Goal: Task Accomplishment & Management: Manage account settings

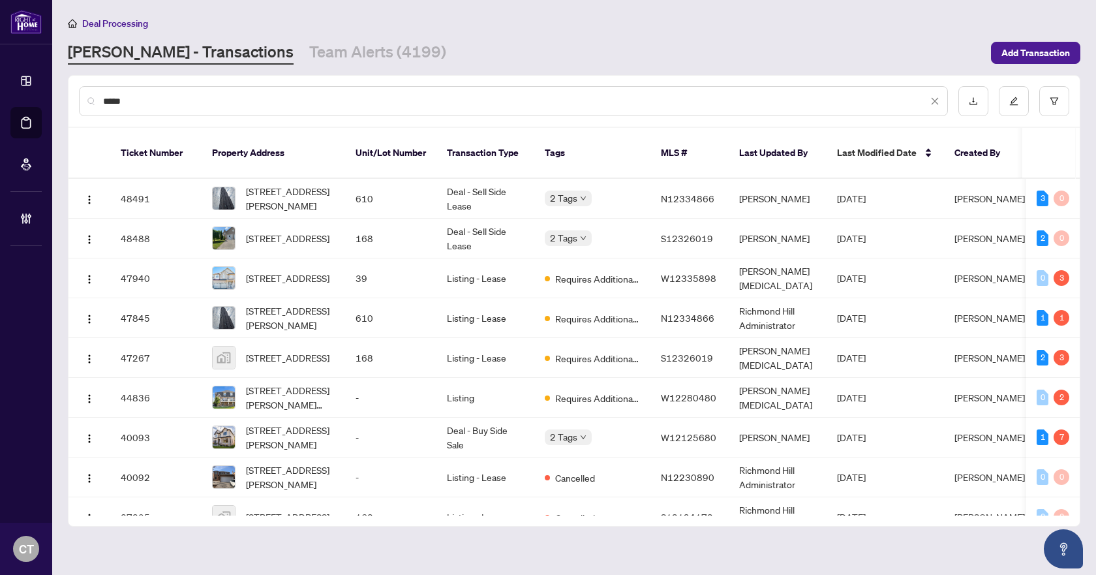
drag, startPoint x: 161, startPoint y: 110, endPoint x: 100, endPoint y: 106, distance: 60.8
click at [100, 106] on div "*****" at bounding box center [513, 101] width 869 height 30
click at [117, 99] on input "*****" at bounding box center [515, 101] width 824 height 14
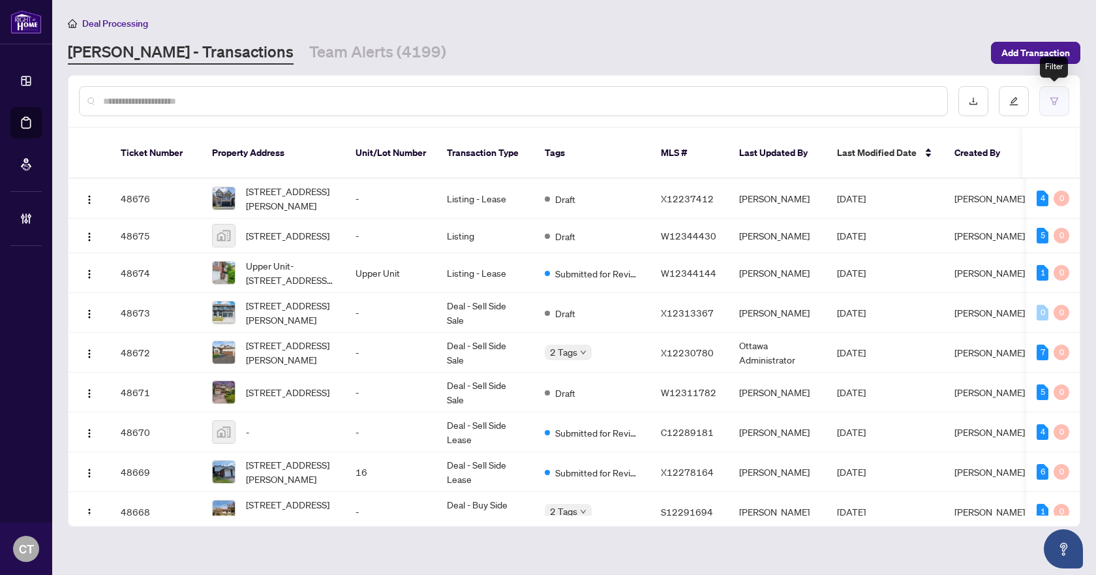
click at [1059, 97] on button "button" at bounding box center [1054, 101] width 30 height 30
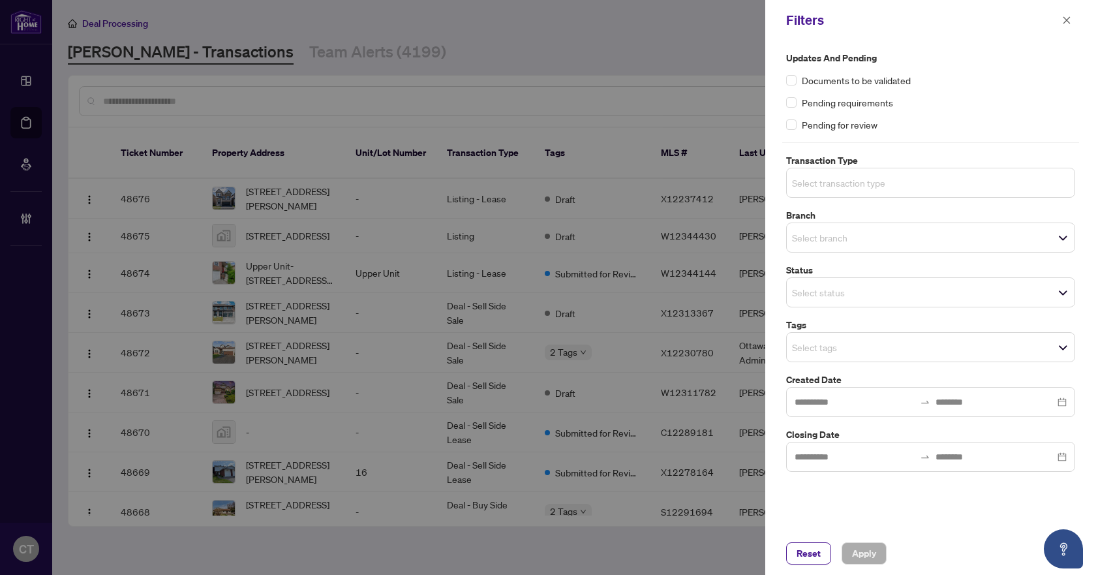
click at [809, 179] on input "search" at bounding box center [837, 183] width 91 height 16
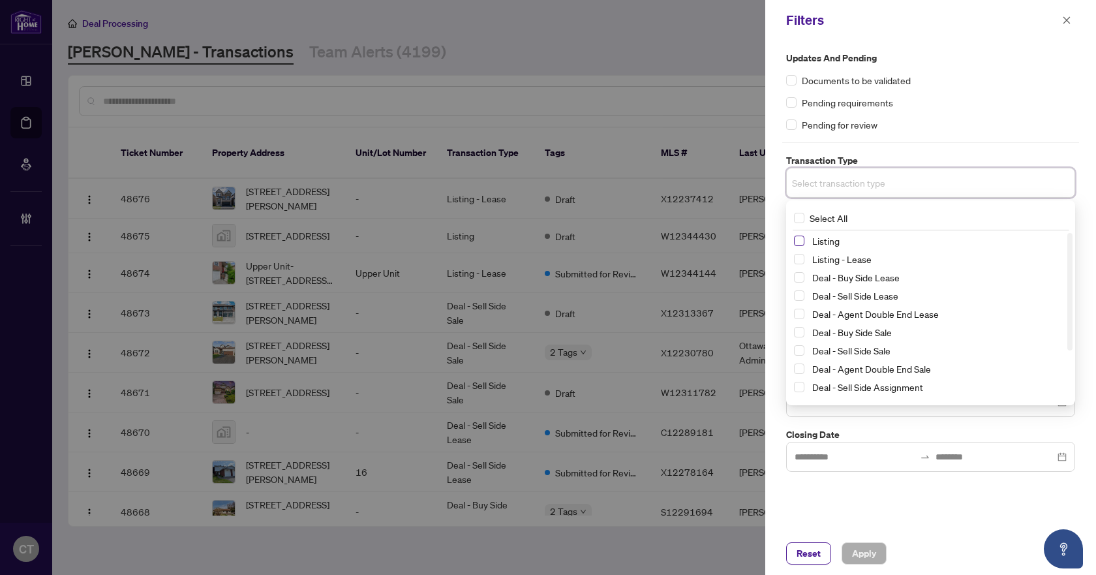
click at [801, 240] on span "Select Listing" at bounding box center [799, 240] width 10 height 10
click at [800, 257] on span "Select Listing - Lease" at bounding box center [799, 261] width 10 height 10
click at [778, 220] on div "Updates and Pending Documents to be validated Pending requirements Pending for …" at bounding box center [930, 285] width 331 height 491
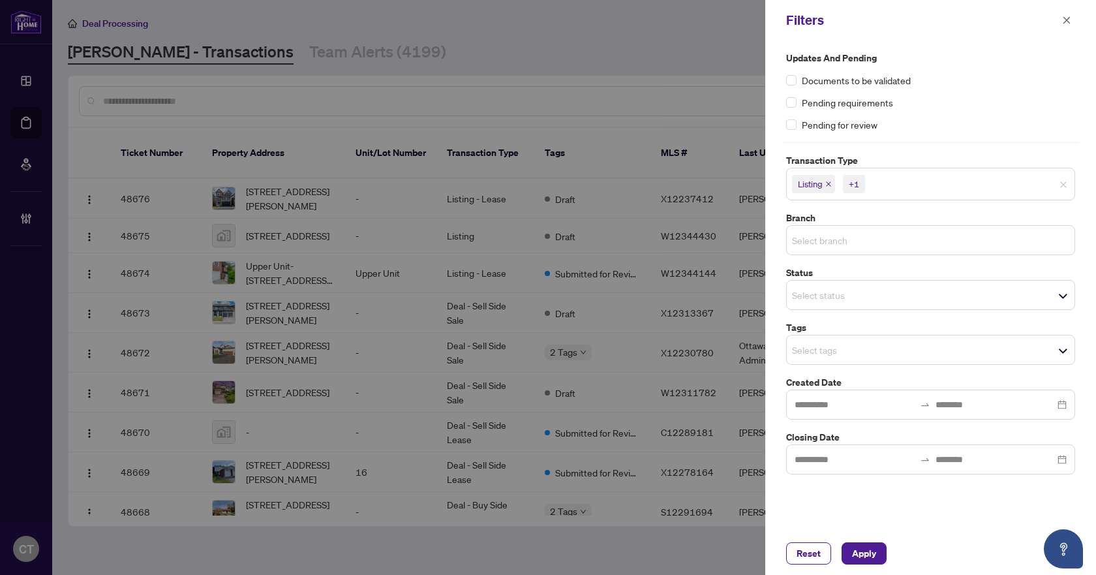
click at [823, 241] on input "search" at bounding box center [837, 240] width 91 height 16
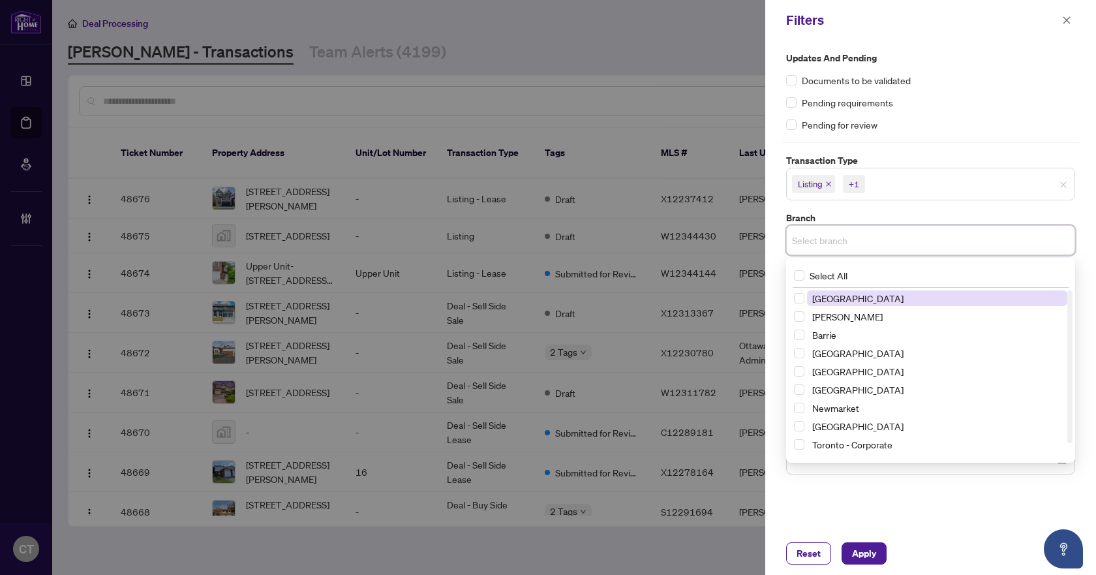
click at [815, 295] on span "Richmond Hill" at bounding box center [857, 298] width 91 height 12
click at [842, 222] on label "Branch" at bounding box center [930, 218] width 289 height 14
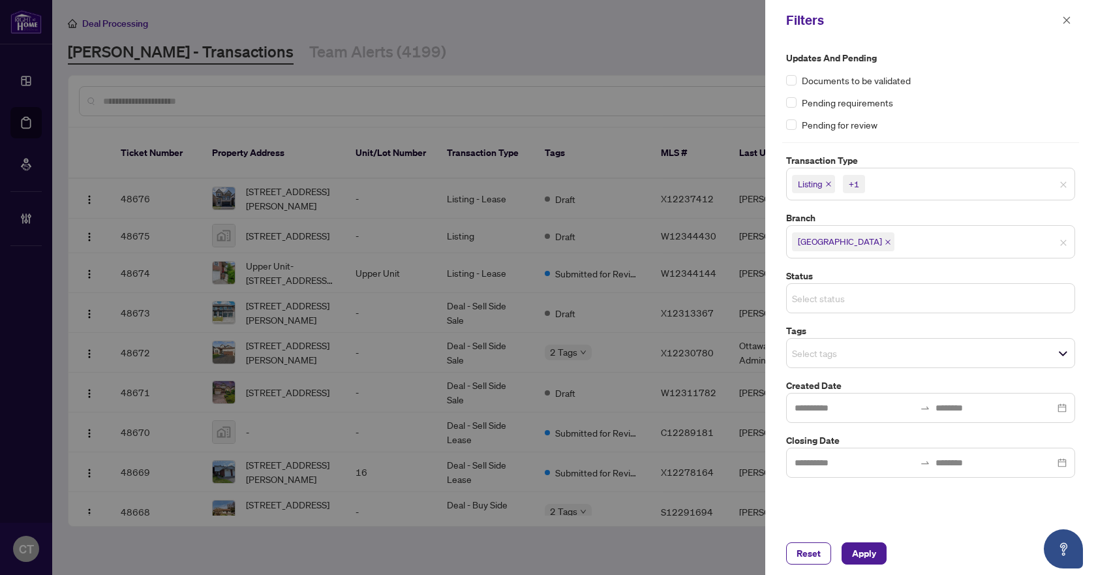
click at [817, 305] on input "search" at bounding box center [837, 298] width 91 height 16
click at [828, 269] on label "Status" at bounding box center [930, 276] width 289 height 14
click at [818, 360] on input "search" at bounding box center [837, 353] width 91 height 16
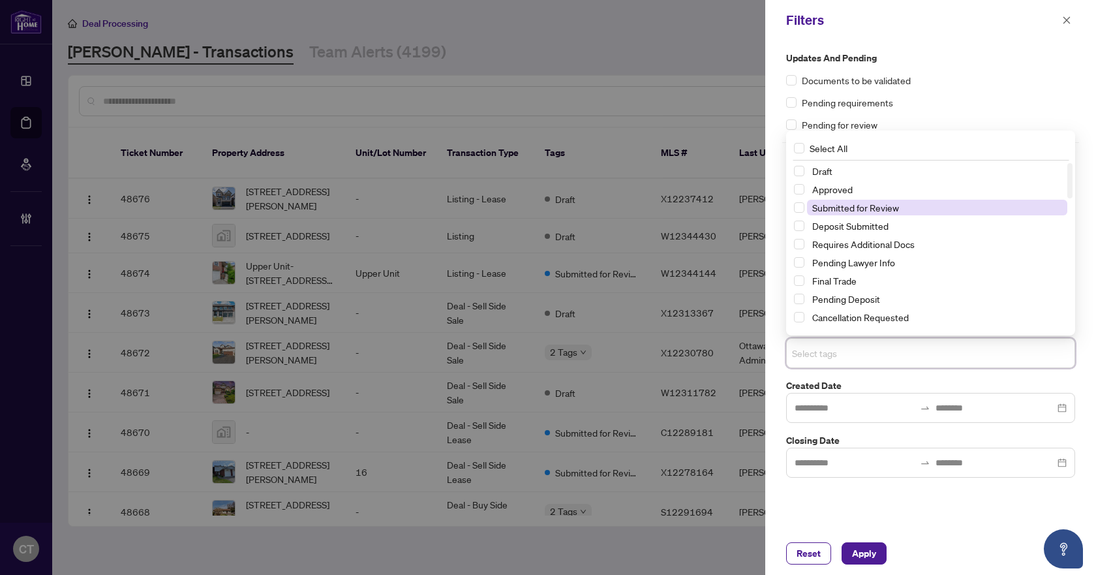
click at [838, 209] on span "Submitted for Review" at bounding box center [855, 208] width 87 height 12
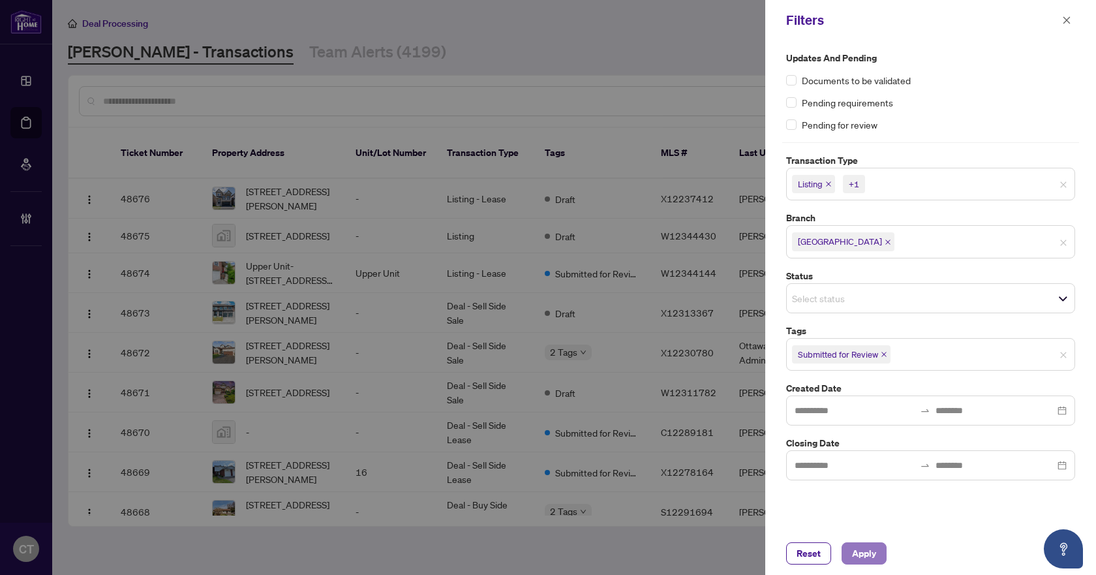
click at [860, 550] on span "Apply" at bounding box center [864, 553] width 24 height 21
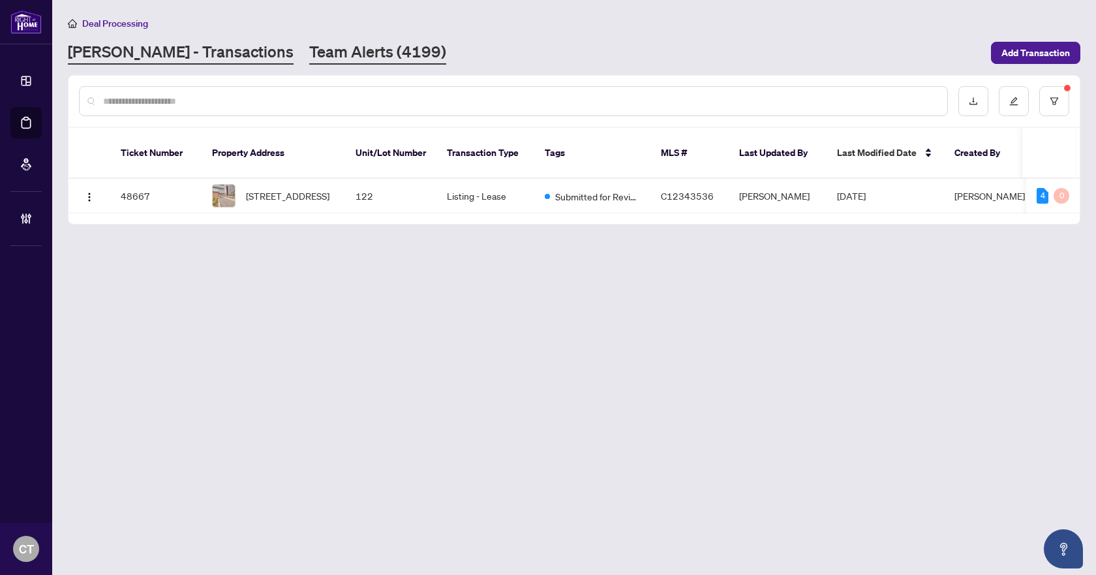
click at [315, 52] on link "Team Alerts (4199)" at bounding box center [377, 52] width 137 height 23
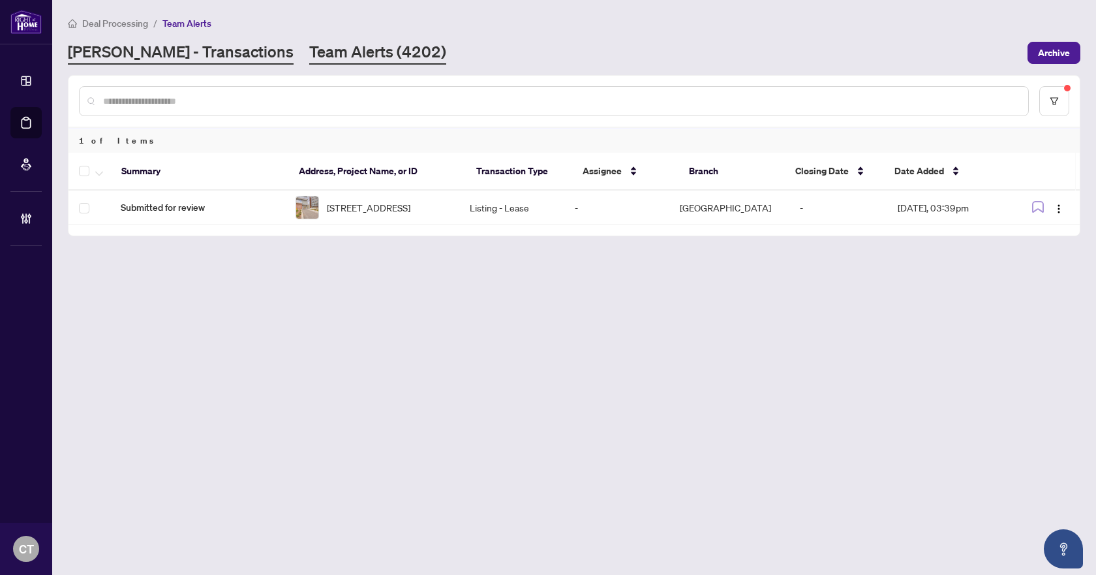
click at [170, 46] on link "RAHR - Transactions" at bounding box center [181, 52] width 226 height 23
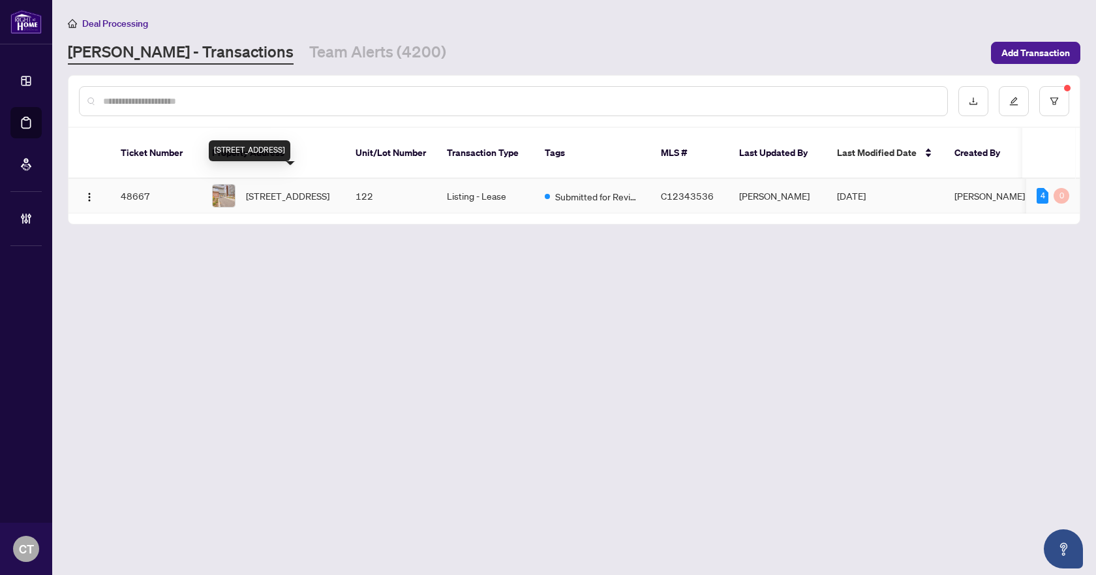
click at [282, 188] on span "122-36 Forest Manor Rd, Toronto, Ontario M2J 1M1, Canada" at bounding box center [287, 195] width 83 height 14
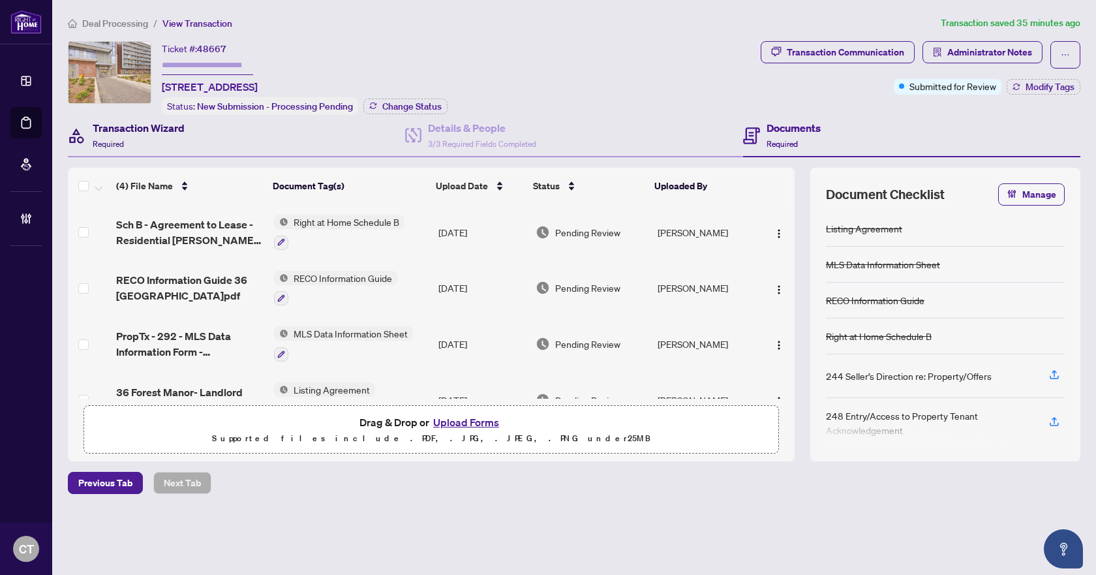
click at [157, 137] on div "Transaction Wizard Required" at bounding box center [139, 135] width 92 height 31
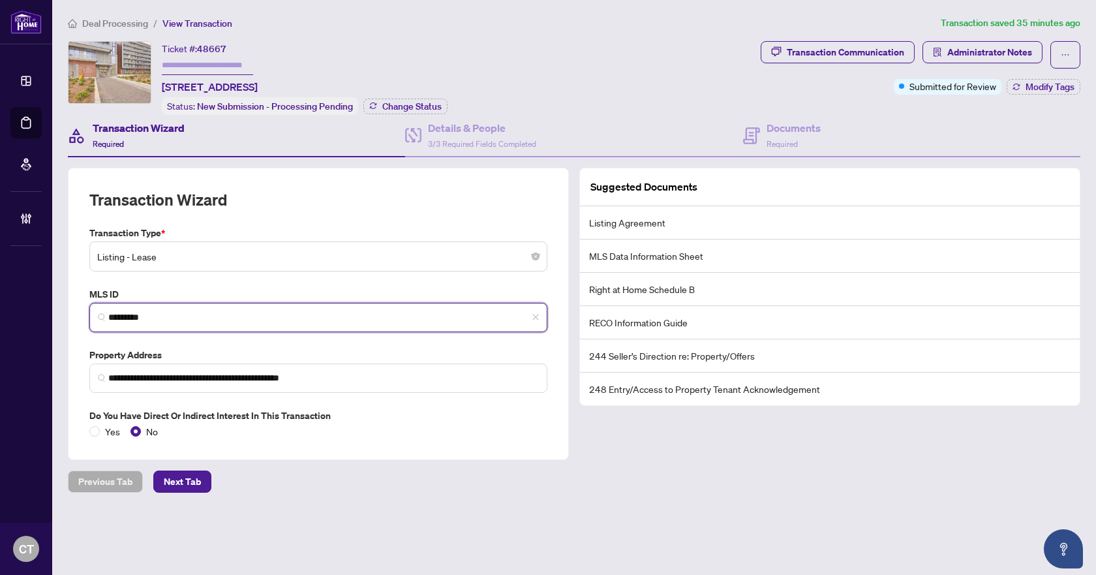
drag, startPoint x: 170, startPoint y: 316, endPoint x: 98, endPoint y: 314, distance: 72.4
click at [98, 314] on span "*********" at bounding box center [318, 317] width 458 height 29
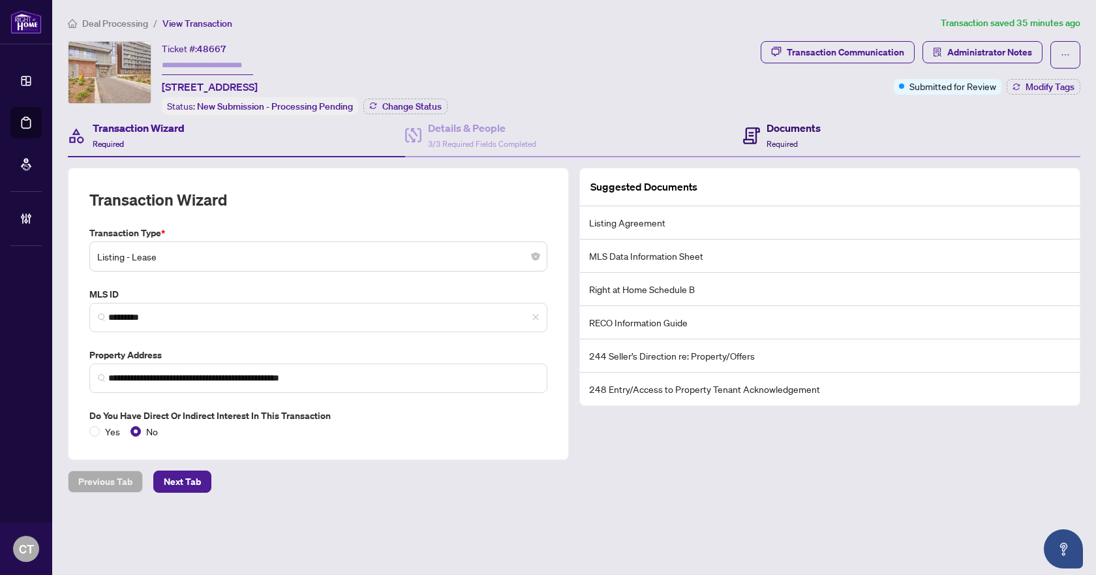
click at [769, 134] on div "Documents Required" at bounding box center [793, 135] width 54 height 31
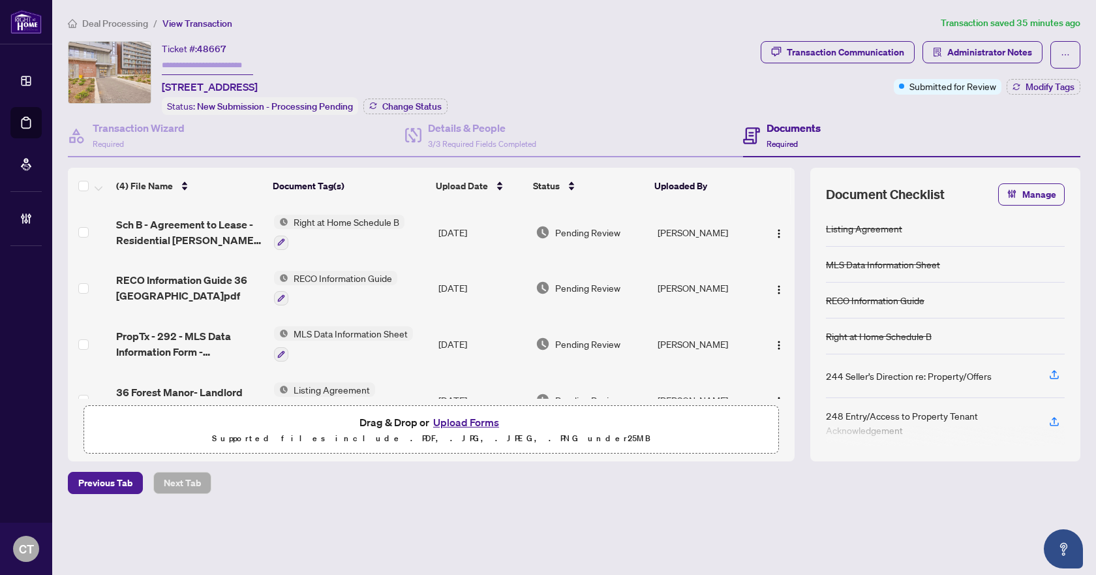
scroll to position [33, 0]
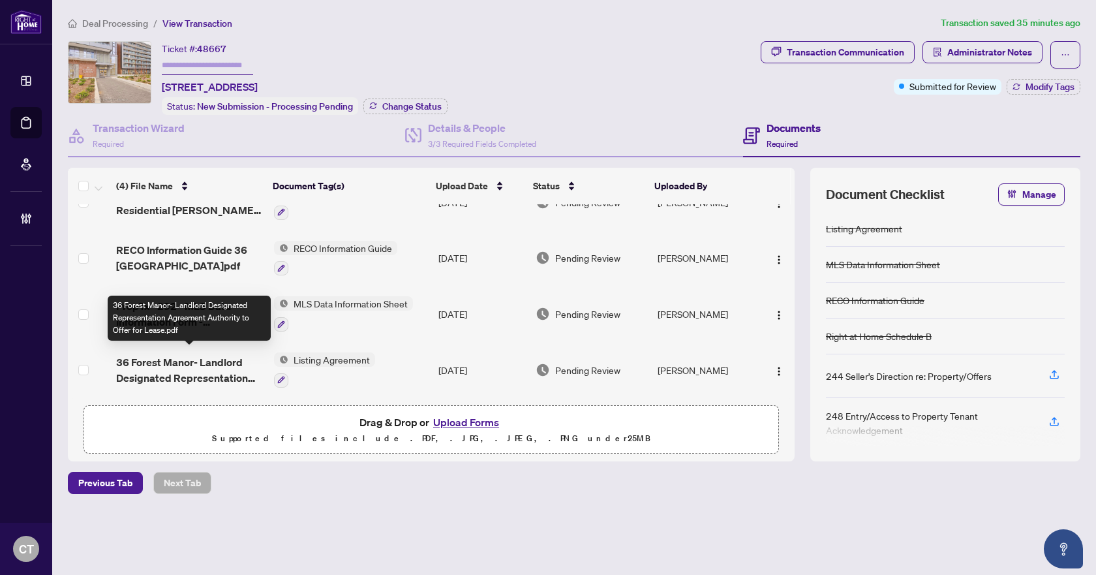
click at [170, 364] on span "36 Forest Manor- Landlord Designated Representation Agreement Authority to Offe…" at bounding box center [189, 369] width 147 height 31
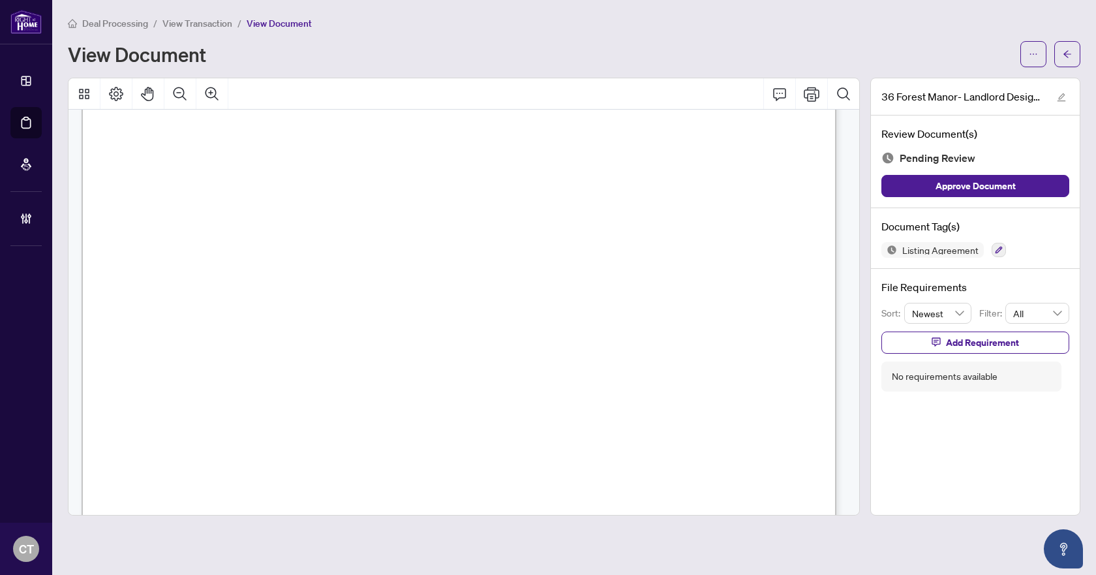
scroll to position [4602, 0]
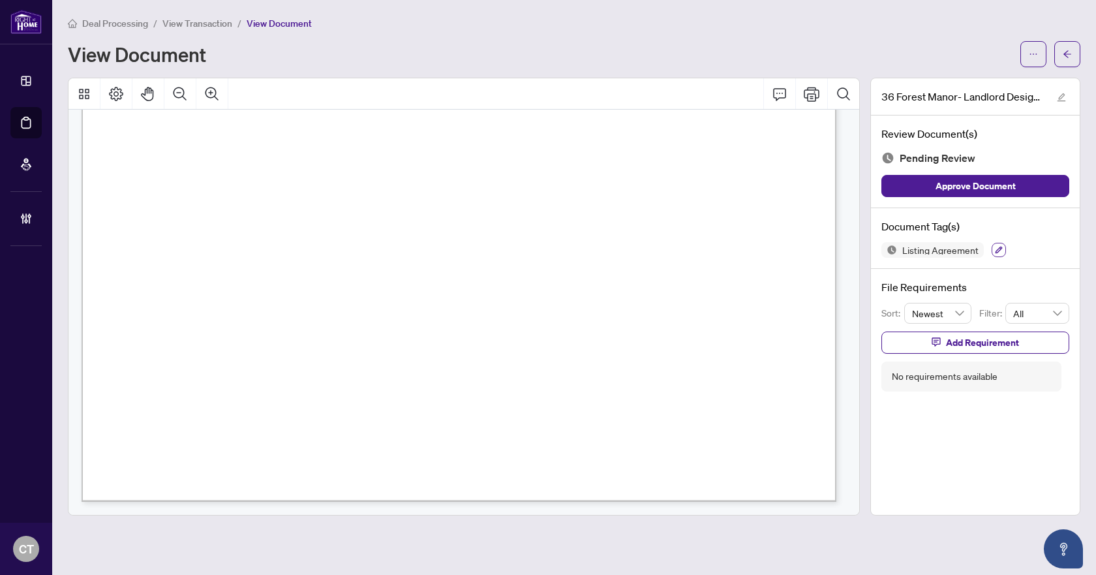
click at [993, 247] on button "button" at bounding box center [998, 250] width 14 height 14
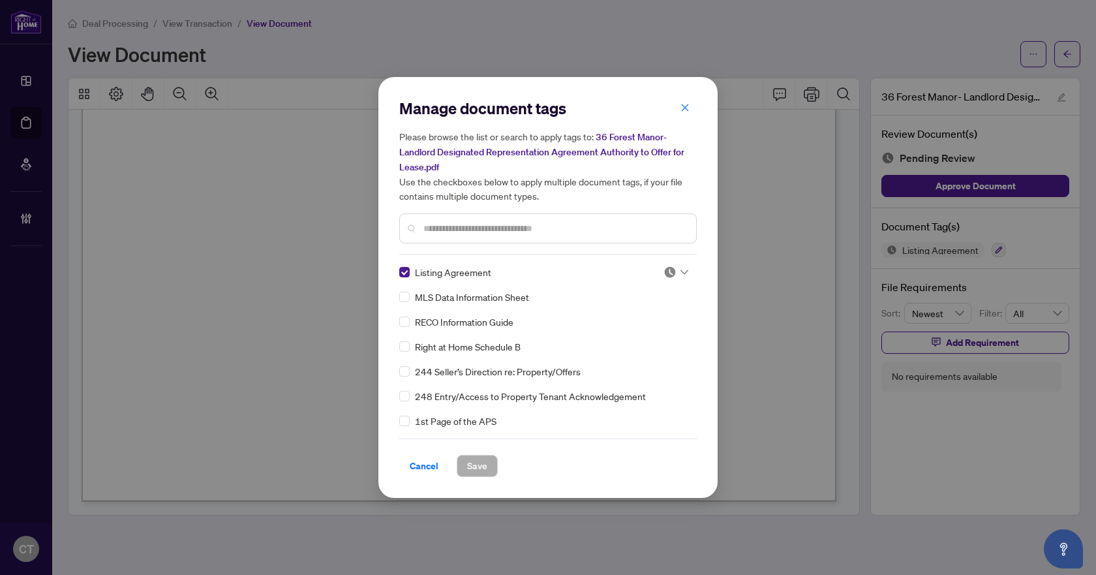
click at [666, 271] on img at bounding box center [669, 271] width 13 height 13
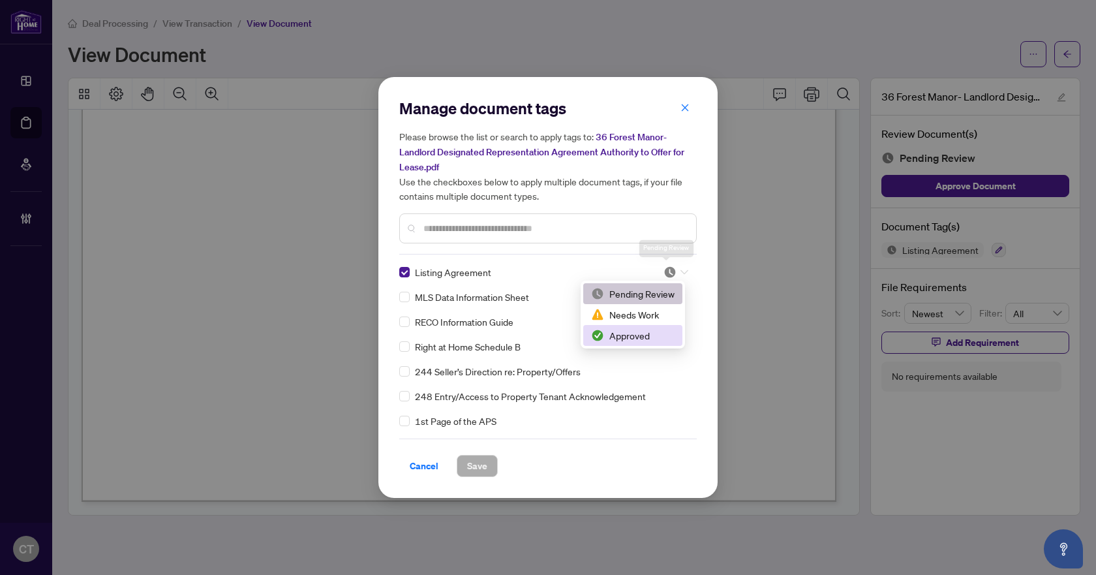
click at [610, 333] on div "Approved" at bounding box center [632, 335] width 83 height 14
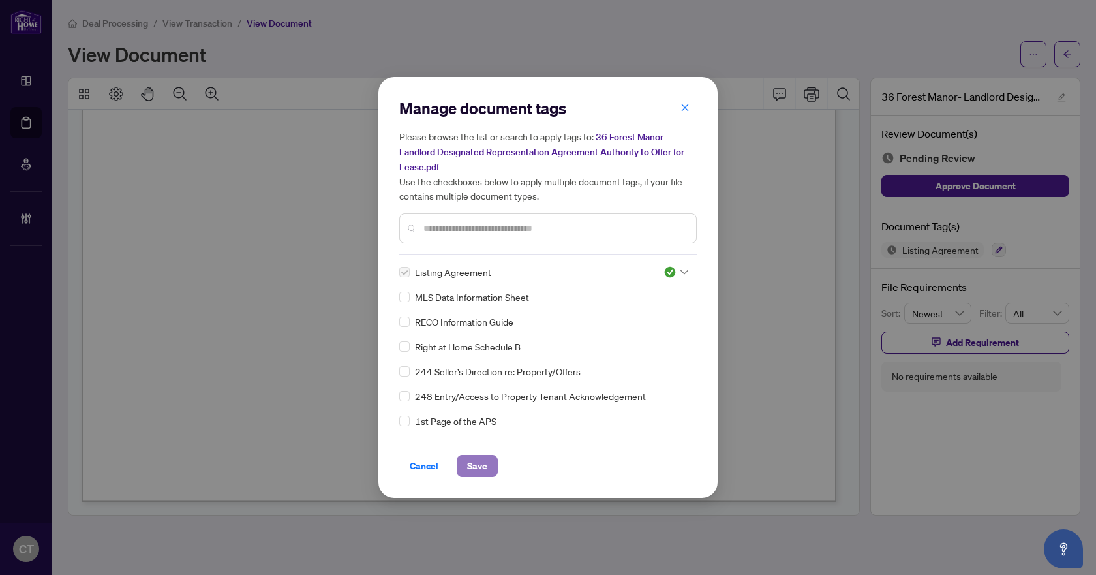
click at [496, 464] on button "Save" at bounding box center [477, 466] width 41 height 22
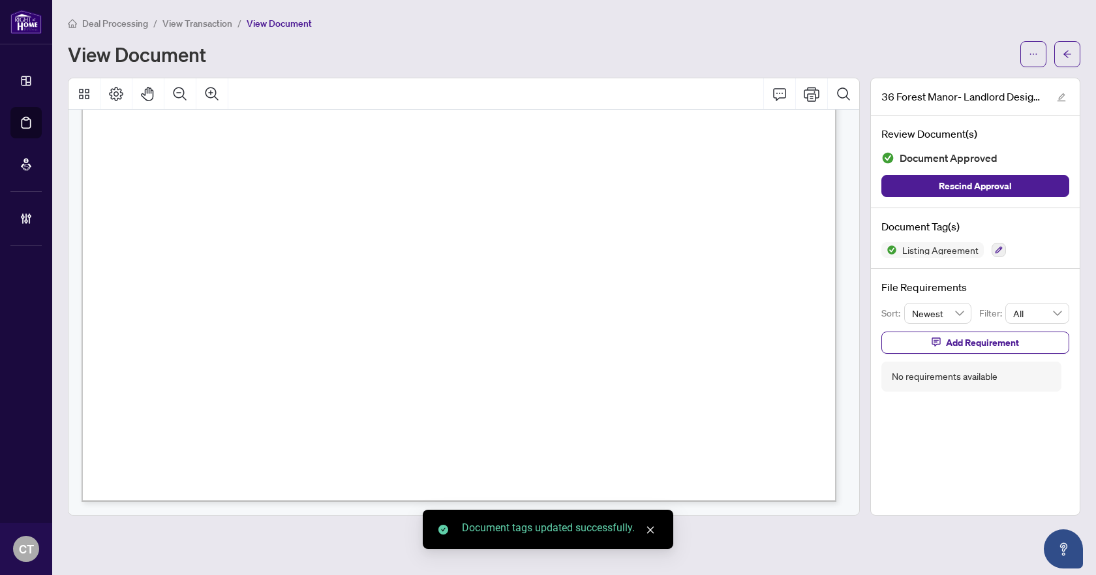
click at [1068, 59] on span "button" at bounding box center [1066, 54] width 9 height 21
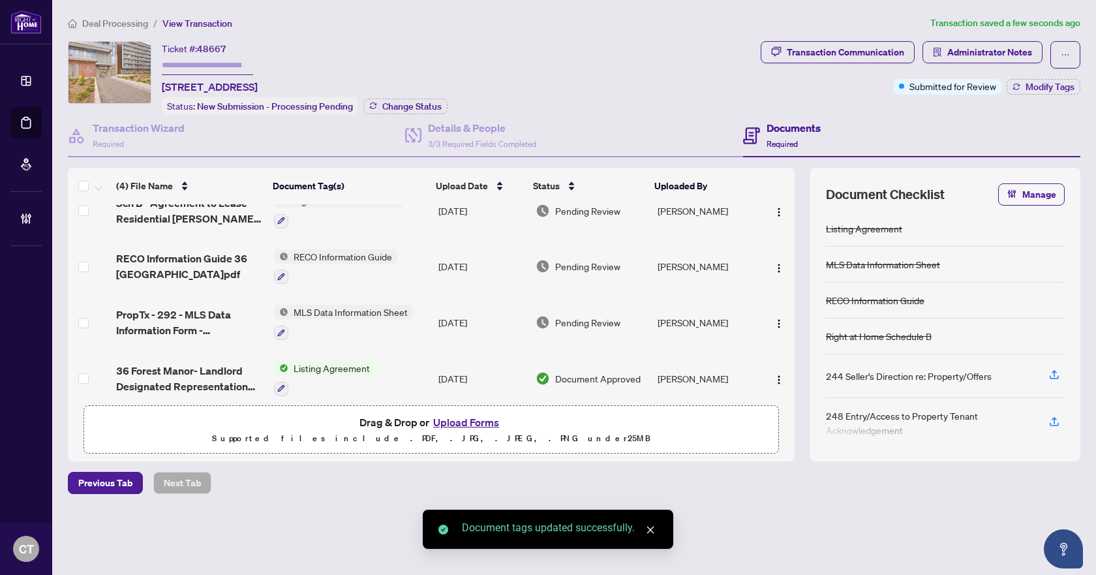
scroll to position [33, 0]
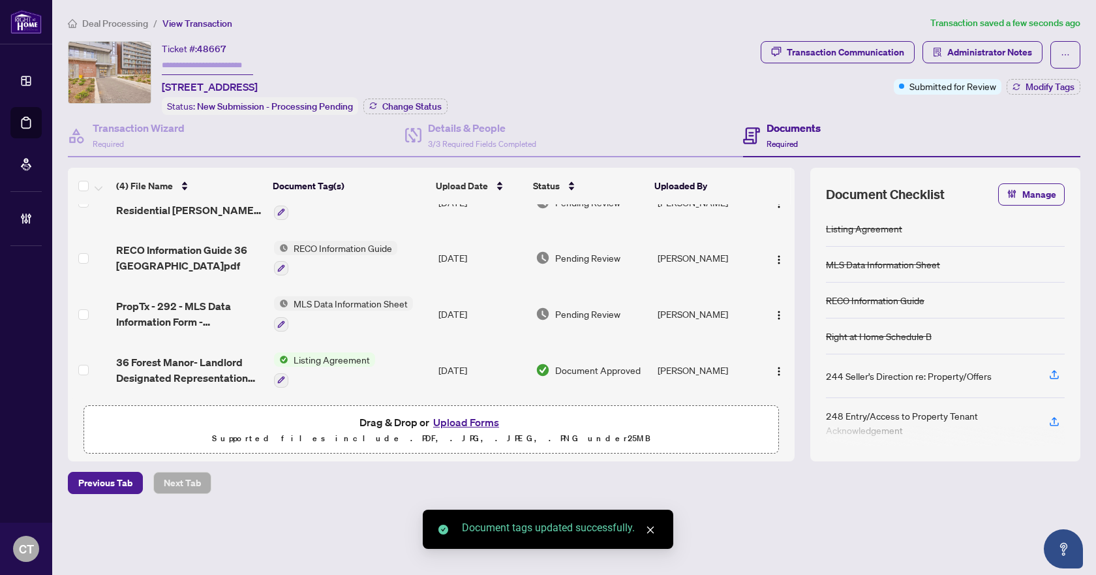
click at [193, 310] on span "PropTx - 292 - MLS Data Information Form -36 Forest Manor122.pdf" at bounding box center [189, 313] width 147 height 31
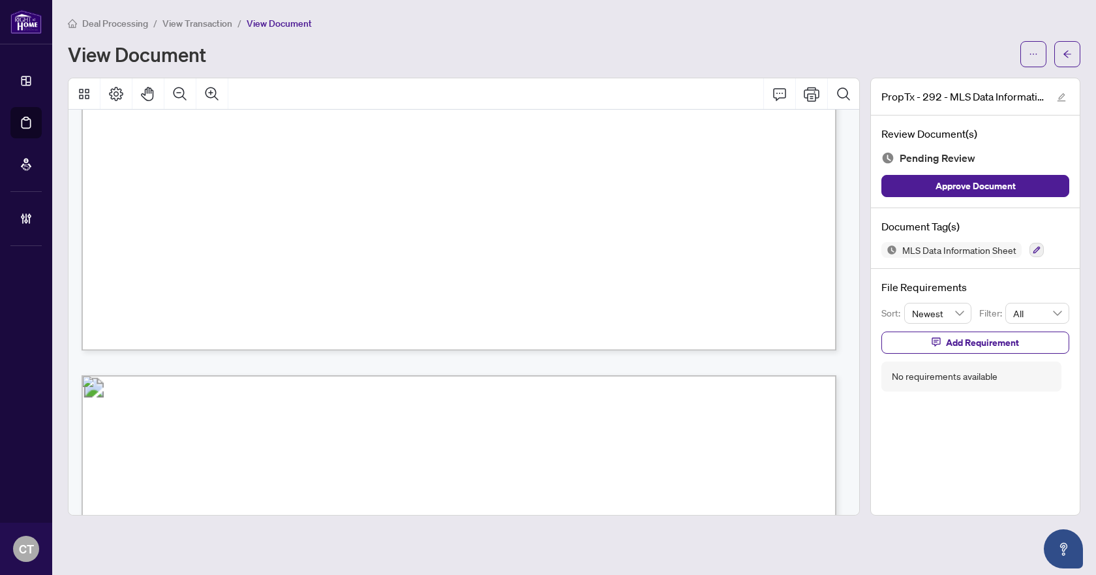
scroll to position [10891, 0]
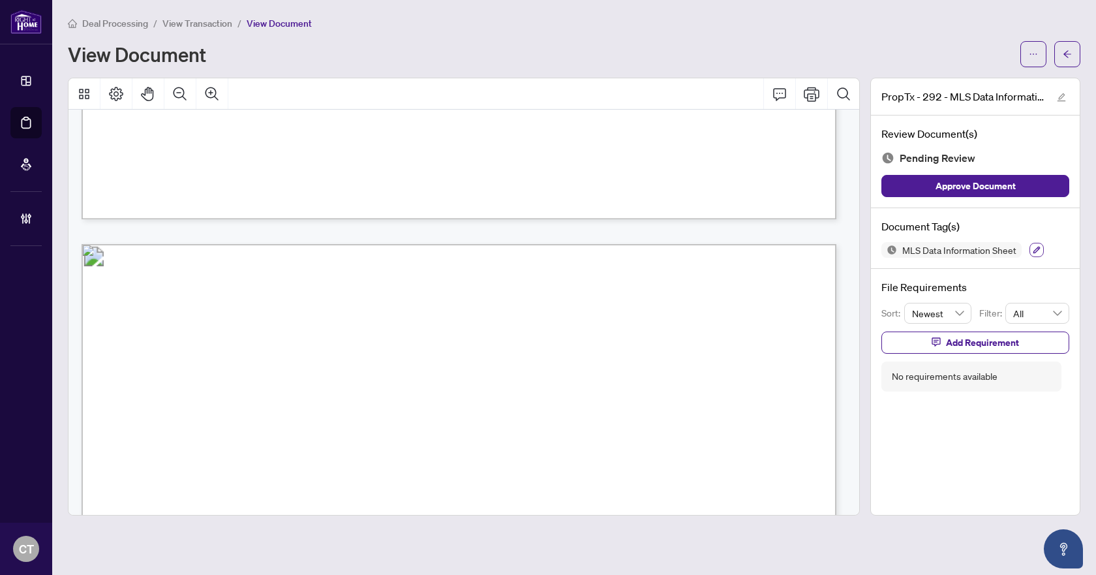
click at [1038, 248] on icon "button" at bounding box center [1036, 250] width 7 height 7
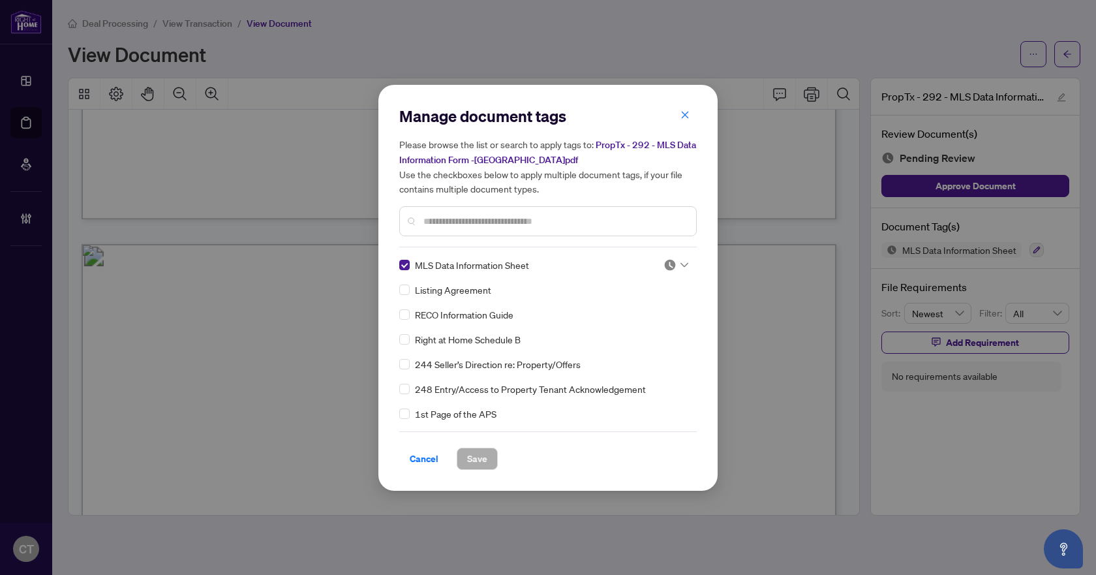
drag, startPoint x: 653, startPoint y: 266, endPoint x: 665, endPoint y: 261, distance: 13.4
click at [655, 266] on div at bounding box center [671, 264] width 33 height 13
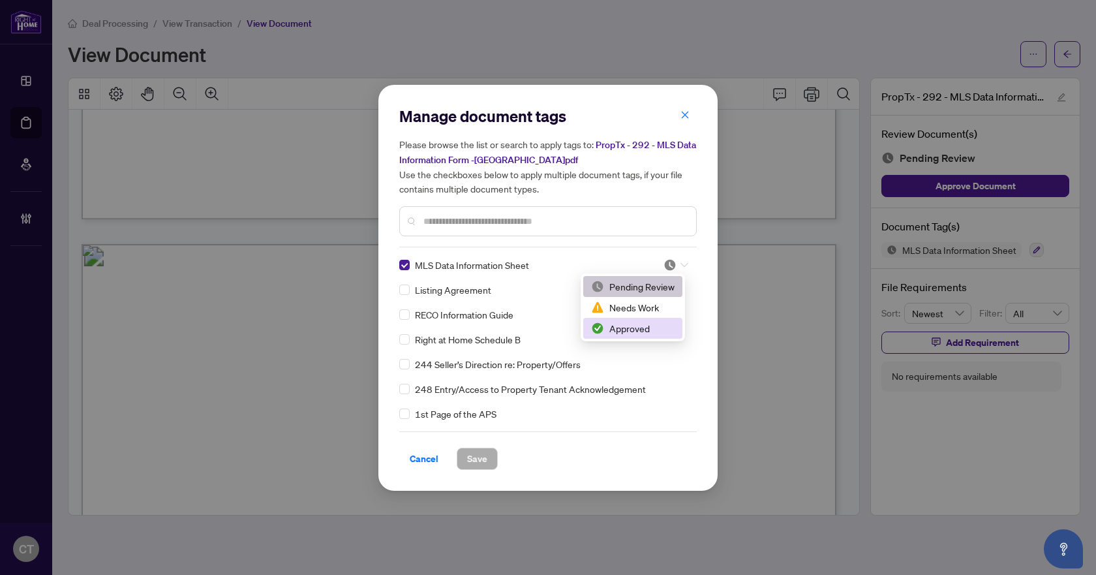
click at [630, 329] on div "Approved" at bounding box center [632, 328] width 83 height 14
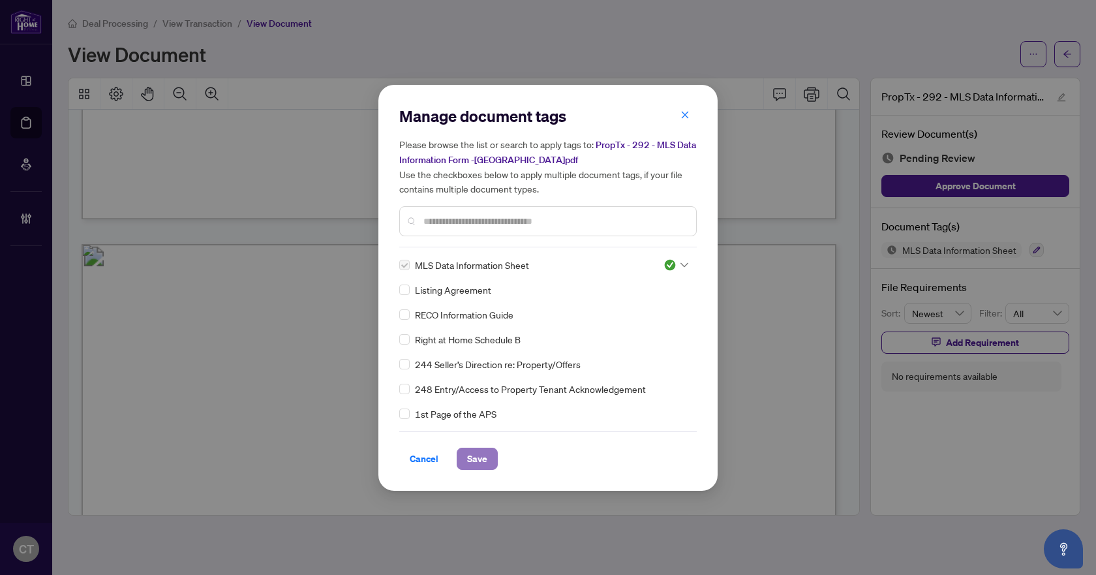
click at [478, 460] on span "Save" at bounding box center [477, 458] width 20 height 21
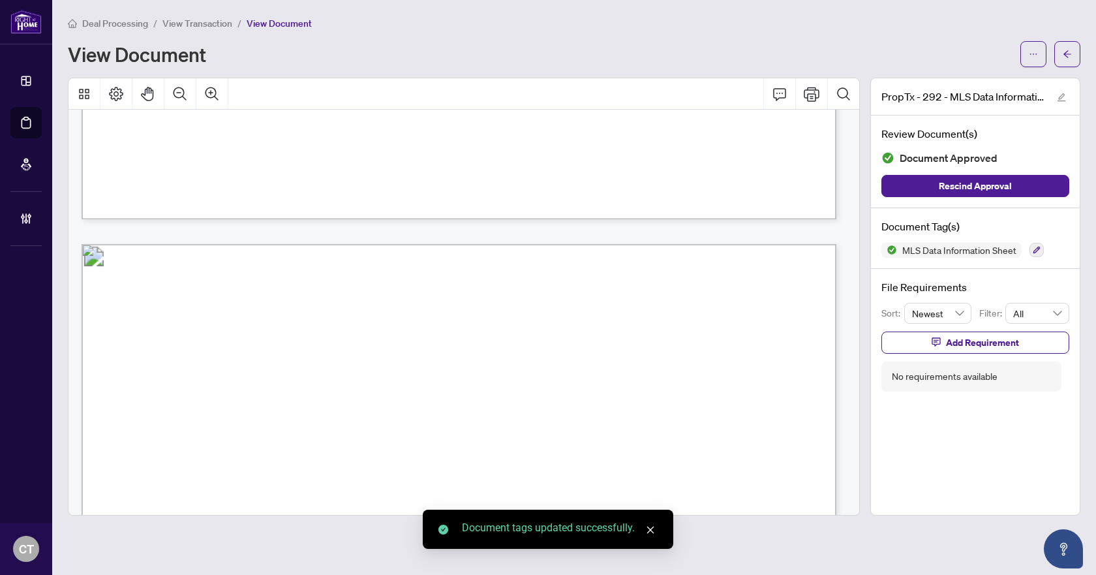
click at [1069, 56] on icon "arrow-left" at bounding box center [1066, 54] width 9 height 9
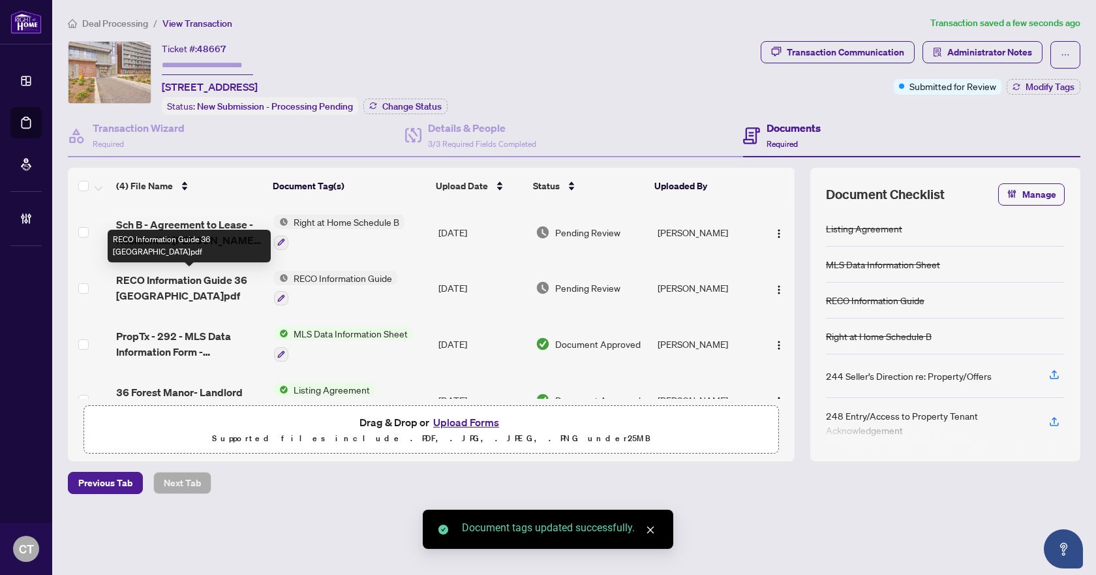
click at [167, 285] on span "RECO Information Guide 36 Forest Manor.pdf" at bounding box center [189, 287] width 147 height 31
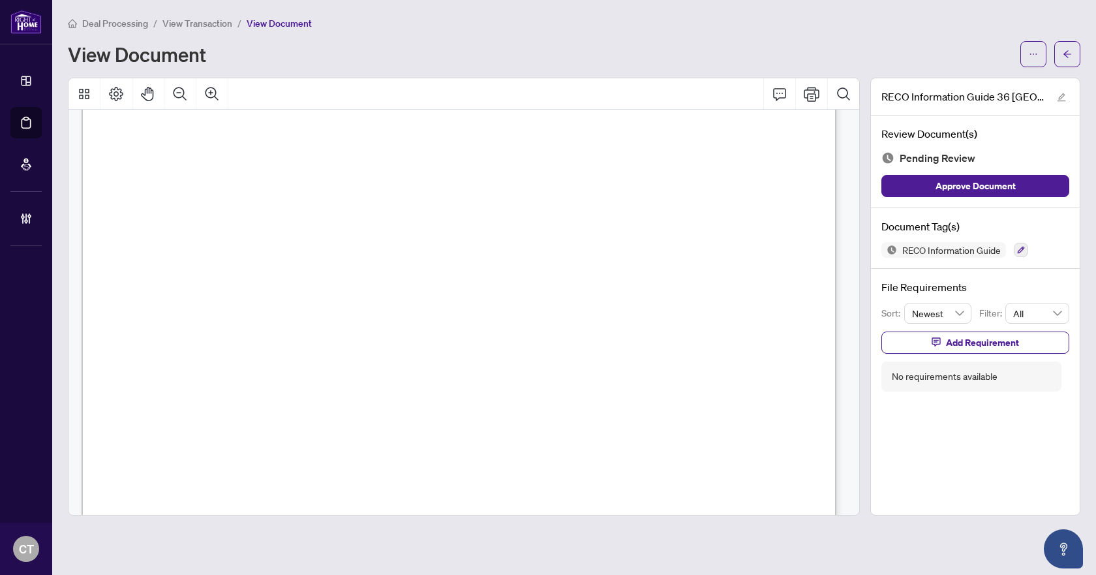
scroll to position [12220, 0]
click at [1022, 247] on icon "button" at bounding box center [1020, 250] width 7 height 7
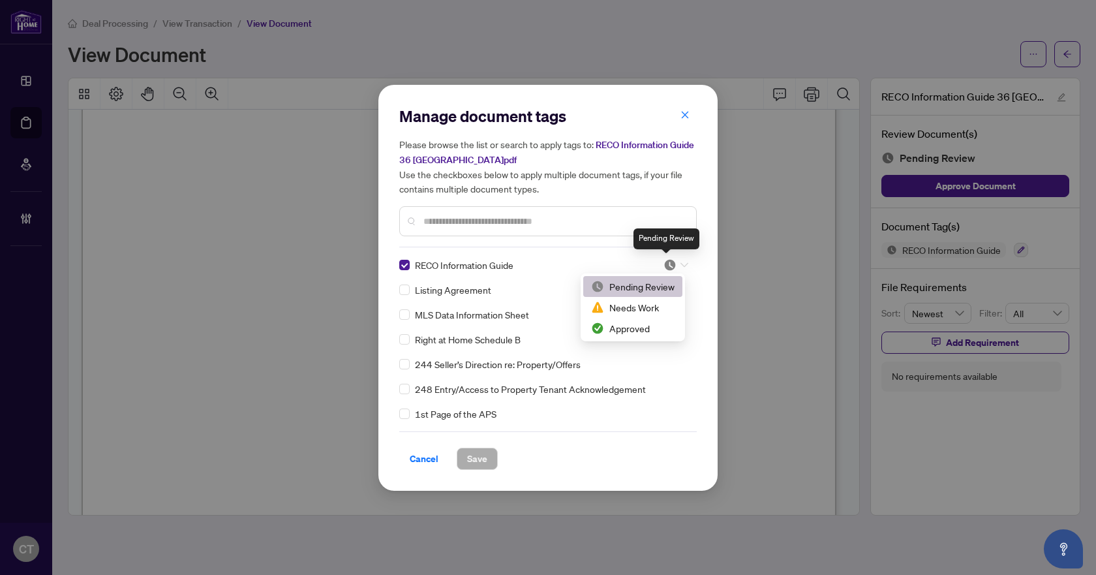
click at [670, 262] on img at bounding box center [669, 264] width 13 height 13
click at [627, 325] on div "Approved" at bounding box center [632, 328] width 83 height 14
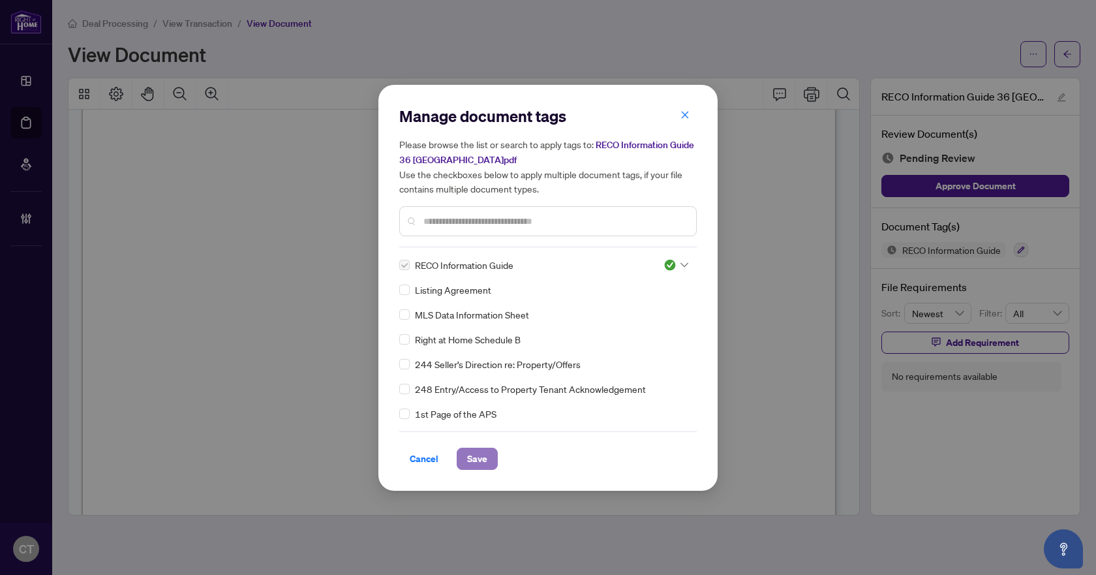
click at [481, 457] on span "Save" at bounding box center [477, 458] width 20 height 21
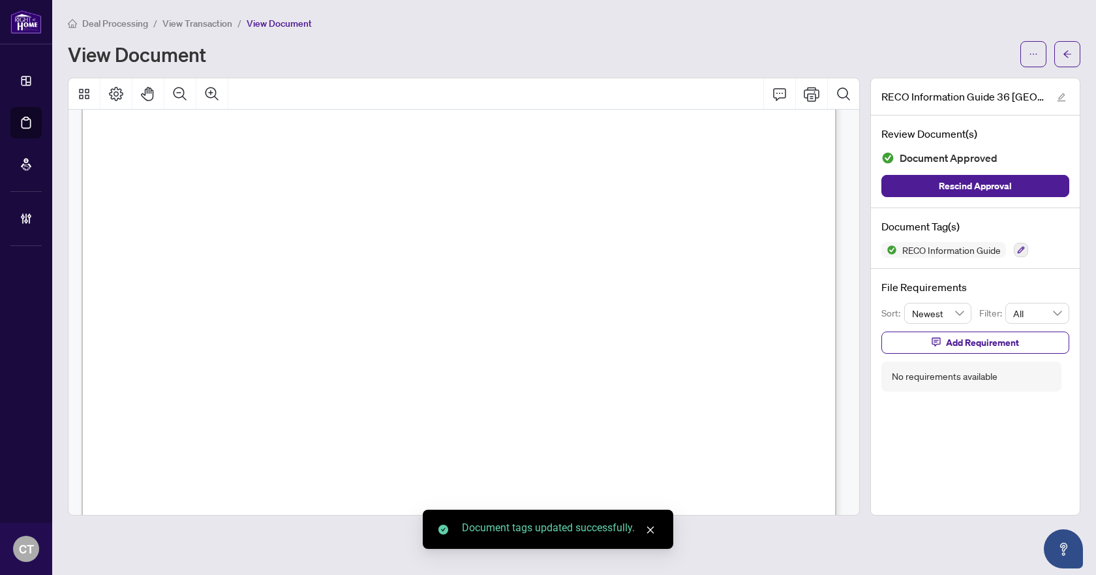
click at [1068, 58] on icon "arrow-left" at bounding box center [1066, 54] width 9 height 9
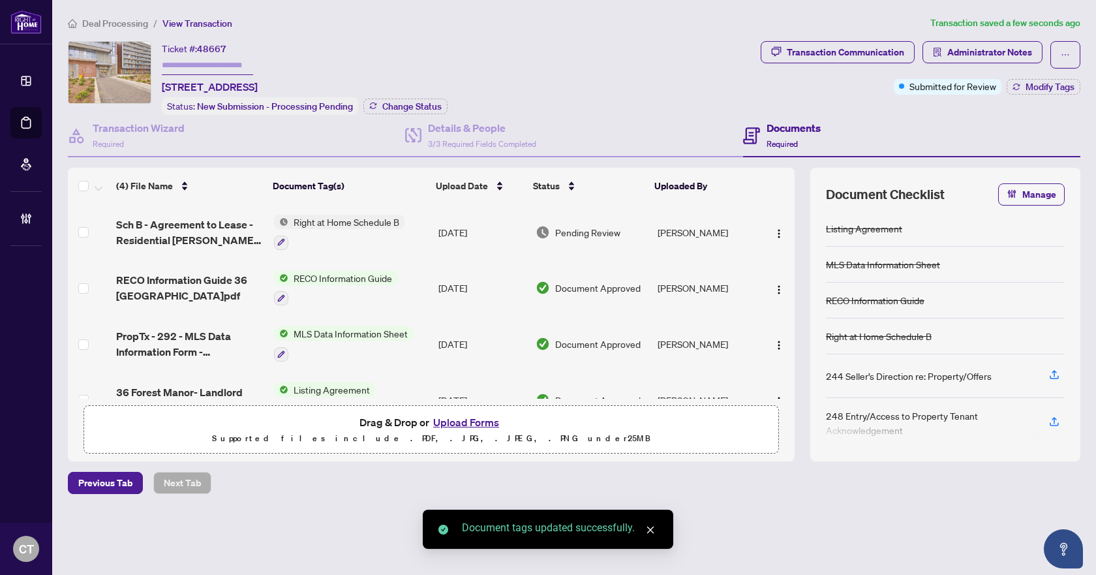
click at [448, 223] on td "Aug/14/2025" at bounding box center [482, 232] width 98 height 56
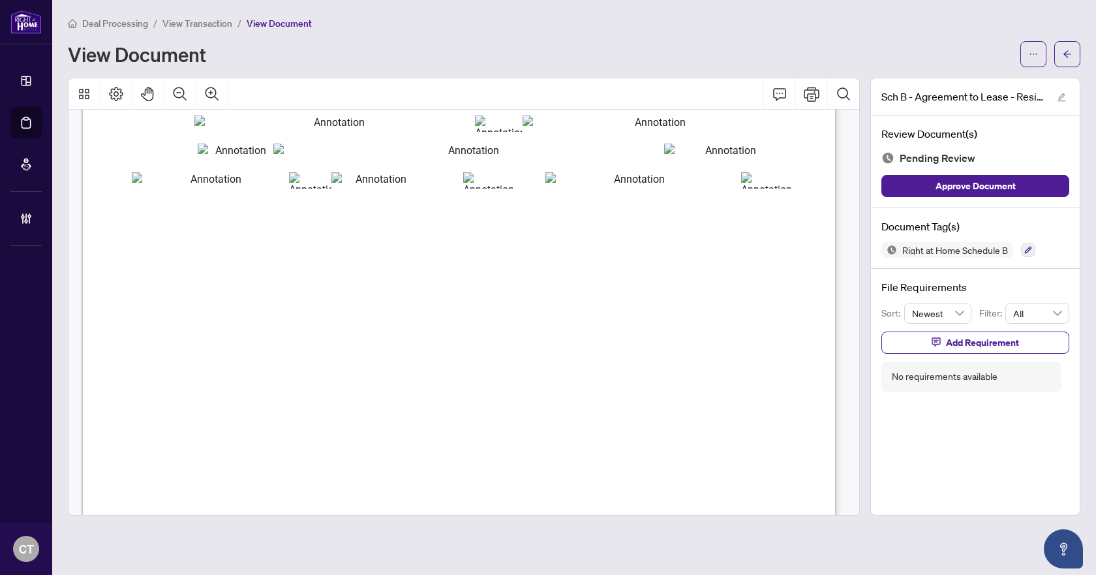
scroll to position [196, 0]
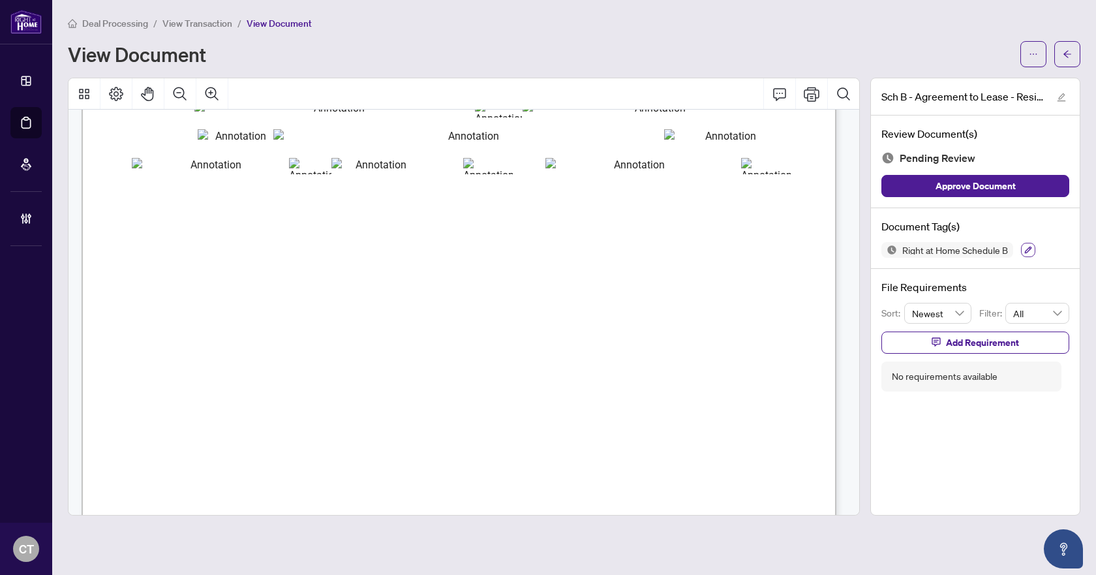
click at [1031, 251] on icon "button" at bounding box center [1028, 250] width 8 height 8
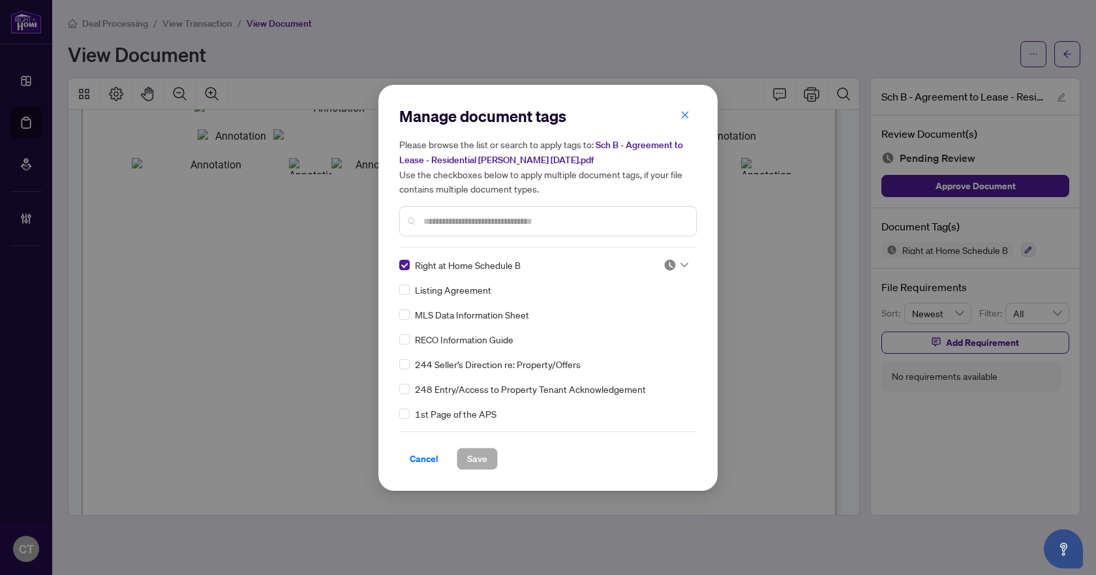
click at [674, 265] on div at bounding box center [675, 264] width 25 height 13
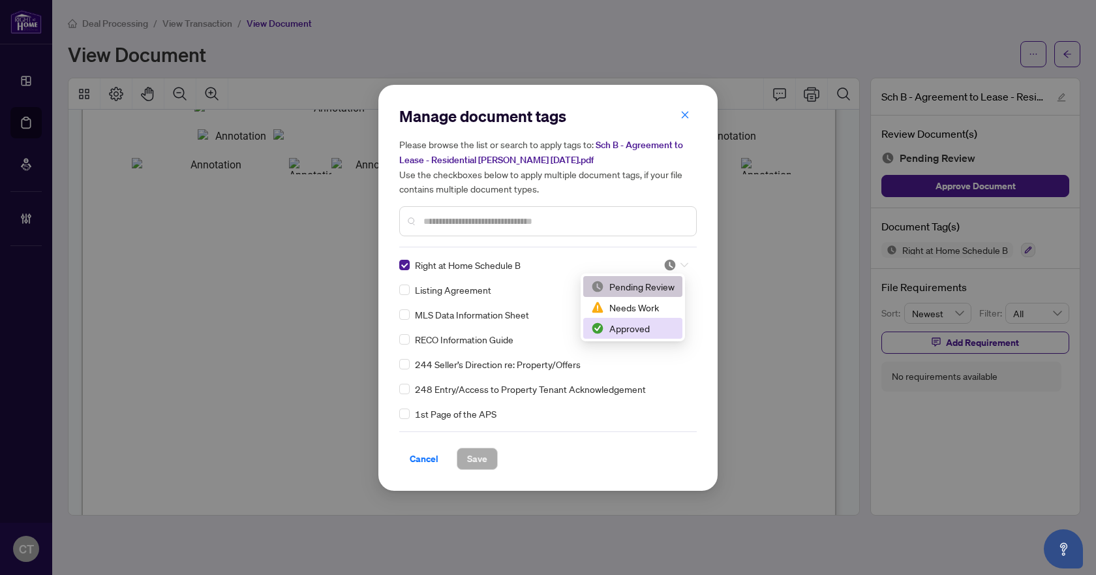
click at [607, 331] on div "Approved" at bounding box center [632, 328] width 83 height 14
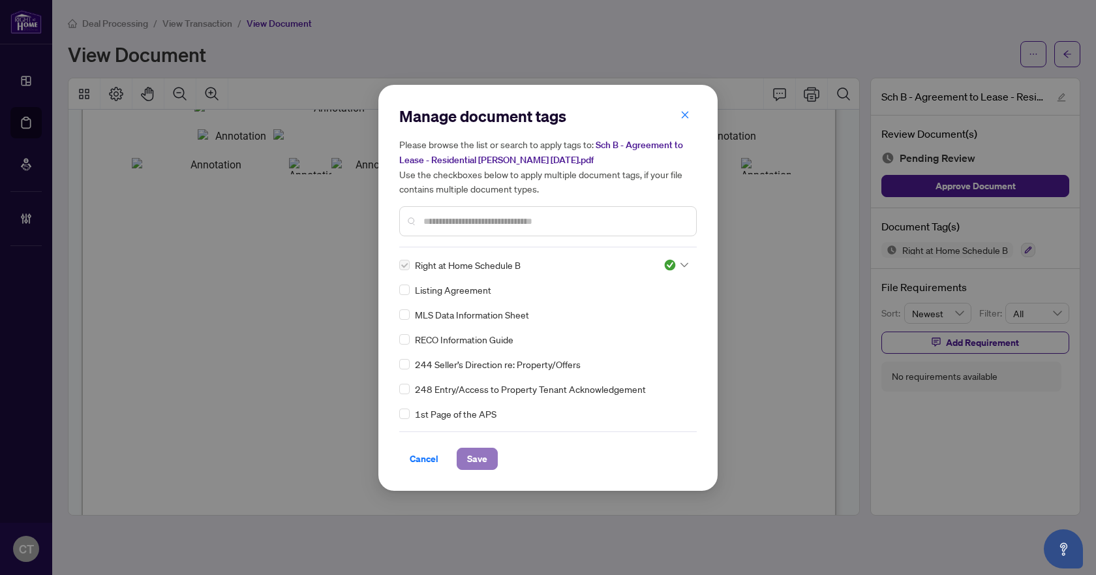
click at [485, 463] on span "Save" at bounding box center [477, 458] width 20 height 21
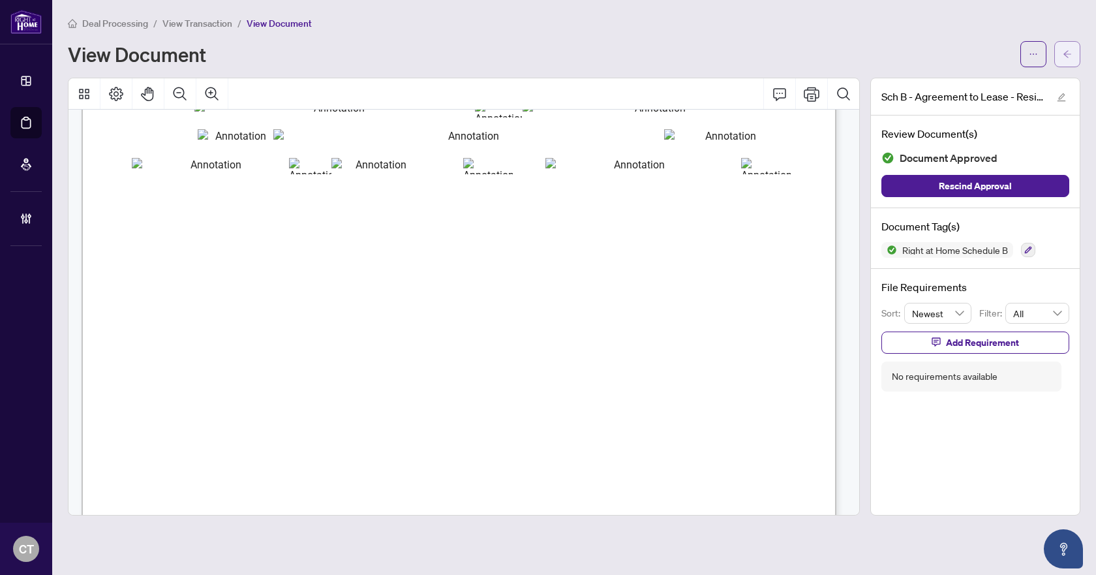
click at [1068, 64] on button "button" at bounding box center [1067, 54] width 26 height 26
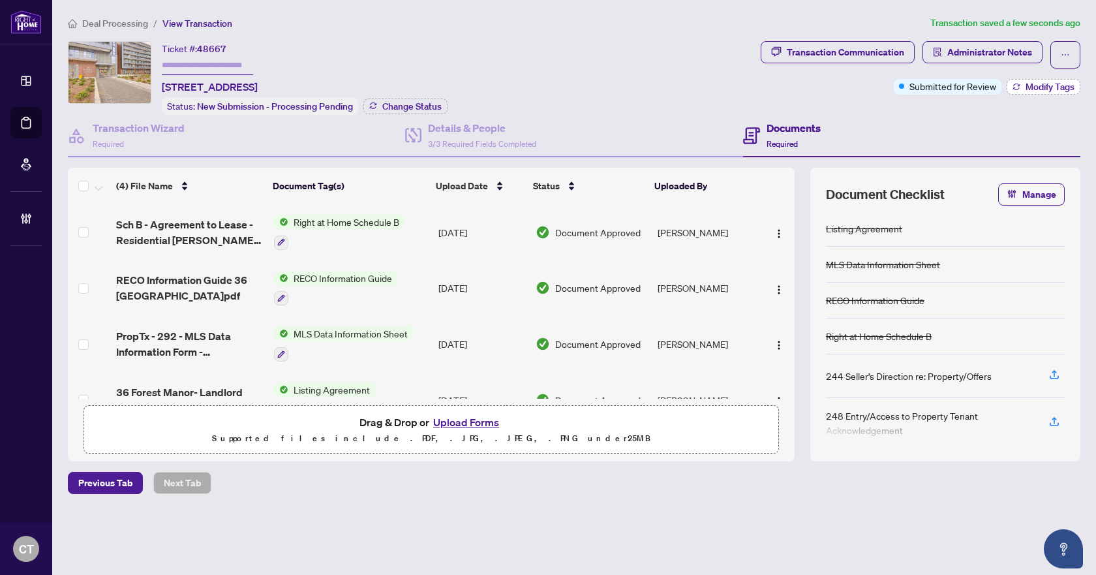
click at [1041, 90] on span "Modify Tags" at bounding box center [1049, 86] width 49 height 9
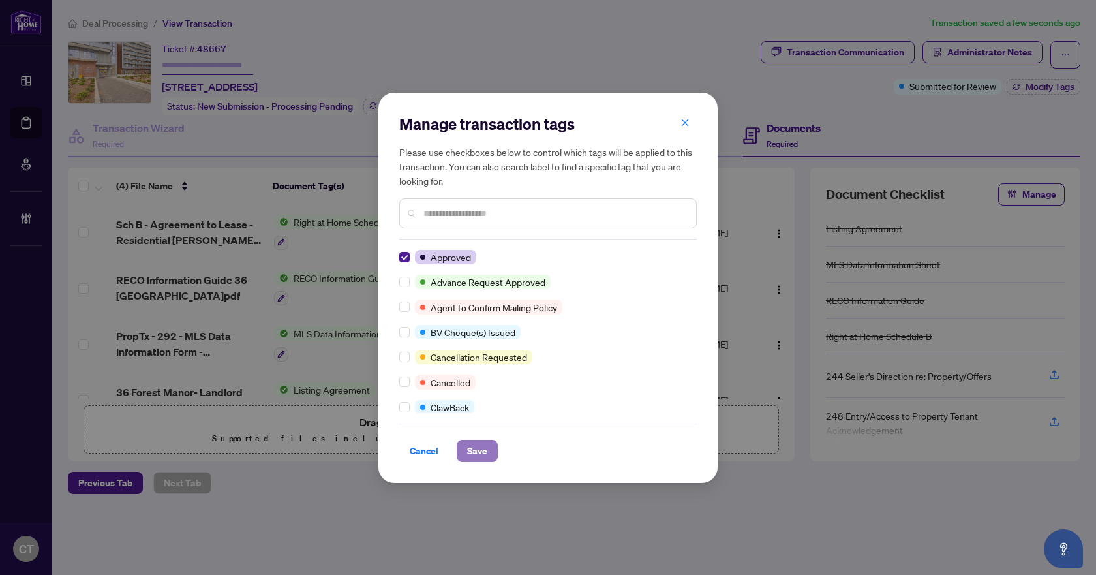
click at [488, 454] on button "Save" at bounding box center [477, 451] width 41 height 22
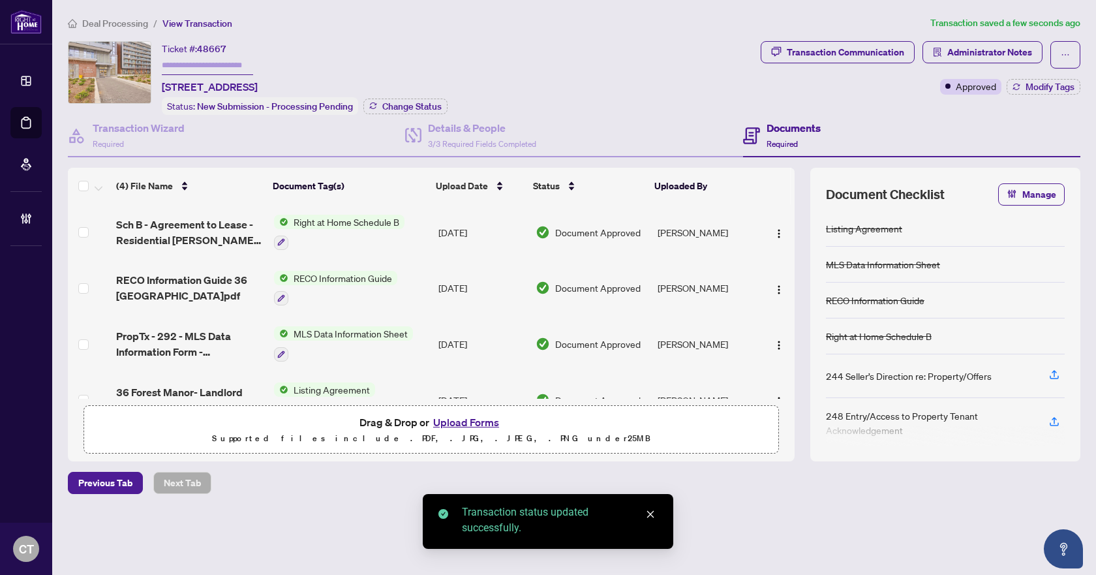
click at [134, 19] on span "Deal Processing" at bounding box center [115, 24] width 66 height 12
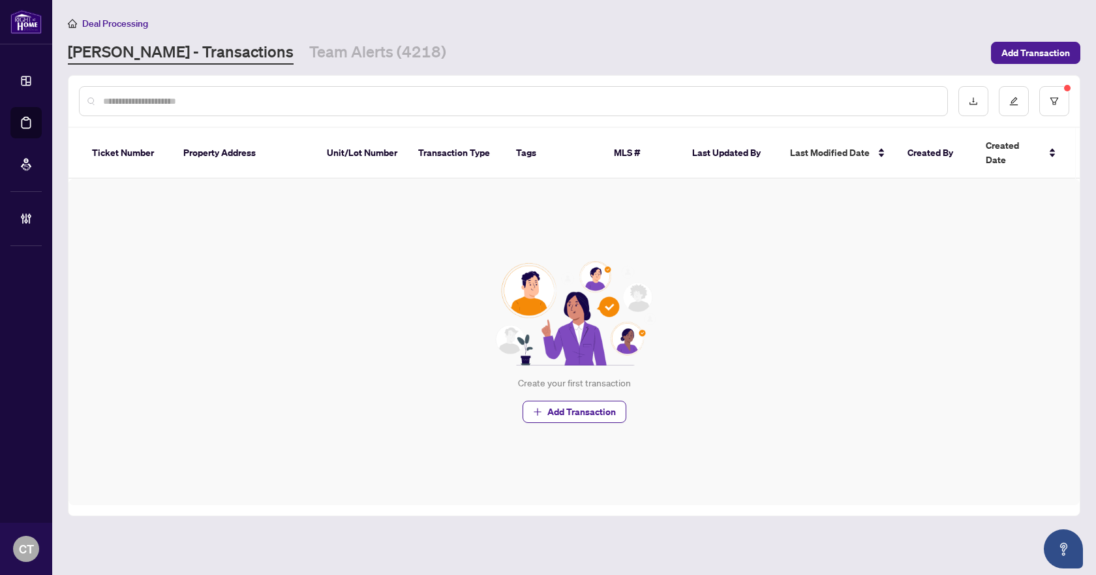
click at [313, 31] on div "Deal Processing RAHR - Transactions Team Alerts (4218) Add Transaction" at bounding box center [574, 40] width 1012 height 49
click at [309, 48] on link "Team Alerts (4218)" at bounding box center [377, 52] width 137 height 23
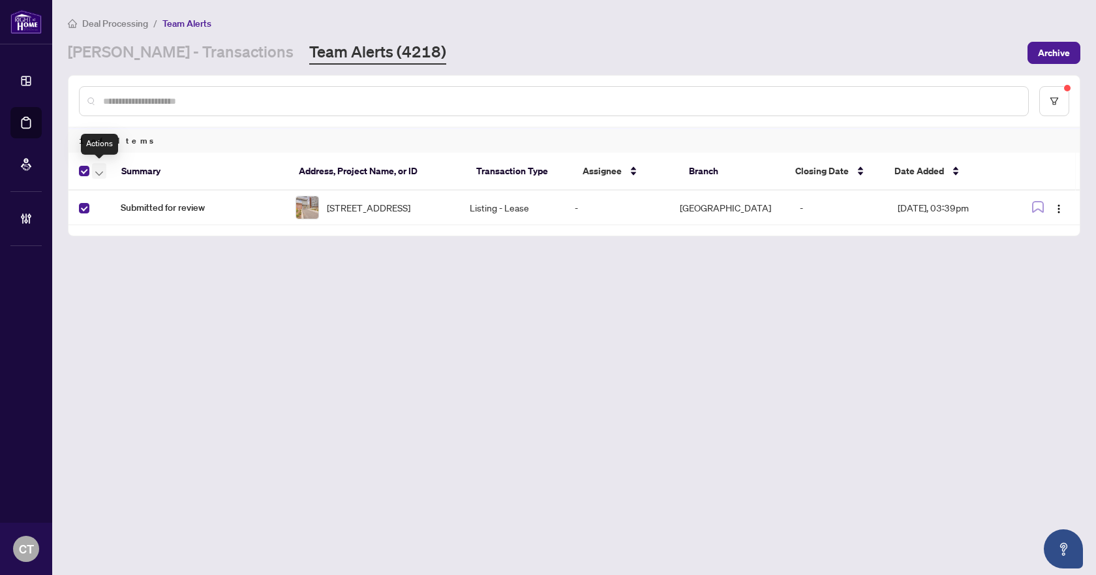
click at [98, 173] on icon "button" at bounding box center [99, 173] width 8 height 5
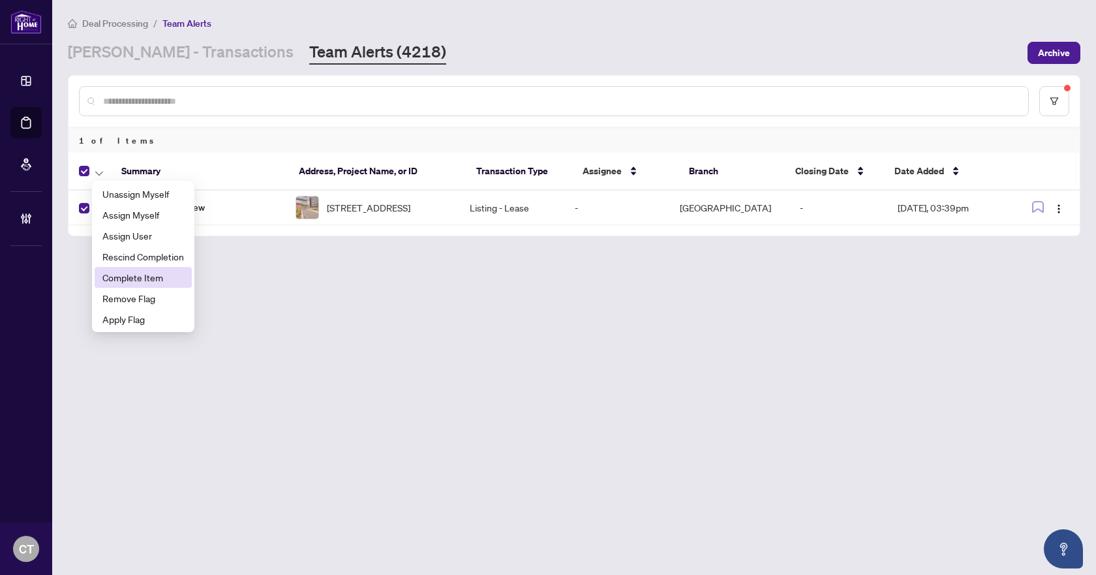
click at [127, 281] on span "Complete Item" at bounding box center [143, 277] width 82 height 14
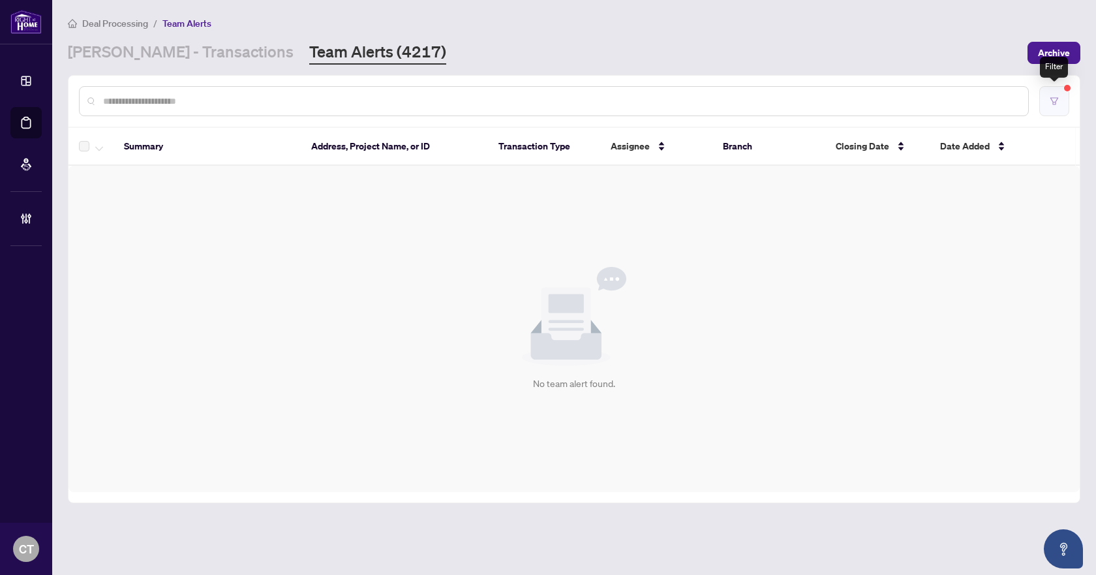
click at [1056, 98] on icon "filter" at bounding box center [1053, 101] width 9 height 9
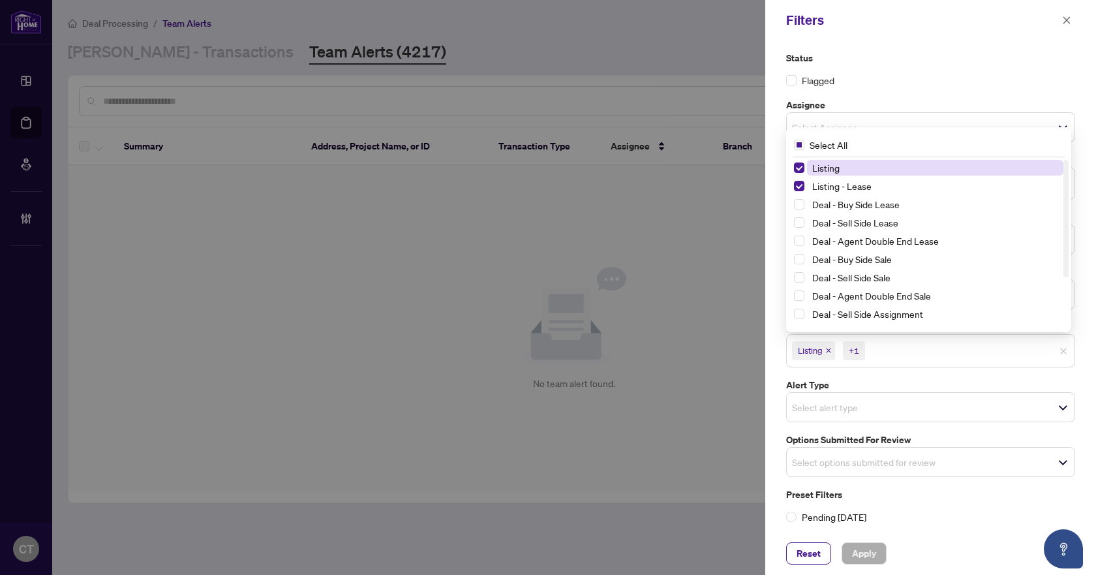
click at [825, 351] on span "Listing" at bounding box center [813, 350] width 43 height 18
click at [831, 354] on span "Listing" at bounding box center [813, 350] width 43 height 18
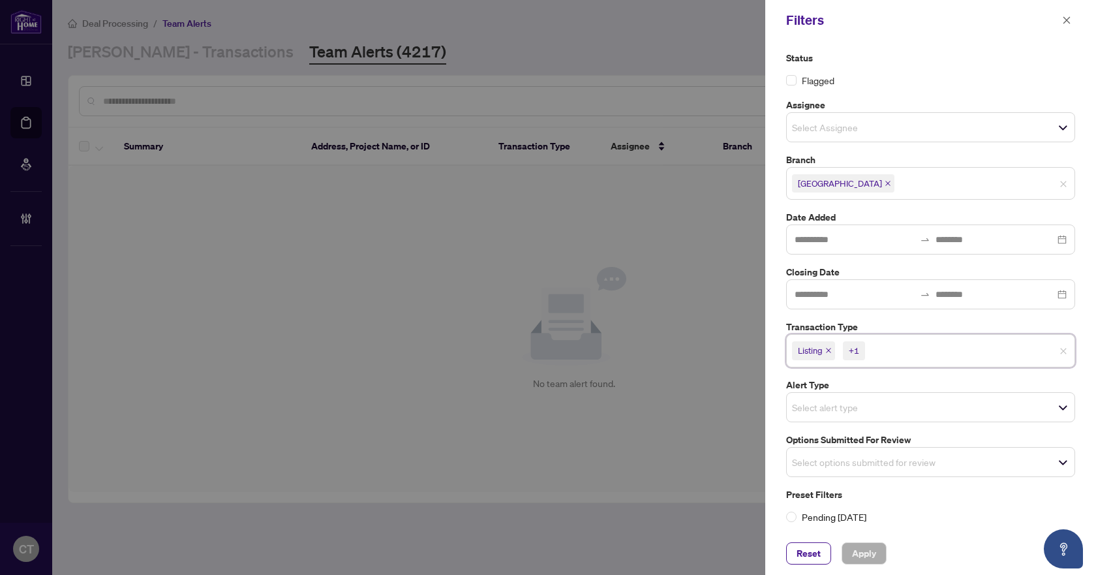
click at [831, 353] on icon "close" at bounding box center [828, 350] width 7 height 7
click at [857, 349] on icon "close" at bounding box center [857, 350] width 5 height 5
click at [827, 458] on input "search" at bounding box center [837, 459] width 91 height 16
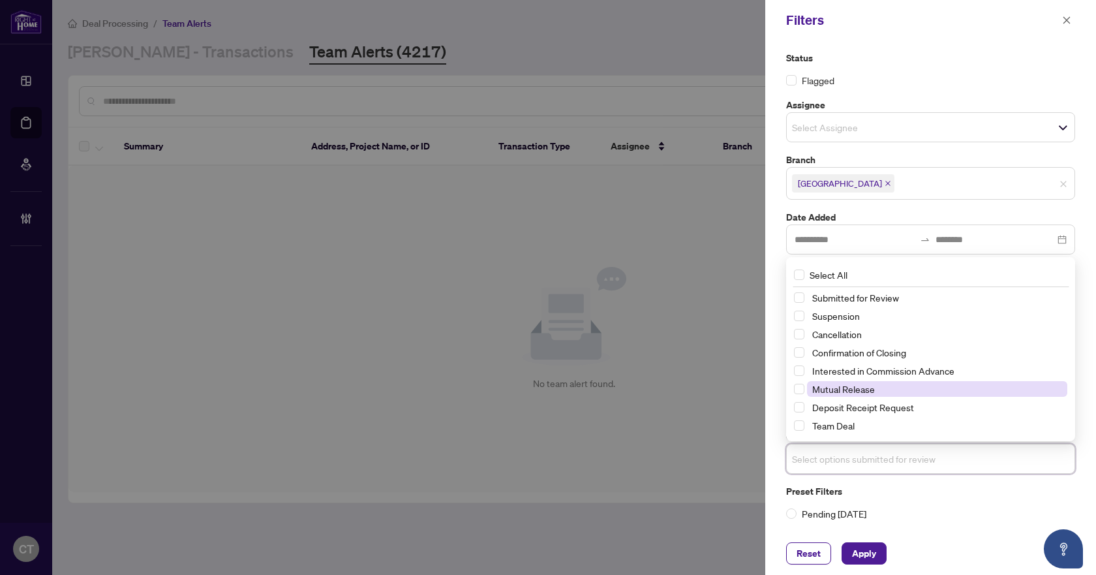
click at [822, 385] on span "Mutual Release" at bounding box center [843, 389] width 63 height 12
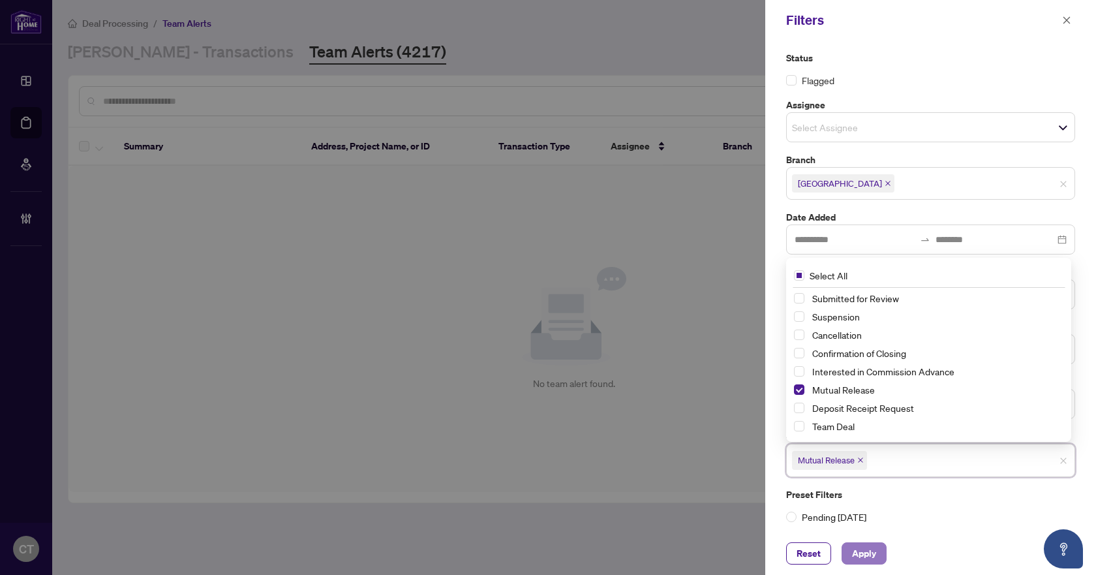
click at [867, 557] on span "Apply" at bounding box center [864, 553] width 24 height 21
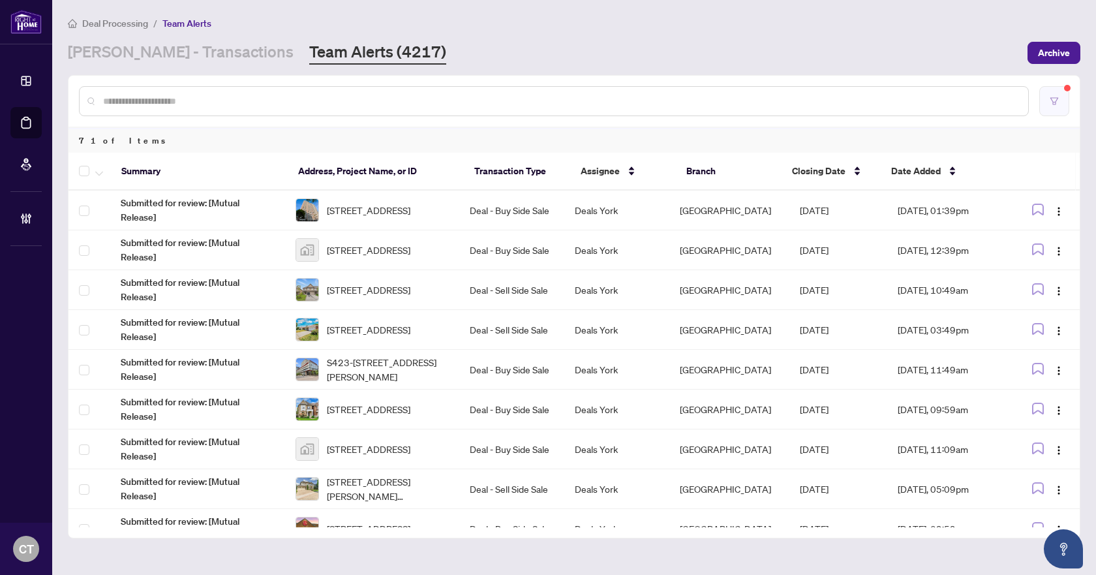
click at [1056, 101] on icon "filter" at bounding box center [1053, 101] width 9 height 9
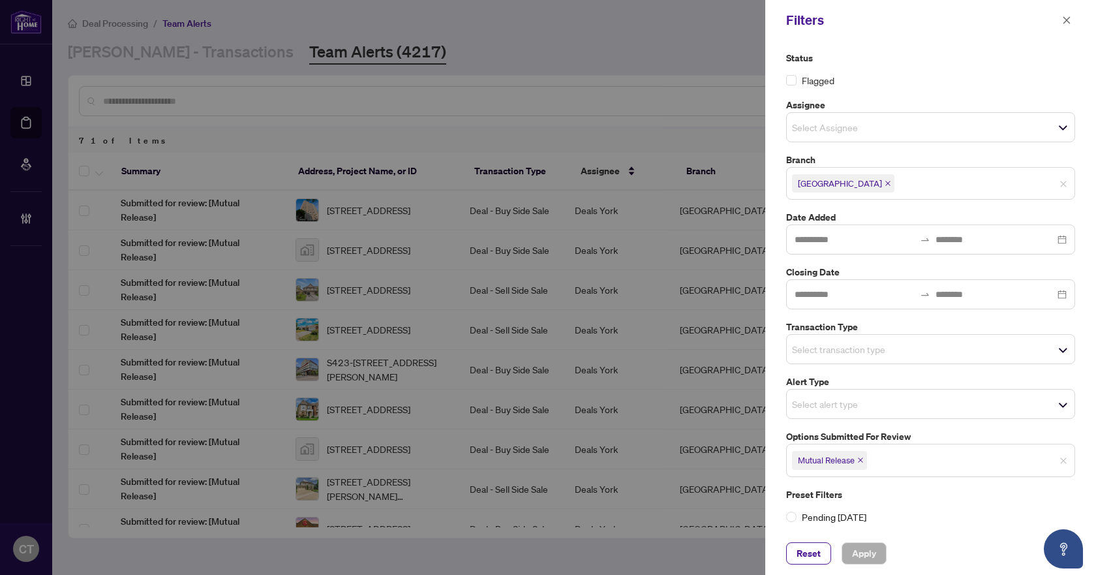
click at [862, 459] on icon "close" at bounding box center [860, 460] width 5 height 5
click at [813, 347] on input "search" at bounding box center [837, 349] width 91 height 16
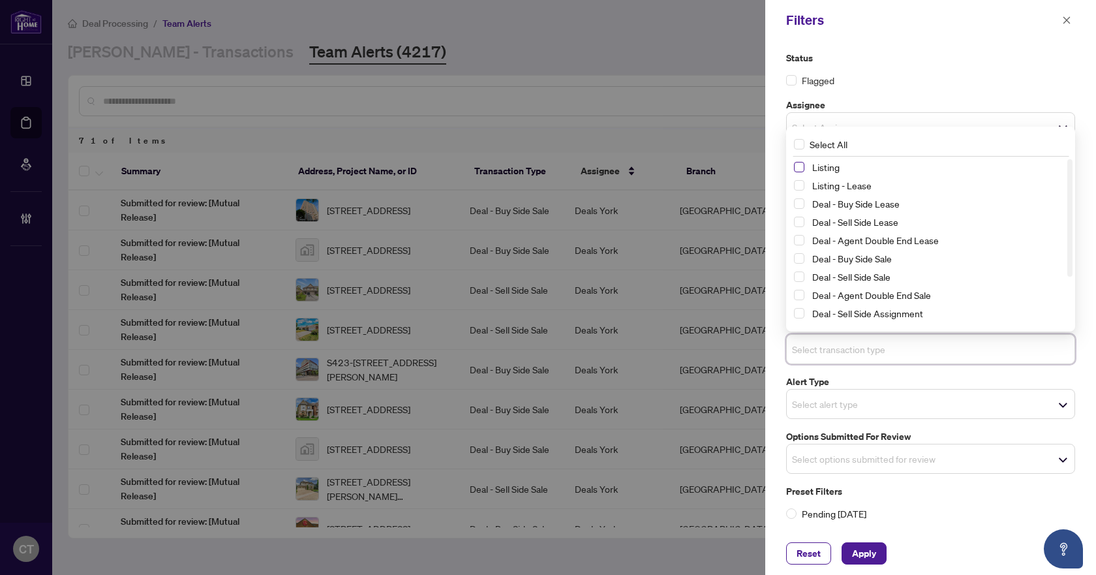
click at [798, 165] on span "Select Listing" at bounding box center [799, 167] width 10 height 10
click at [803, 181] on span "Select Listing - Lease" at bounding box center [799, 186] width 10 height 10
click at [873, 543] on button "Apply" at bounding box center [863, 553] width 45 height 22
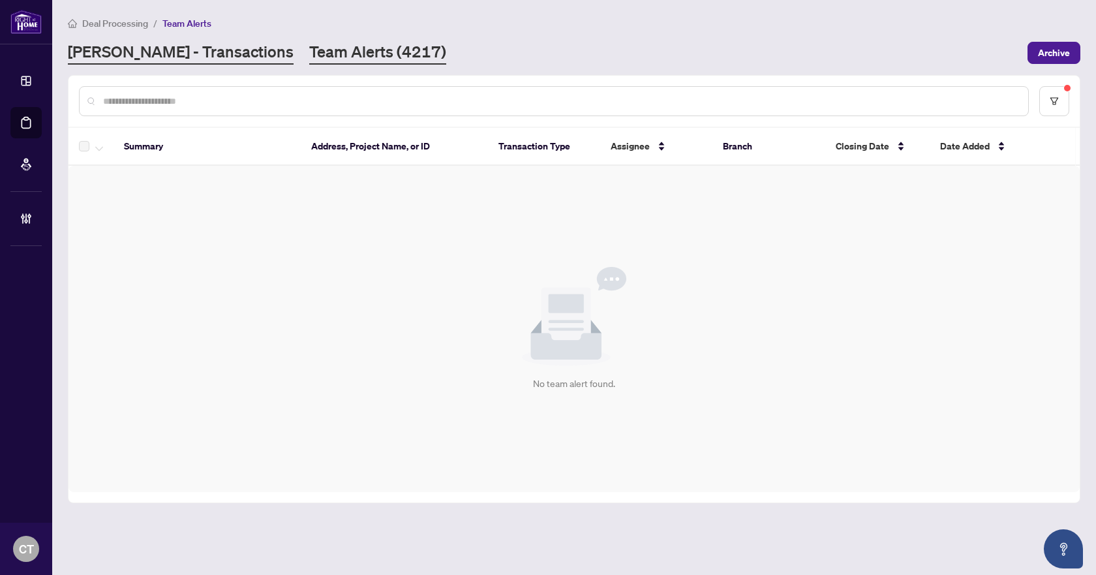
click at [206, 54] on link "RAHR - Transactions" at bounding box center [181, 52] width 226 height 23
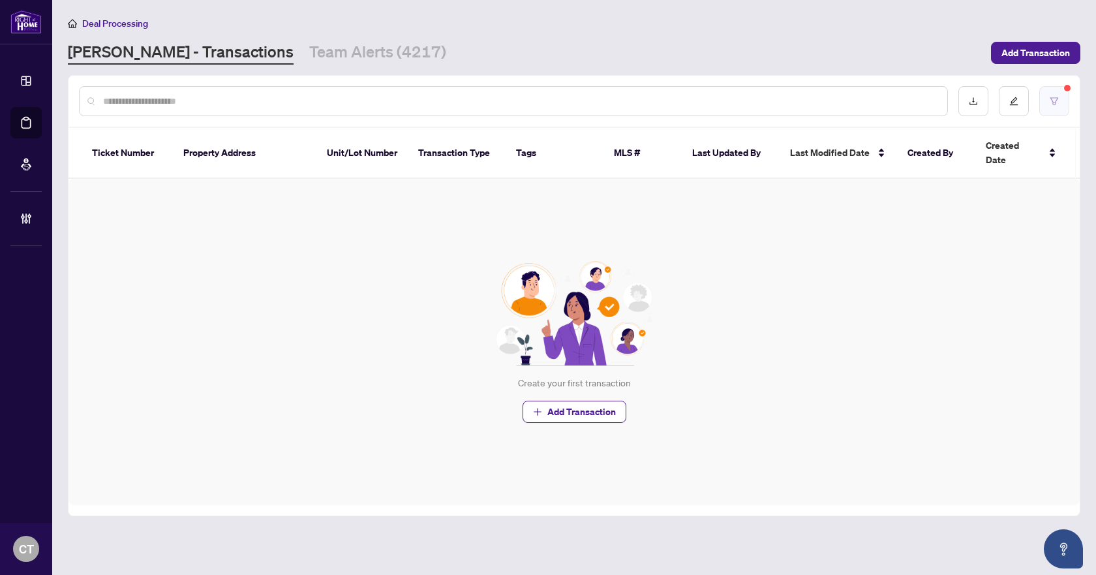
click at [1049, 102] on button "button" at bounding box center [1054, 101] width 30 height 30
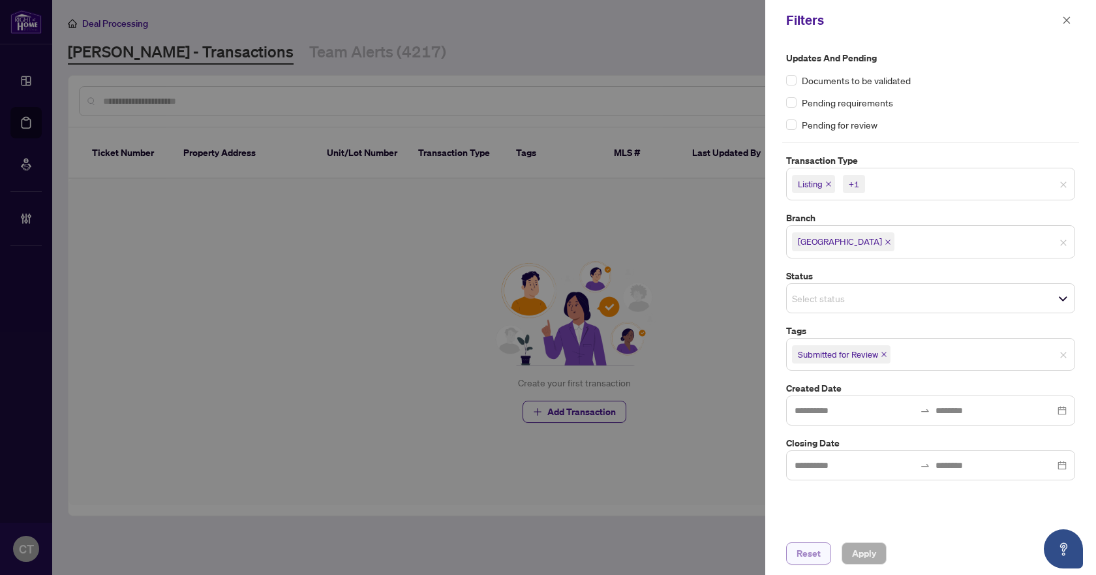
click at [823, 554] on button "Reset" at bounding box center [808, 553] width 45 height 22
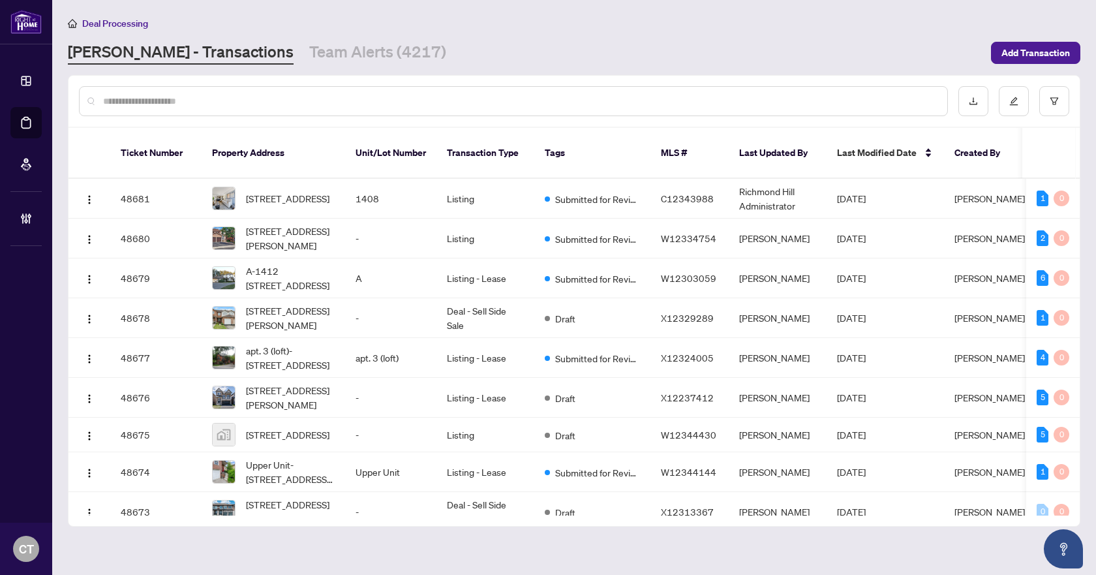
click at [370, 100] on input "text" at bounding box center [519, 101] width 833 height 14
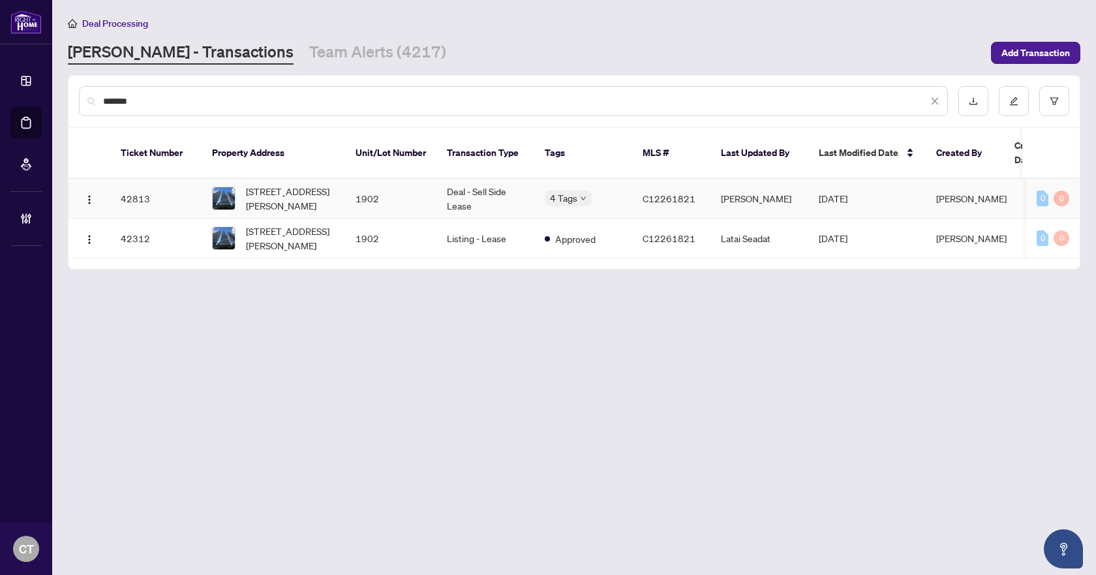
type input "*******"
click at [740, 187] on td "Dawn Chan" at bounding box center [759, 199] width 98 height 40
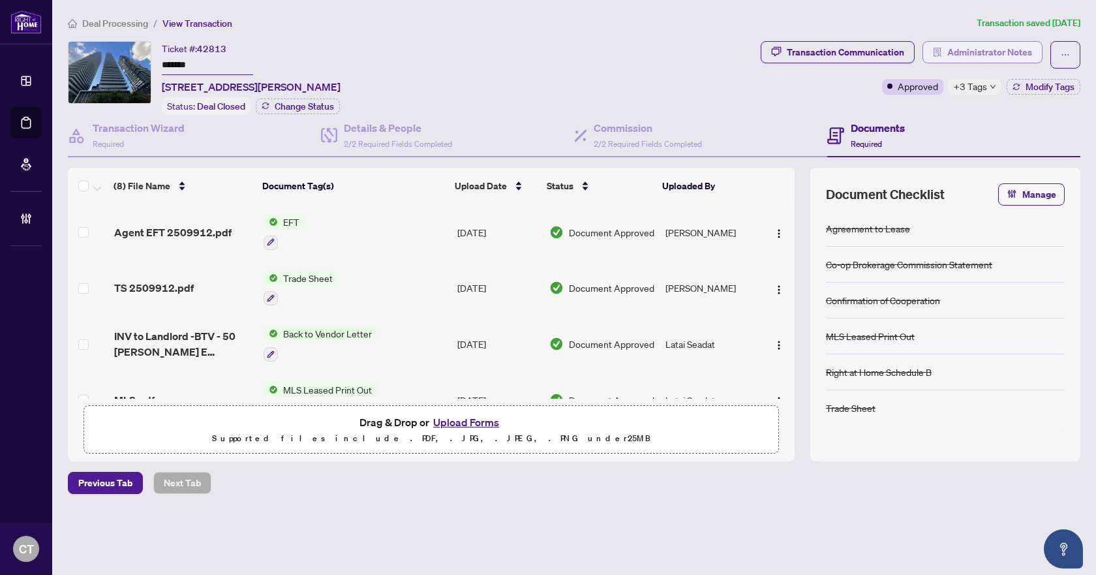
click at [965, 53] on span "Administrator Notes" at bounding box center [989, 52] width 85 height 21
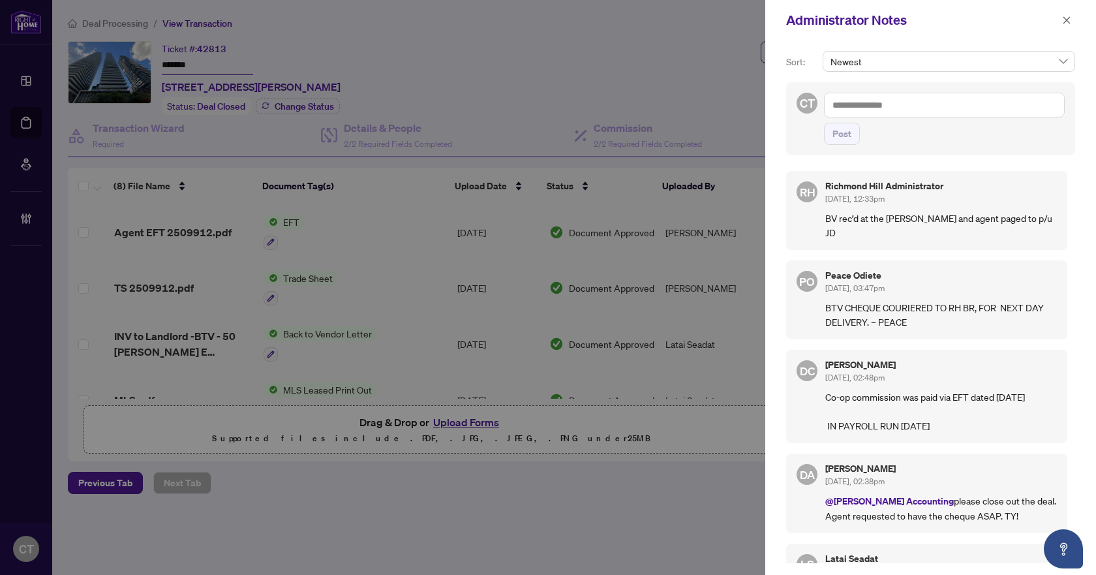
click at [875, 109] on textarea at bounding box center [944, 105] width 241 height 25
type textarea "**********"
click at [845, 140] on span "Post" at bounding box center [841, 133] width 19 height 21
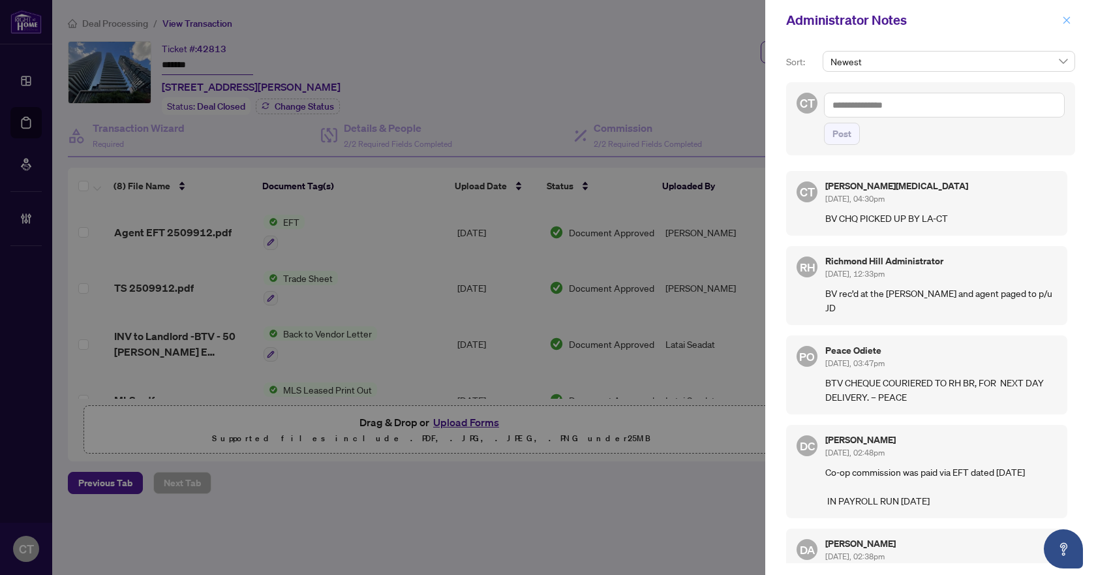
click at [1070, 18] on icon "close" at bounding box center [1066, 20] width 9 height 9
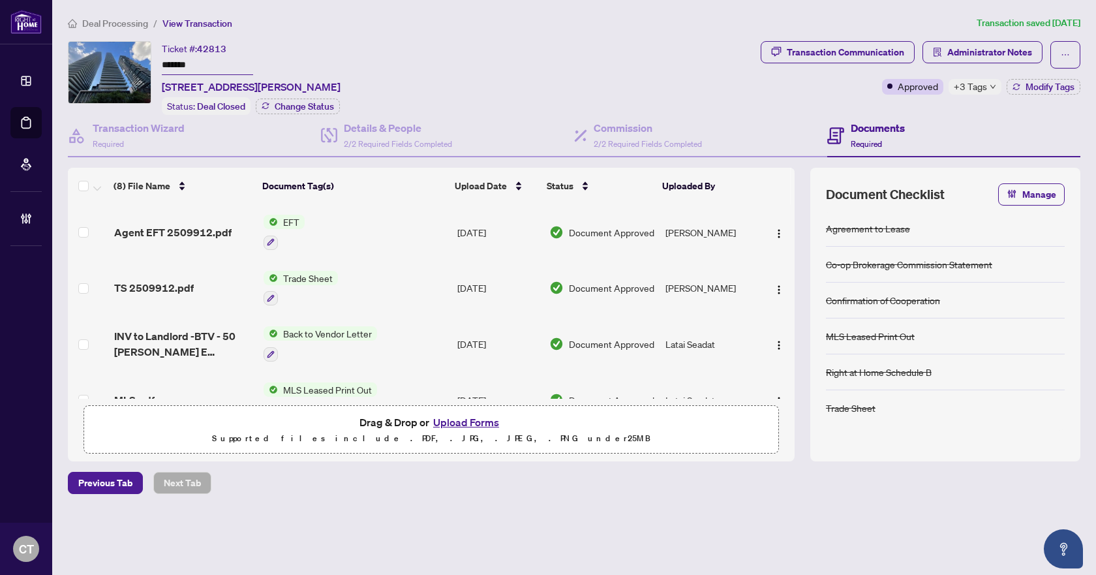
click at [137, 18] on span "Deal Processing" at bounding box center [115, 24] width 66 height 12
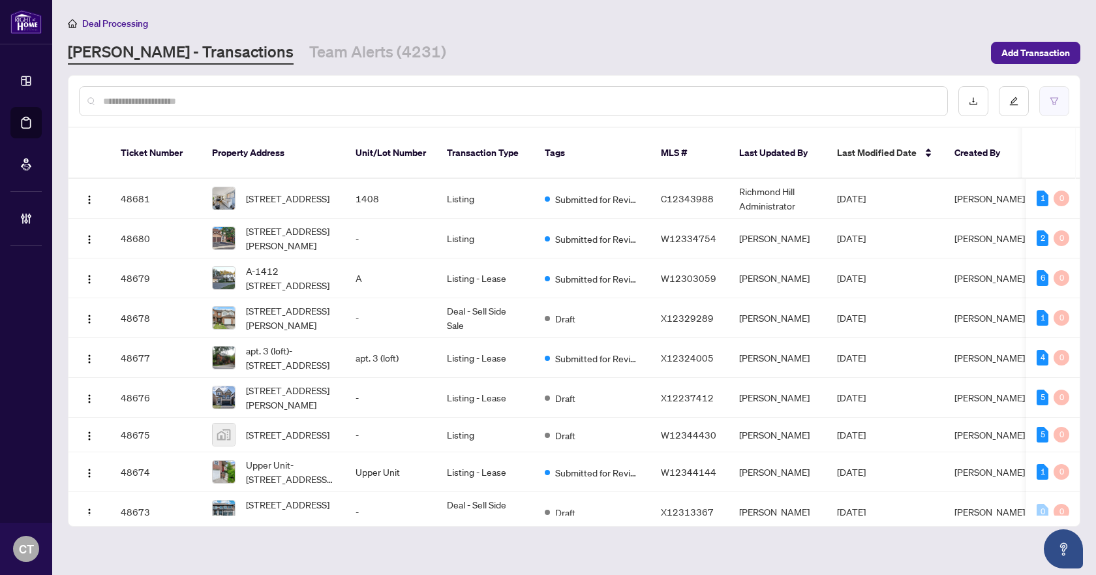
click at [1058, 102] on button "button" at bounding box center [1054, 101] width 30 height 30
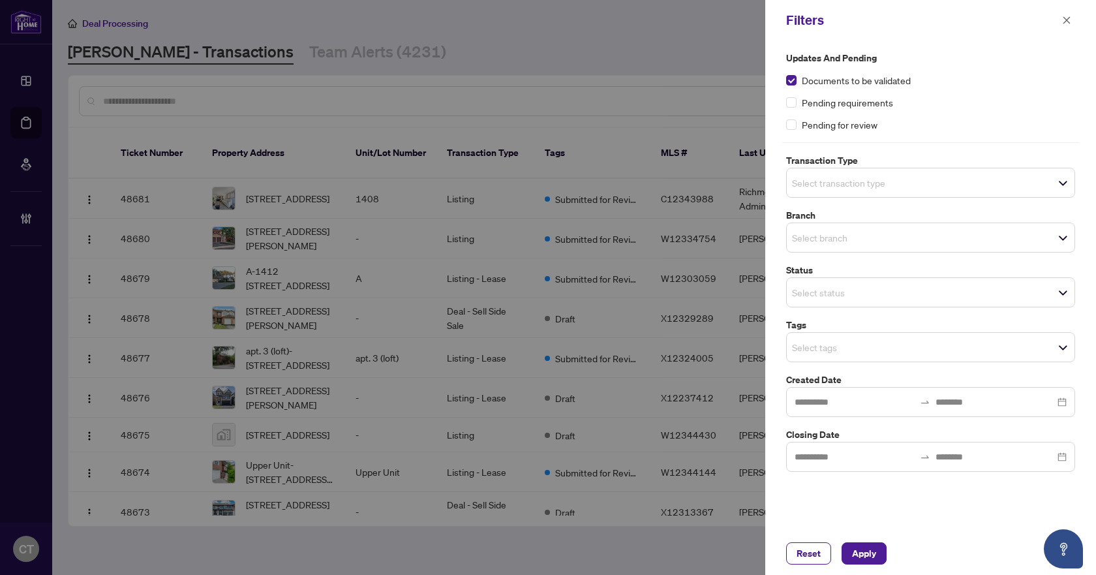
click at [805, 187] on input "search" at bounding box center [837, 183] width 91 height 16
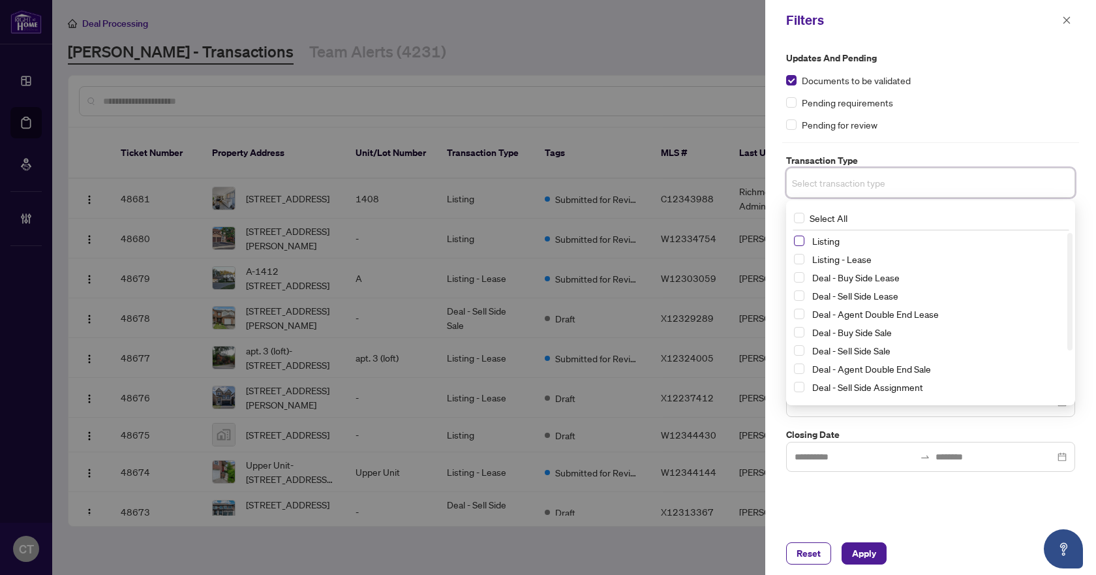
click at [800, 245] on span "Select Listing" at bounding box center [799, 240] width 10 height 10
click at [797, 257] on span "Select Listing - Lease" at bounding box center [799, 261] width 10 height 10
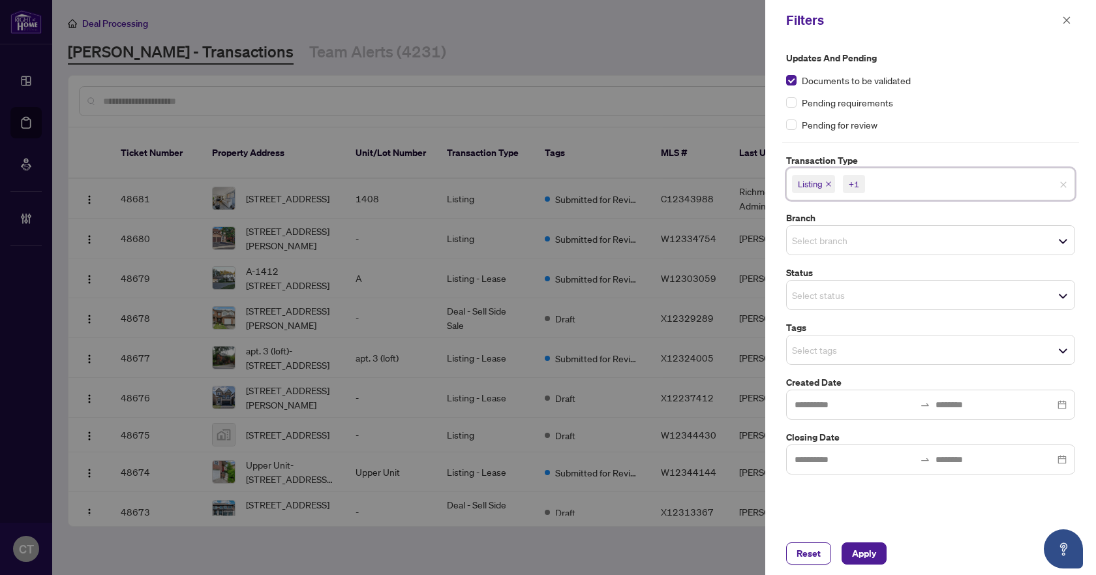
click at [777, 232] on div "Updates and Pending Documents to be validated Pending requirements Pending for …" at bounding box center [930, 285] width 331 height 491
click at [822, 246] on input "search" at bounding box center [837, 240] width 91 height 16
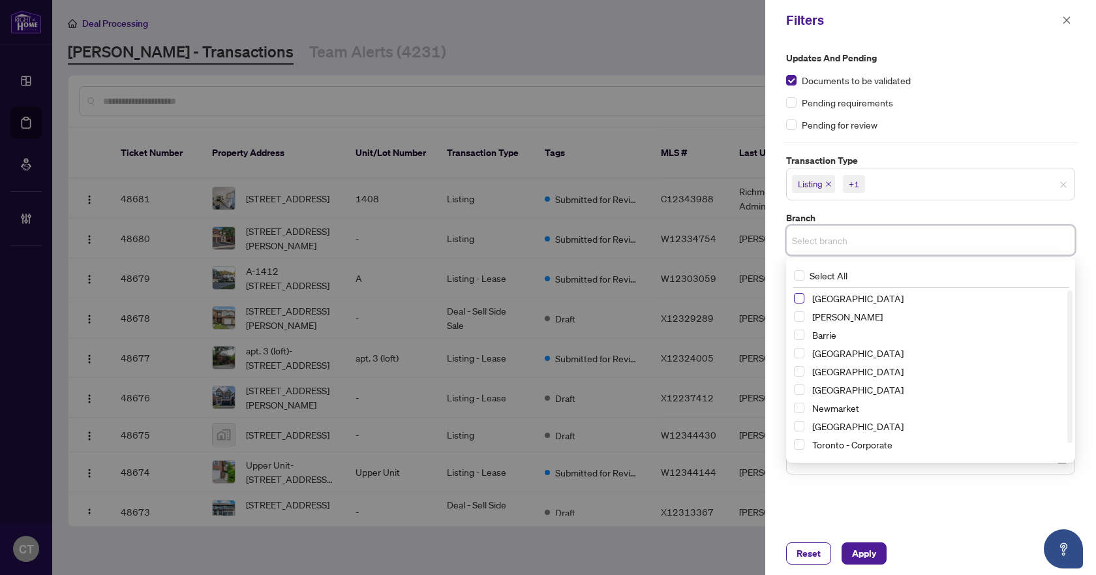
click at [801, 300] on span "Select Richmond Hill" at bounding box center [799, 298] width 10 height 10
click at [862, 207] on div "Updates and Pending Documents to be validated Pending requirements Pending for …" at bounding box center [930, 264] width 297 height 427
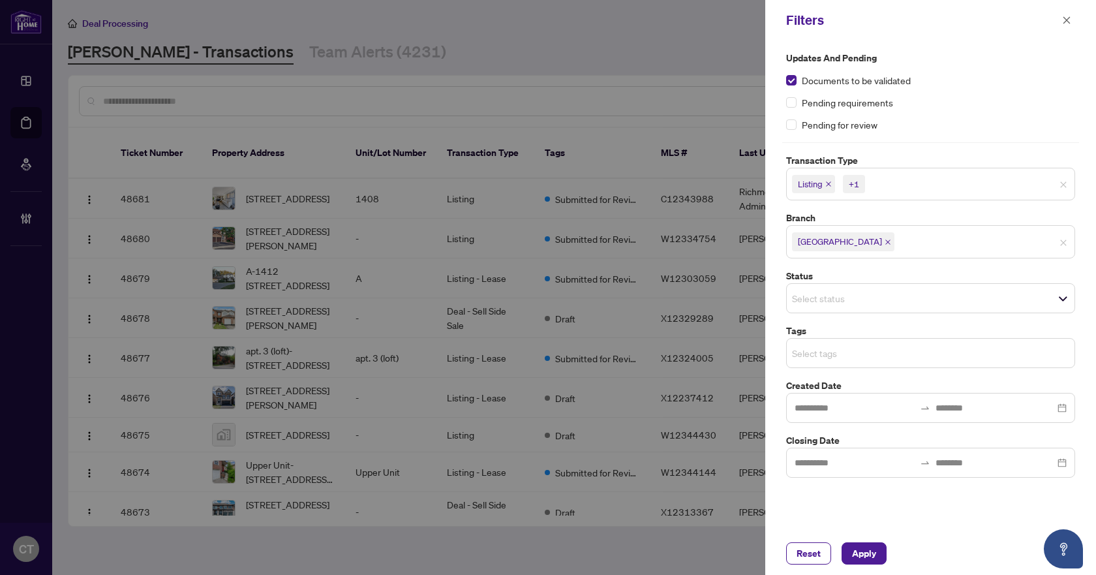
click at [805, 346] on input "search" at bounding box center [837, 353] width 91 height 16
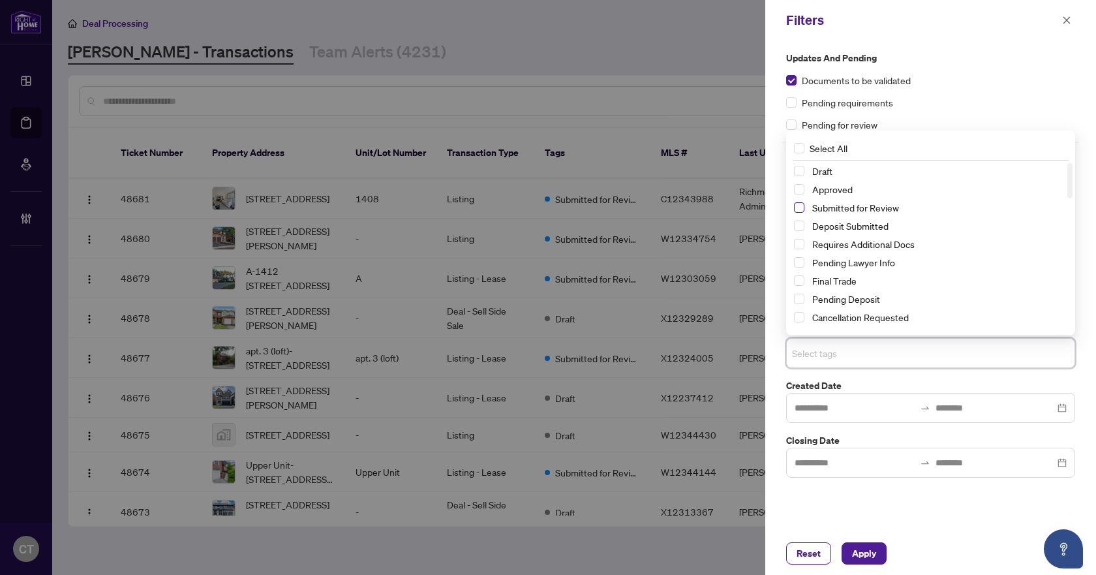
click at [801, 209] on span "Select Submitted for Review" at bounding box center [799, 207] width 10 height 10
click at [797, 245] on span "Select Requires Additional Docs" at bounding box center [799, 244] width 10 height 10
click at [854, 555] on span "Apply" at bounding box center [864, 553] width 24 height 21
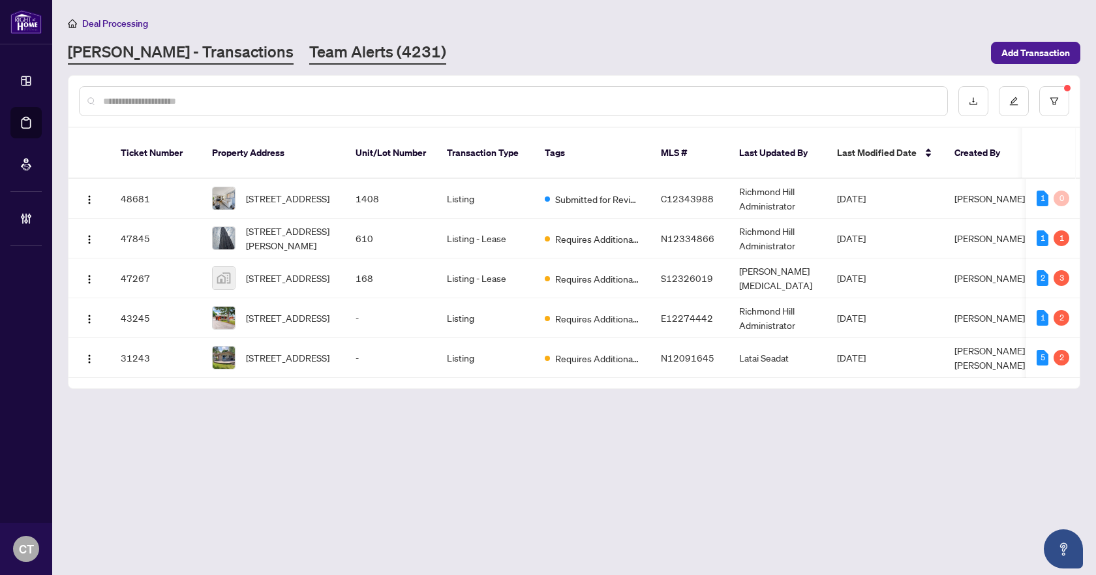
click at [309, 60] on link "Team Alerts (4231)" at bounding box center [377, 52] width 137 height 23
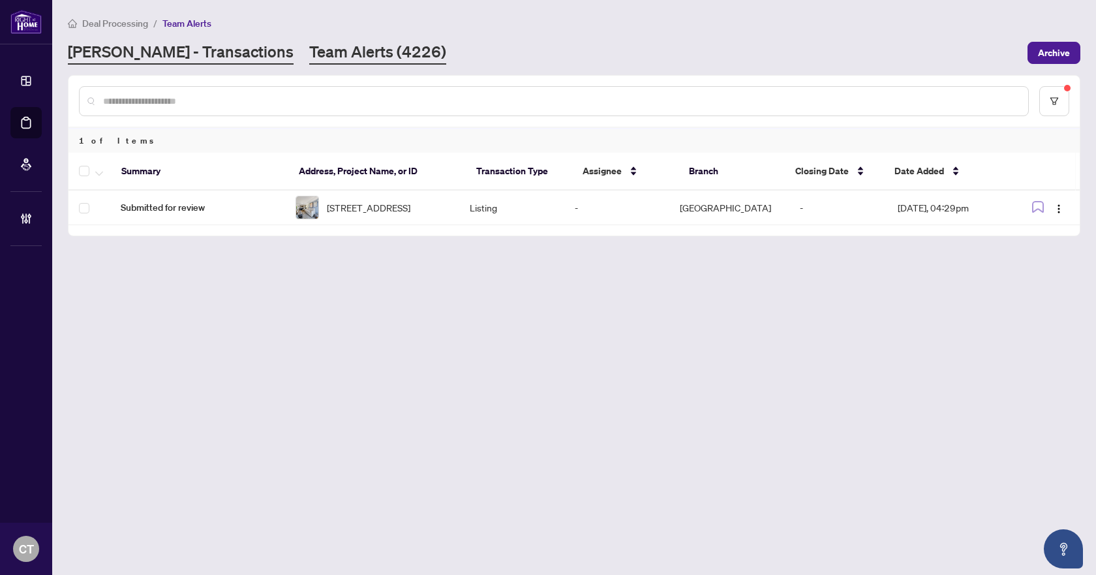
click at [168, 50] on link "RAHR - Transactions" at bounding box center [181, 52] width 226 height 23
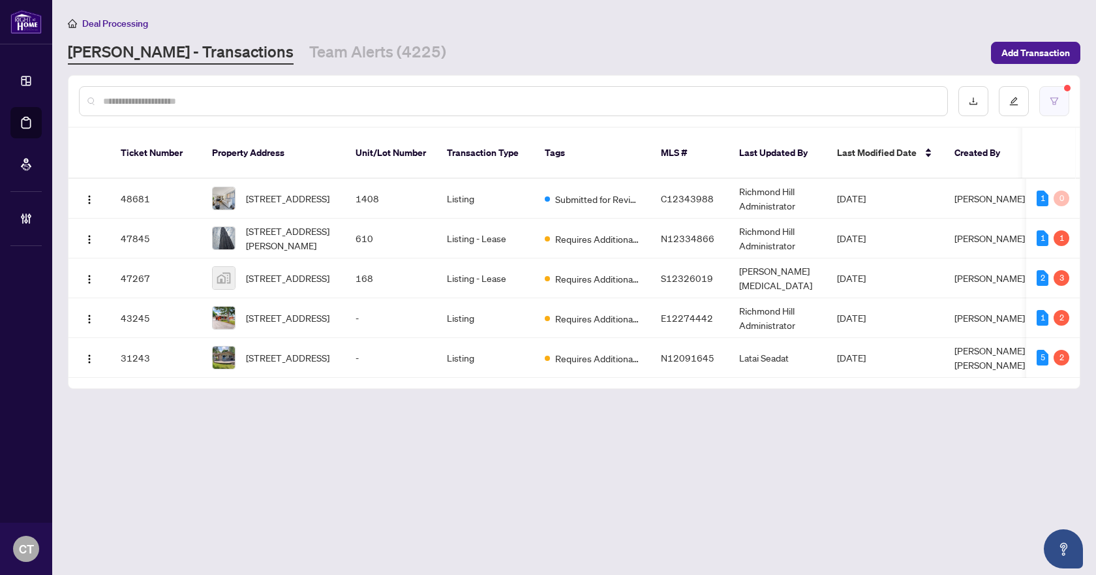
click at [1058, 104] on icon "filter" at bounding box center [1053, 101] width 9 height 9
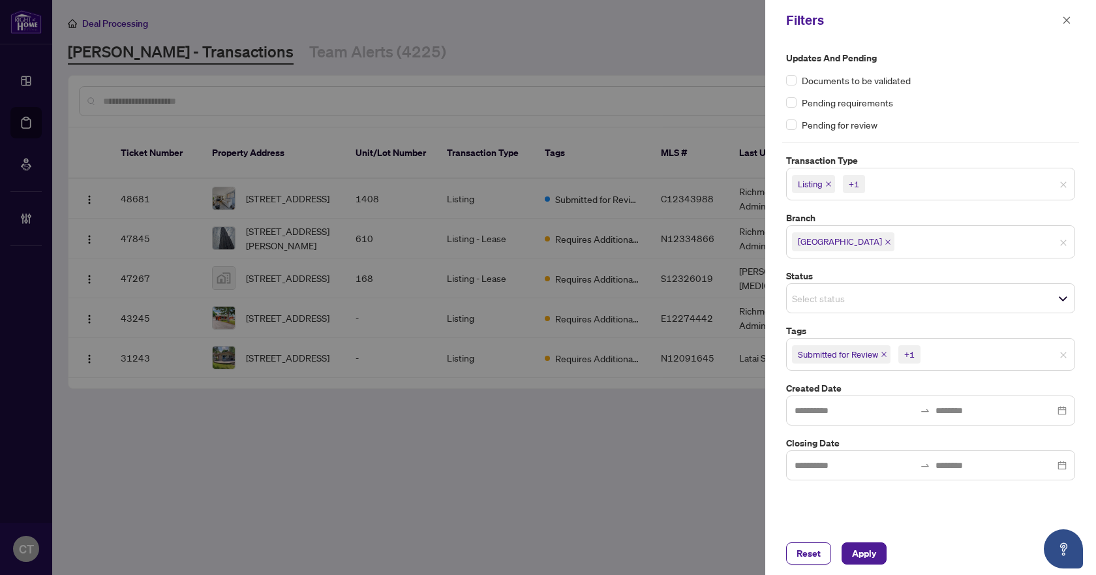
click at [910, 355] on div "+1" at bounding box center [909, 354] width 10 height 13
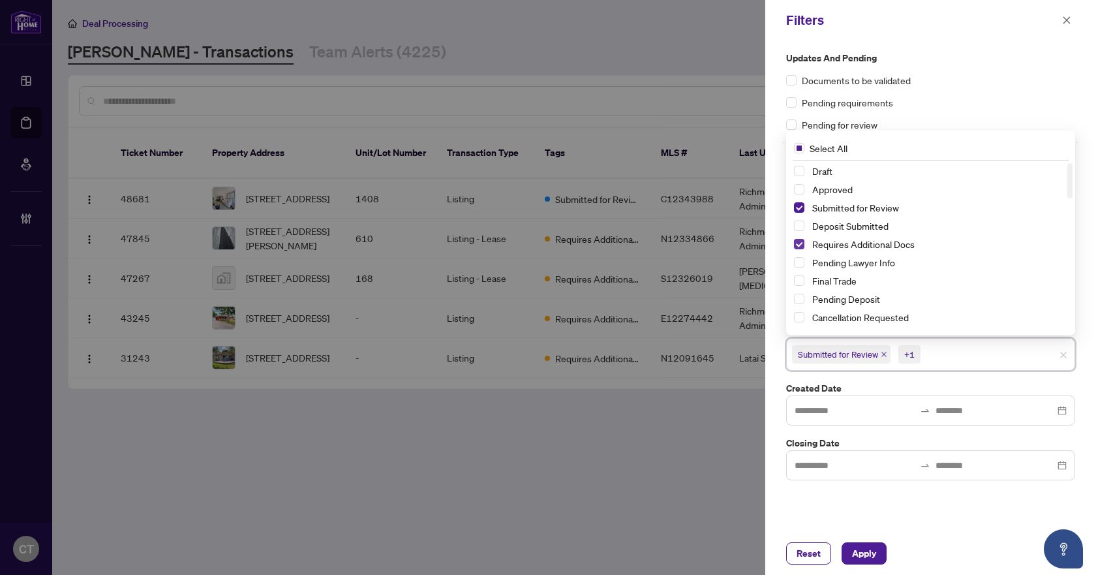
click at [799, 245] on span "Select Requires Additional Docs" at bounding box center [799, 244] width 10 height 10
click at [870, 557] on span "Apply" at bounding box center [864, 553] width 24 height 21
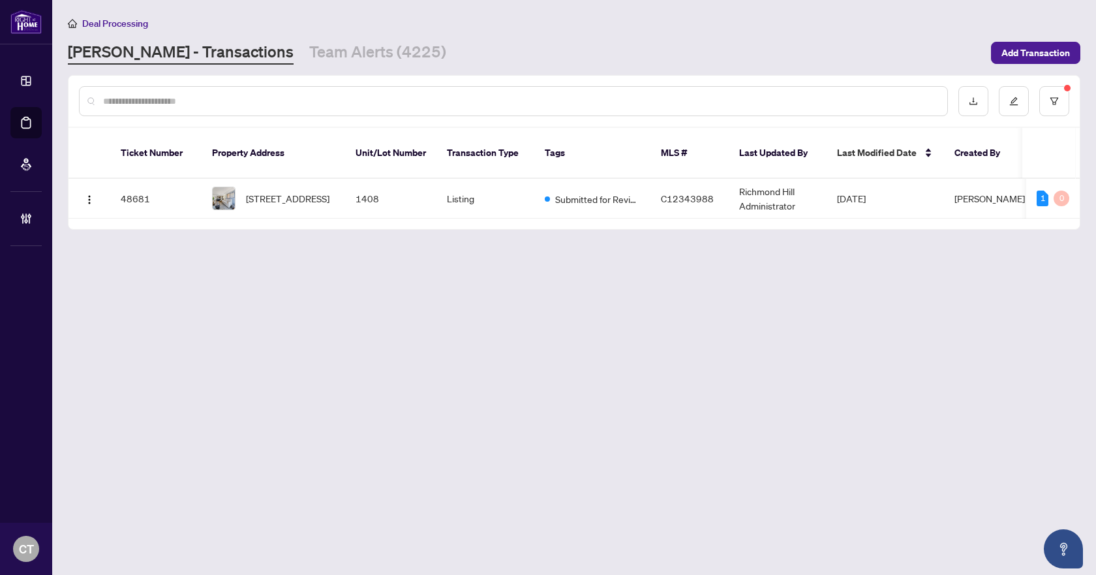
click at [723, 456] on main "Deal Processing RAHR - Transactions Team Alerts (4225) Add Transaction Ticket N…" at bounding box center [573, 287] width 1043 height 575
click at [309, 56] on link "Team Alerts (4225)" at bounding box center [377, 52] width 137 height 23
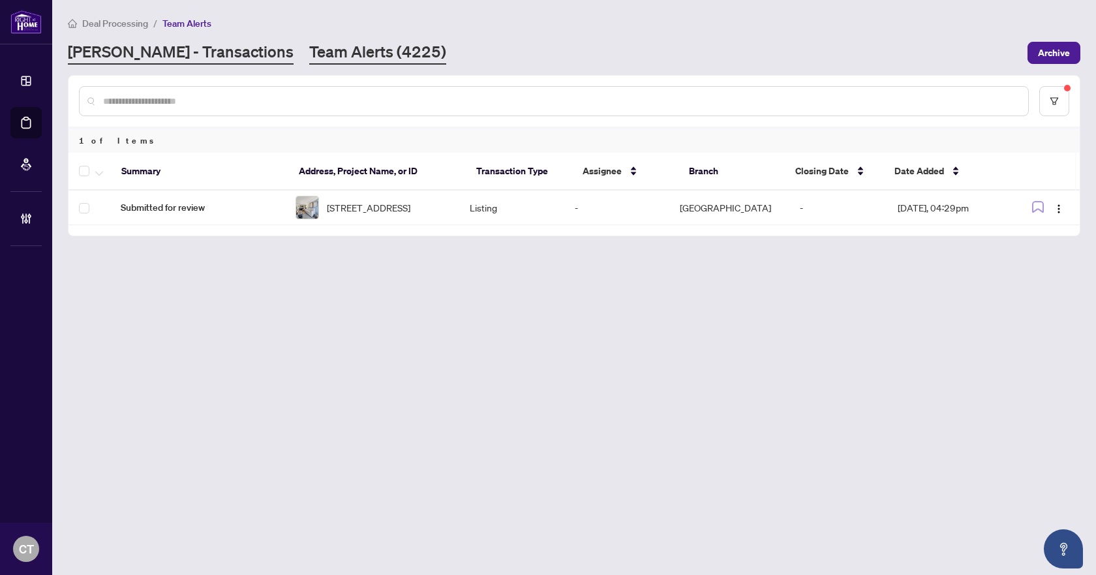
click at [150, 59] on link "RAHR - Transactions" at bounding box center [181, 52] width 226 height 23
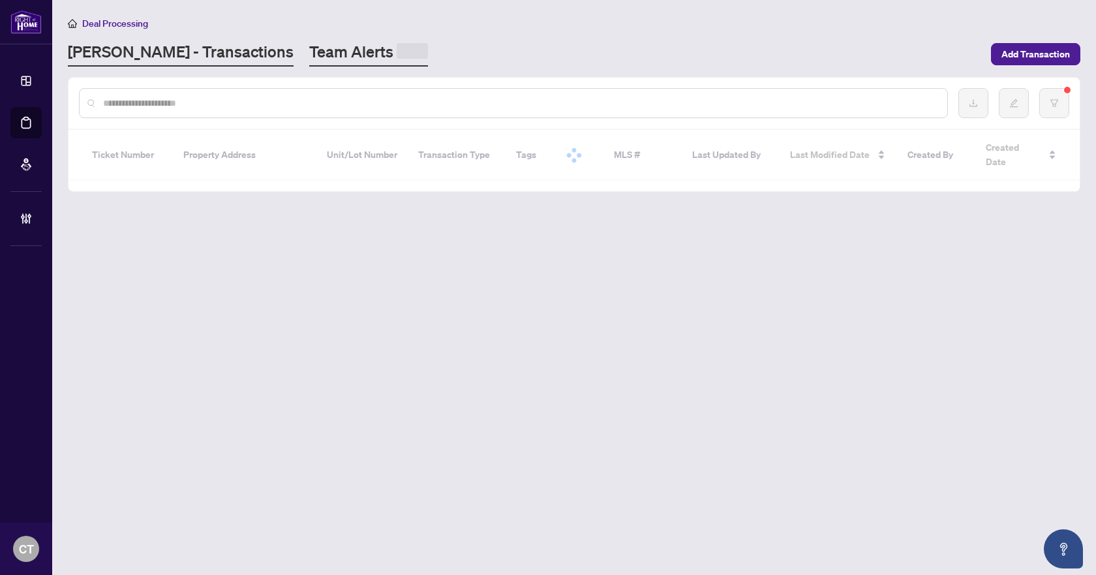
click at [309, 47] on link "Team Alerts" at bounding box center [368, 53] width 119 height 25
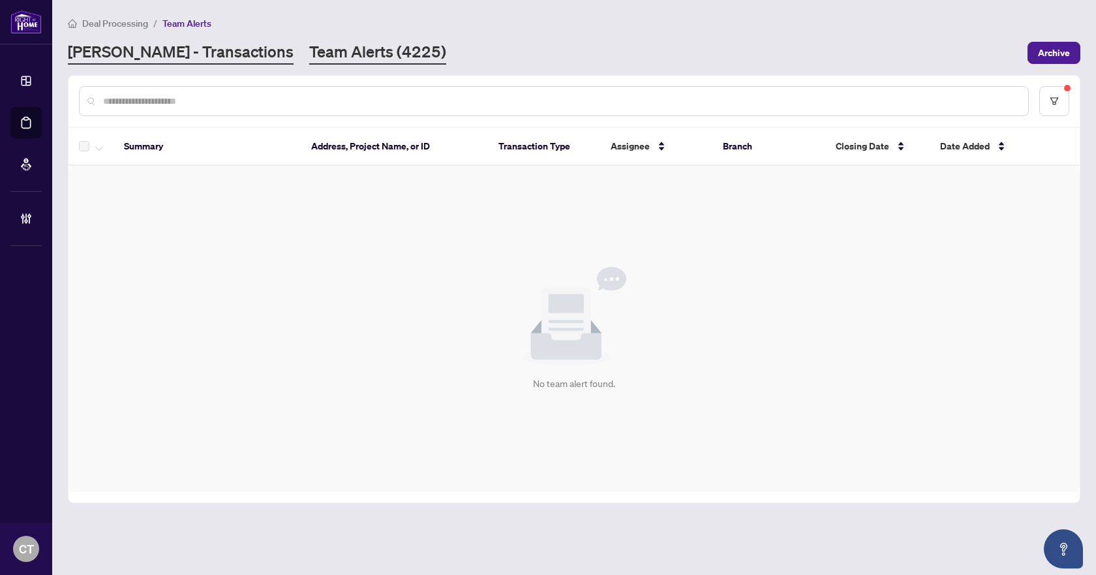
click at [175, 57] on link "RAHR - Transactions" at bounding box center [181, 52] width 226 height 23
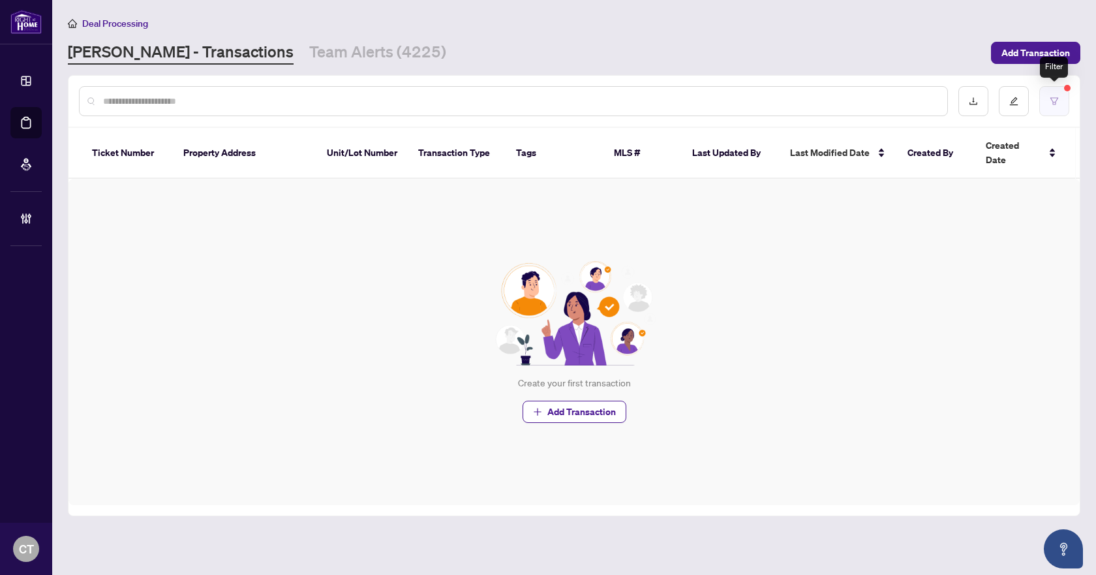
click at [1054, 104] on icon "filter" at bounding box center [1053, 101] width 9 height 9
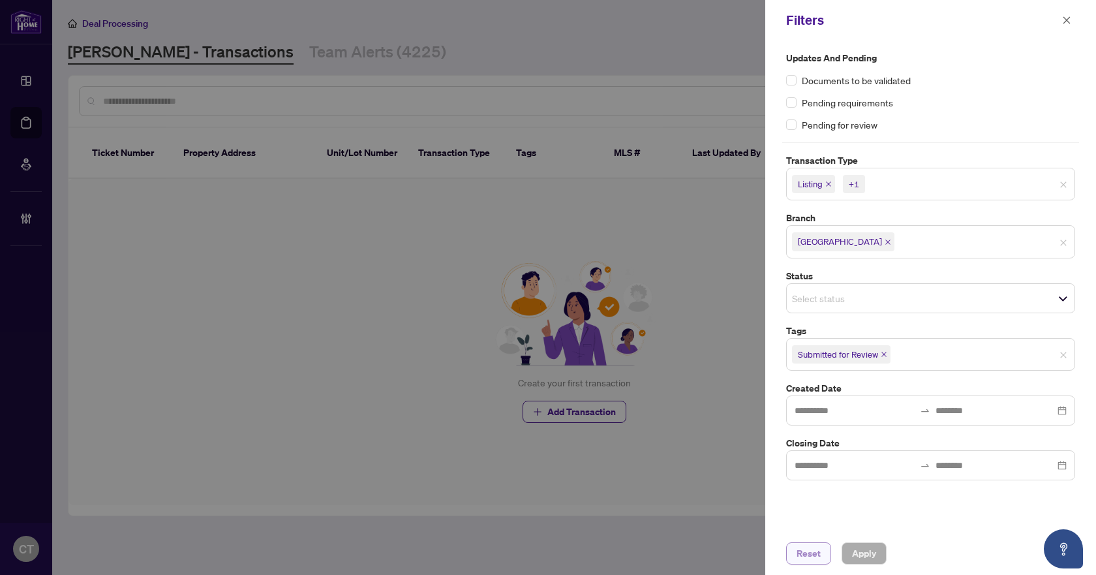
click at [805, 550] on span "Reset" at bounding box center [808, 553] width 24 height 21
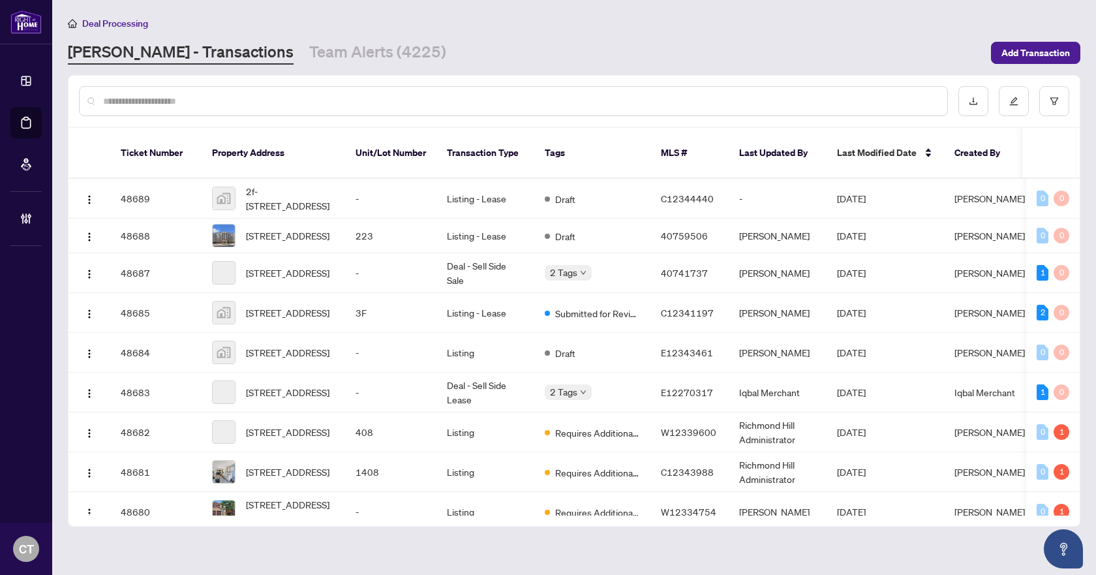
click at [265, 104] on input "text" at bounding box center [519, 101] width 833 height 14
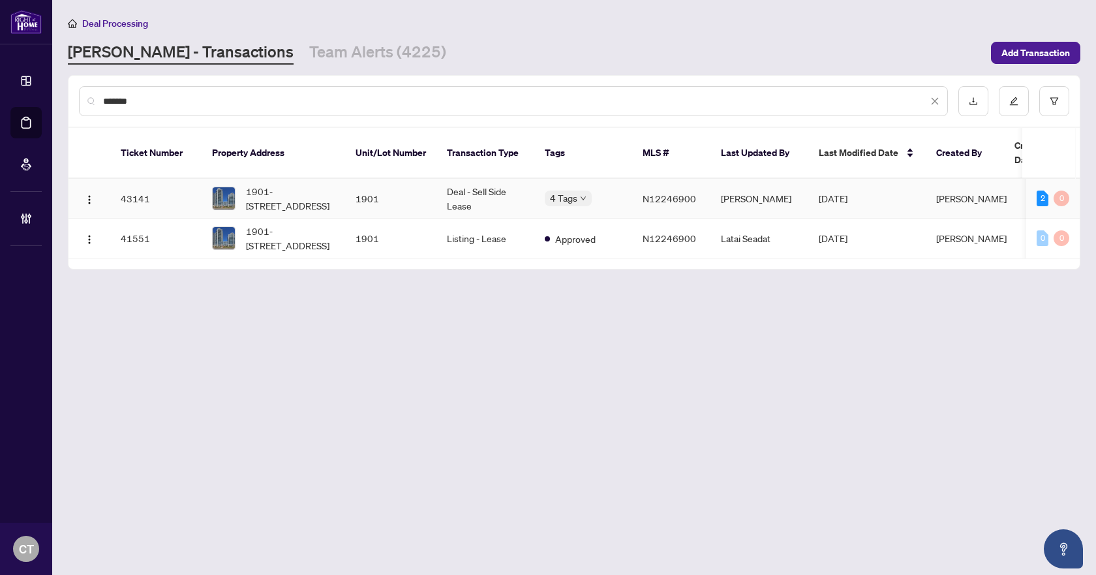
type input "*******"
click at [683, 192] on span "N12246900" at bounding box center [668, 198] width 53 height 12
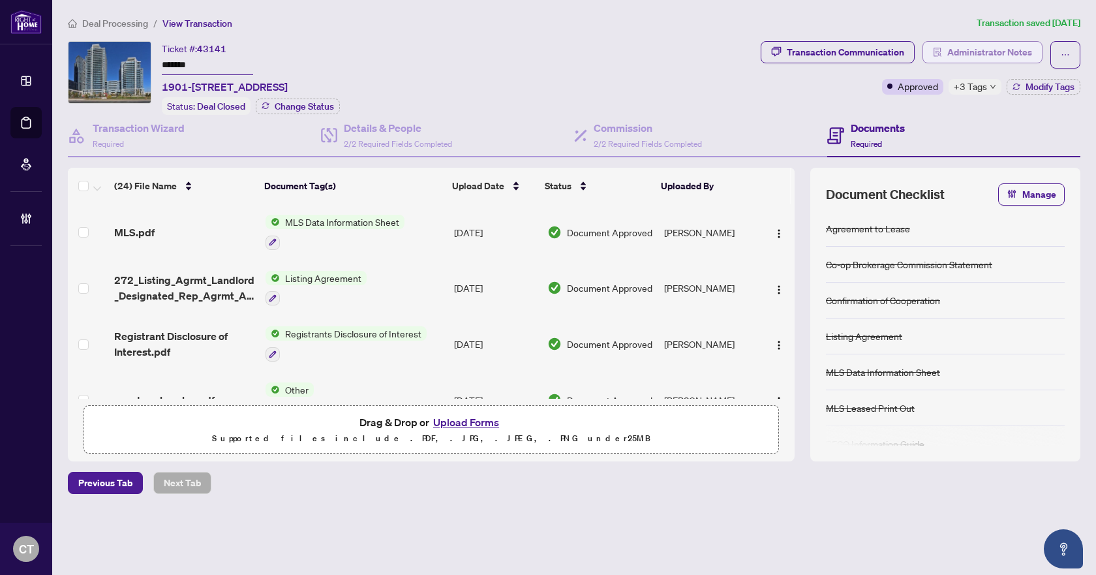
click at [963, 59] on span "Administrator Notes" at bounding box center [989, 52] width 85 height 21
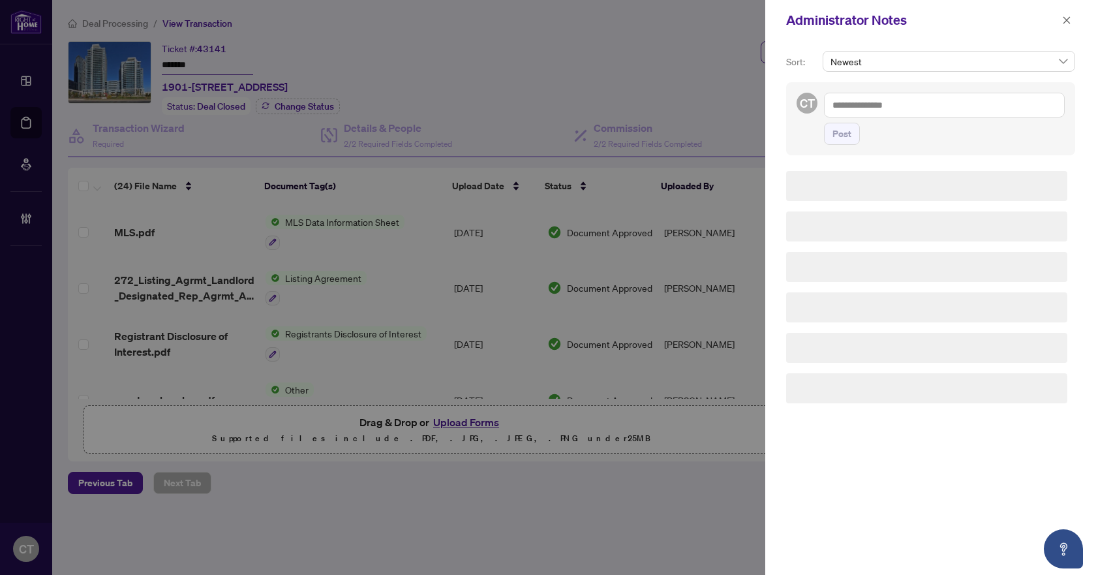
click at [890, 96] on textarea at bounding box center [944, 105] width 241 height 25
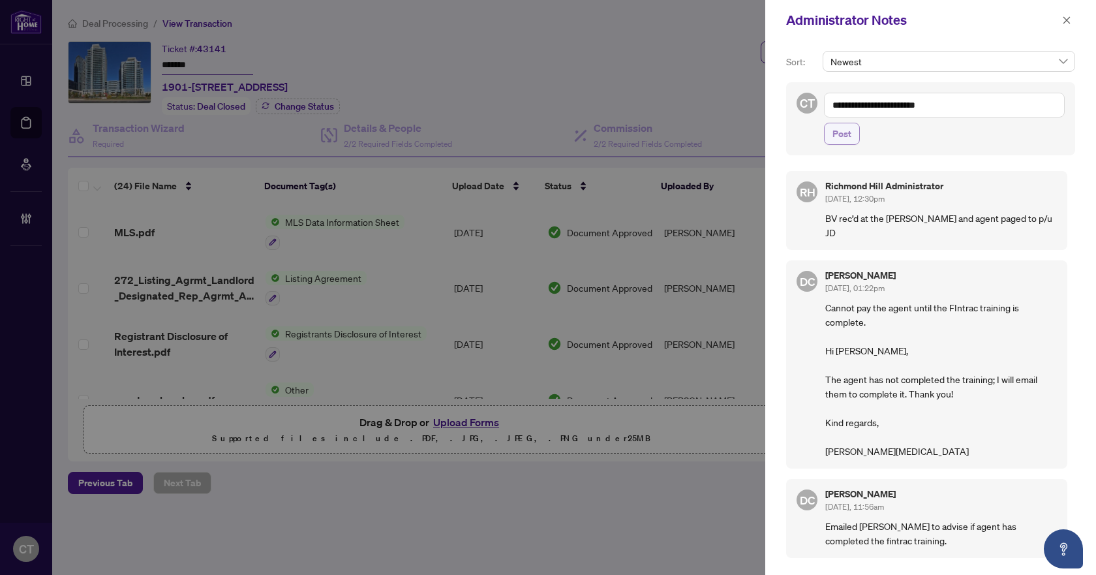
type textarea "**********"
click at [848, 138] on span "Post" at bounding box center [841, 133] width 19 height 21
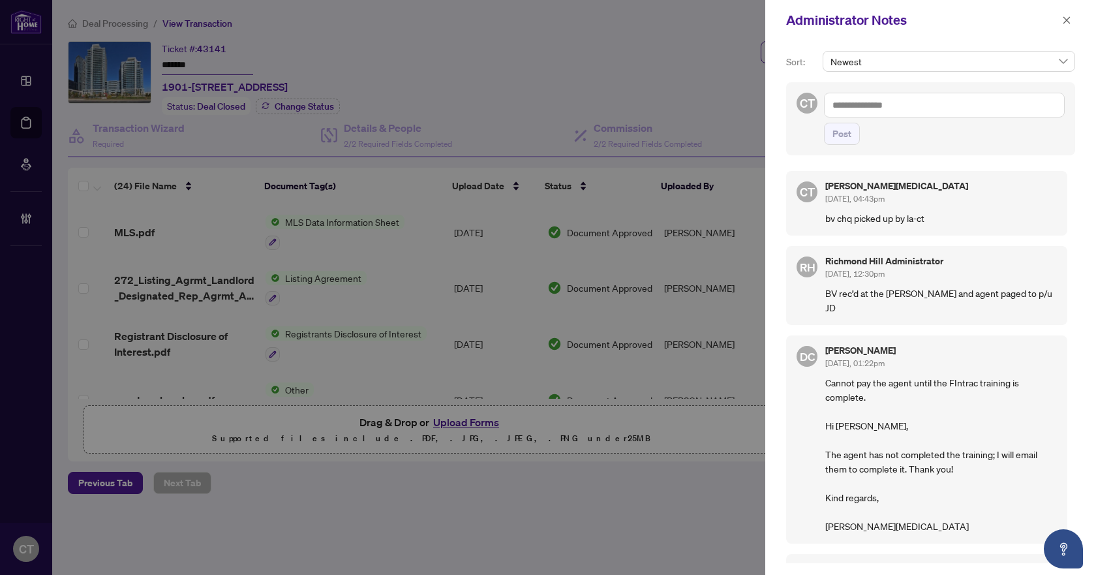
drag, startPoint x: 1064, startPoint y: 20, endPoint x: 886, endPoint y: 1, distance: 179.0
click at [1064, 20] on icon "close" at bounding box center [1066, 20] width 9 height 9
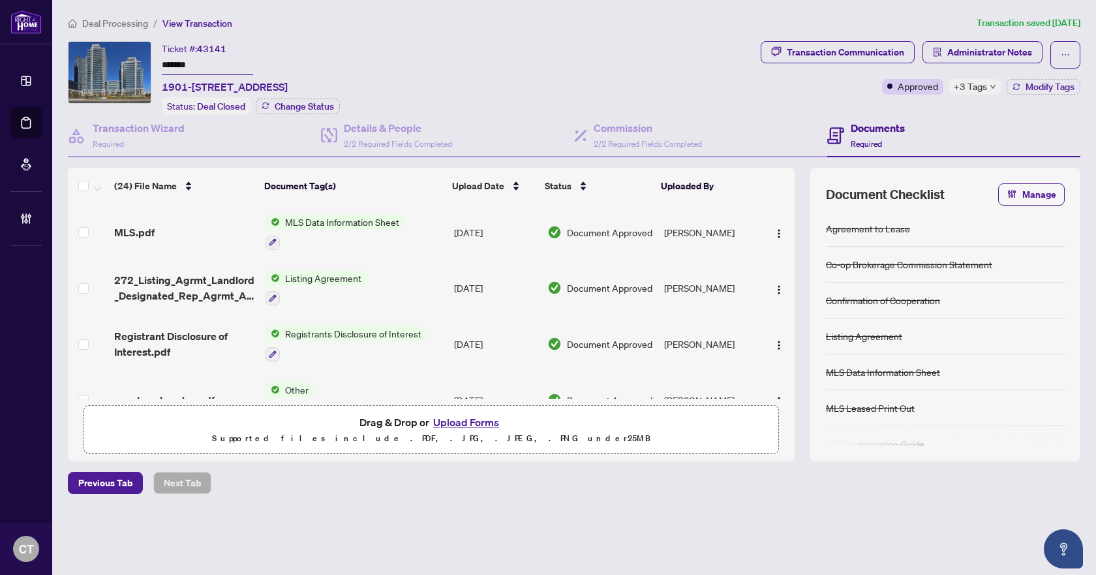
click at [104, 28] on span "Deal Processing" at bounding box center [115, 24] width 66 height 12
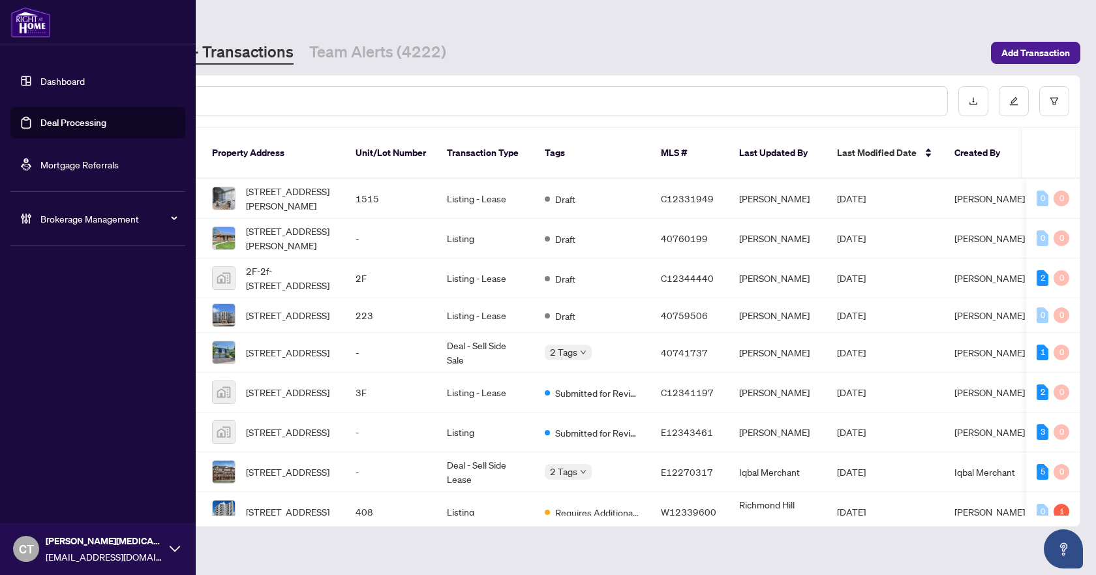
click at [24, 206] on div "Brokerage Management" at bounding box center [97, 218] width 175 height 31
click at [75, 312] on link "Manage Agents" at bounding box center [59, 313] width 65 height 12
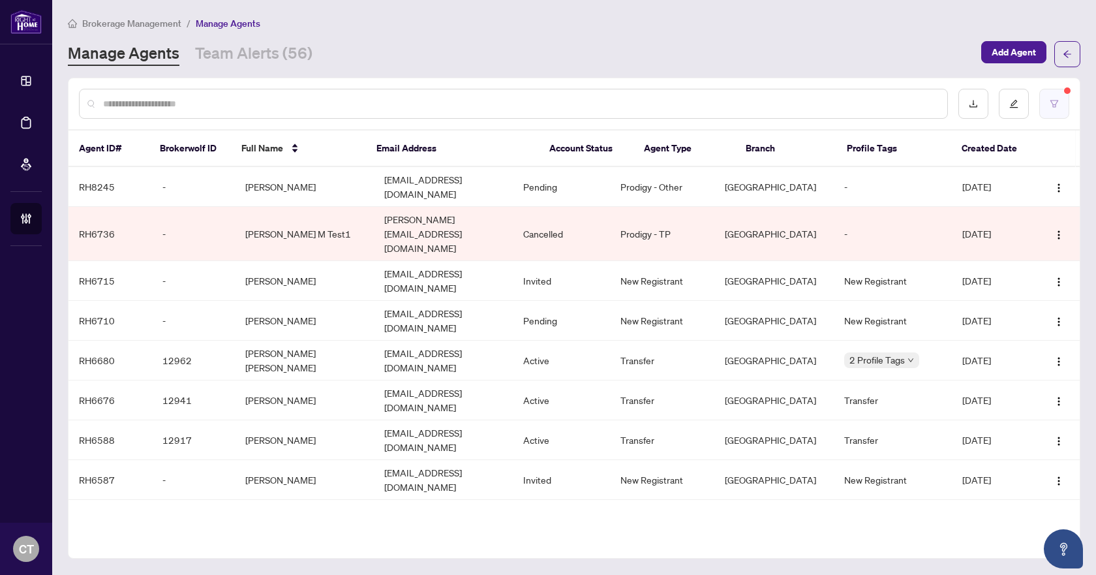
click at [1060, 102] on button "button" at bounding box center [1054, 104] width 30 height 30
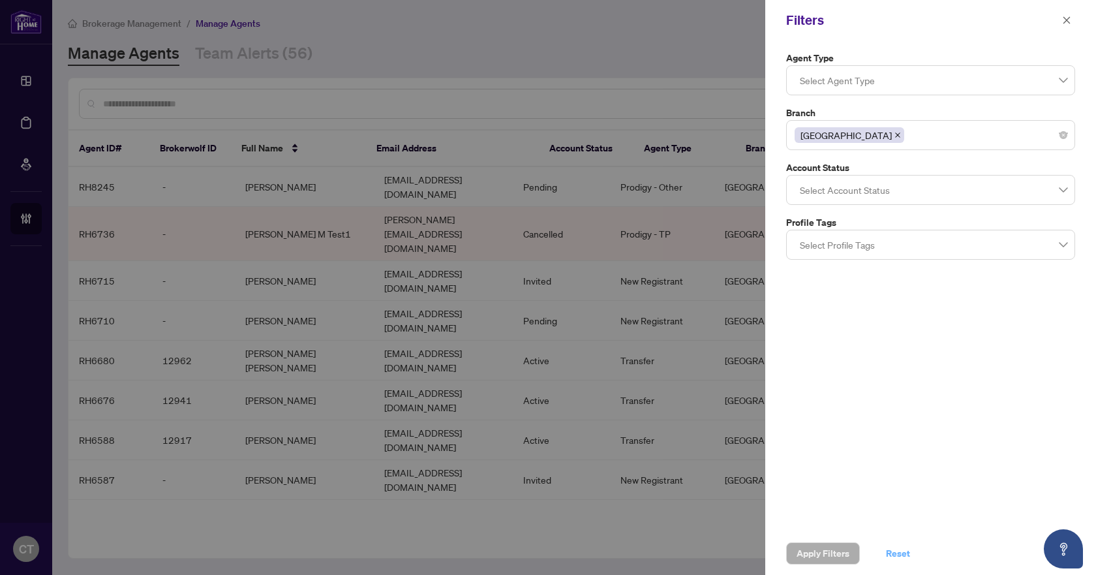
click at [889, 552] on span "Reset" at bounding box center [898, 553] width 24 height 21
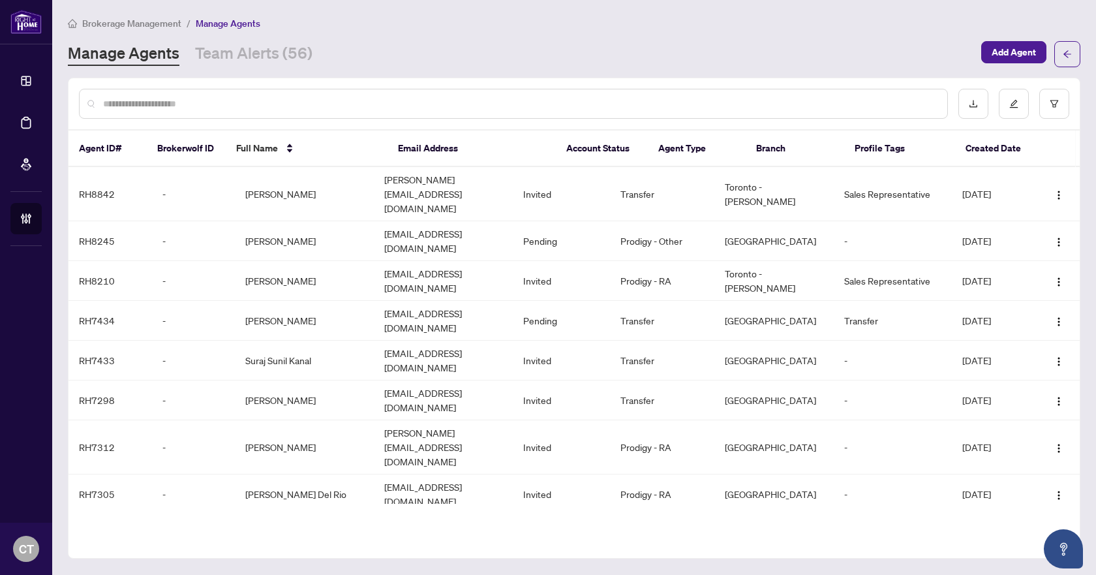
click at [226, 105] on input "text" at bounding box center [519, 104] width 833 height 14
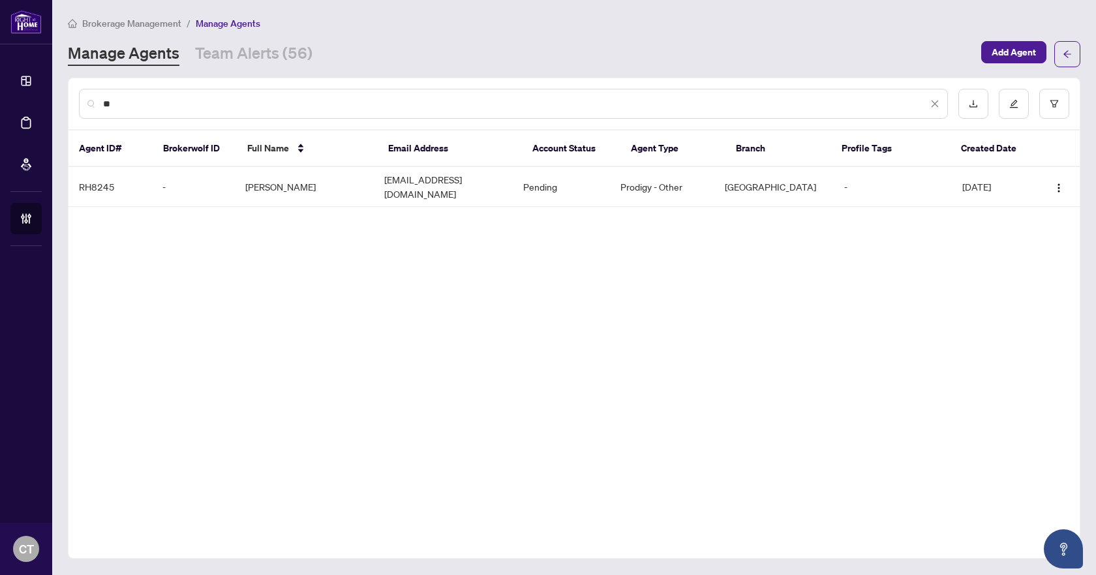
type input "*"
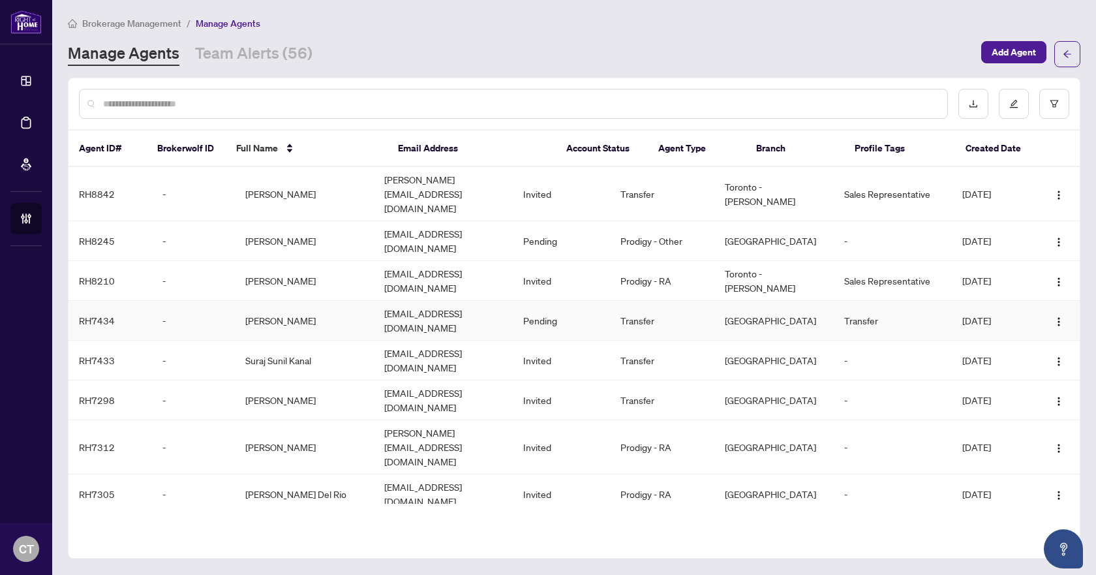
click at [578, 301] on td "Pending" at bounding box center [561, 321] width 97 height 40
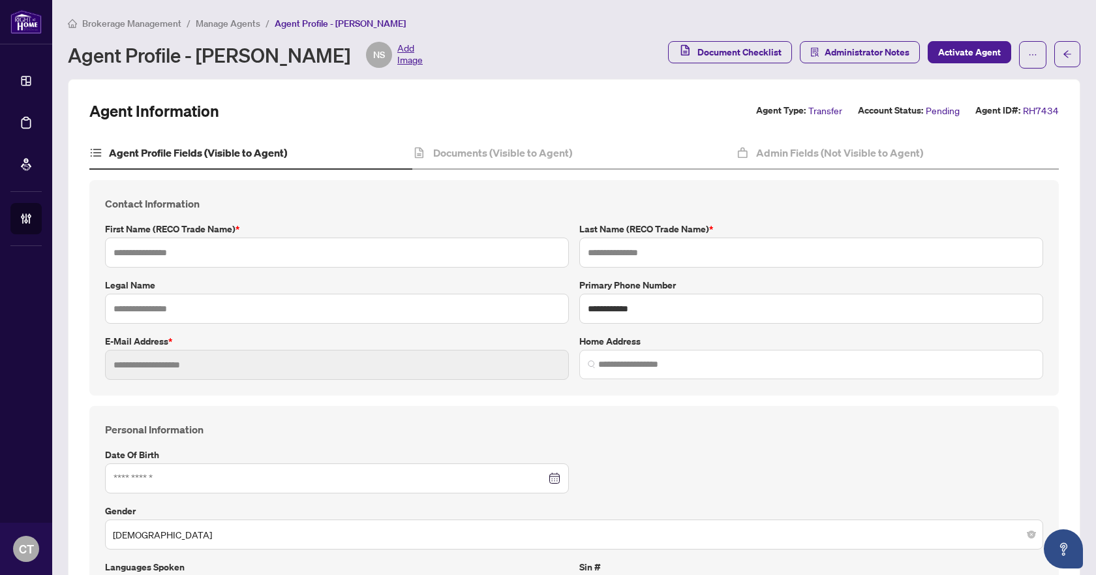
type input "********"
type input "*****"
type input "**********"
type input "*********"
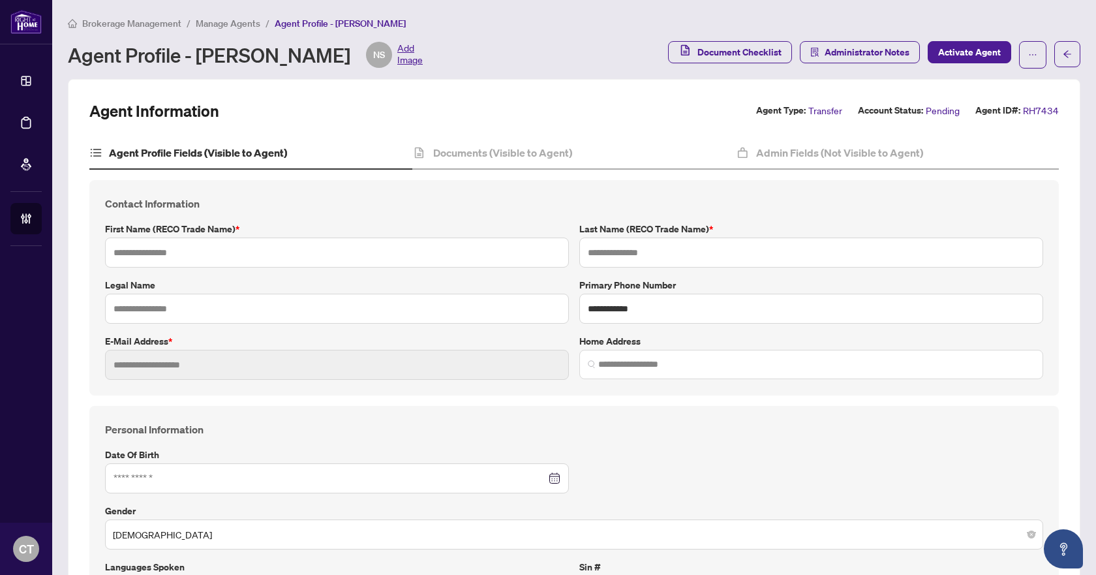
type input "**********"
type input "**"
type input "*****"
type input "*******"
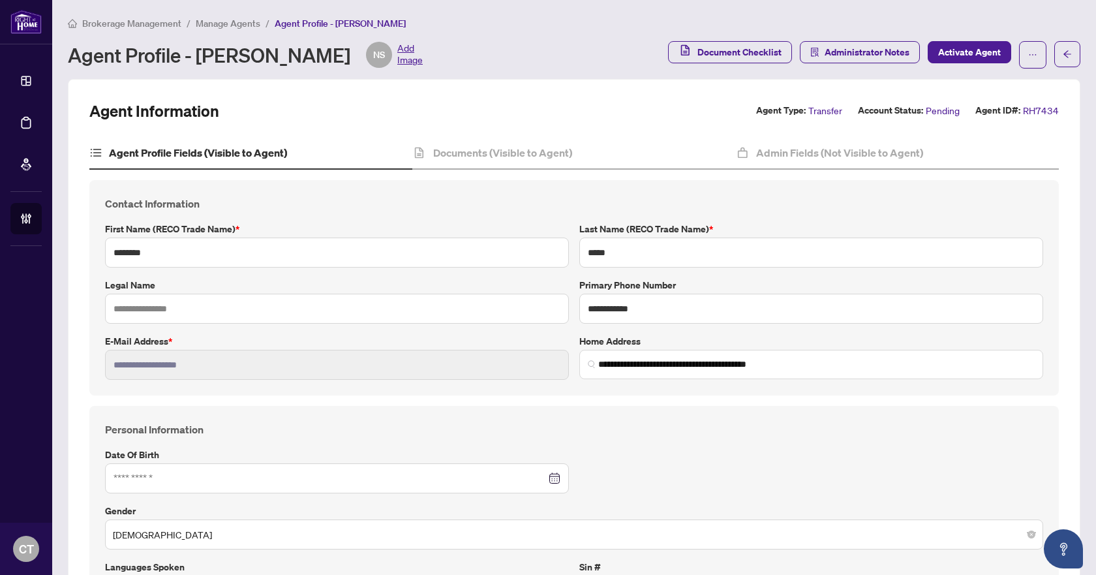
type input "**********"
type input "****"
type input "**********"
click at [519, 159] on h4 "Documents (Visible to Agent)" at bounding box center [502, 153] width 139 height 16
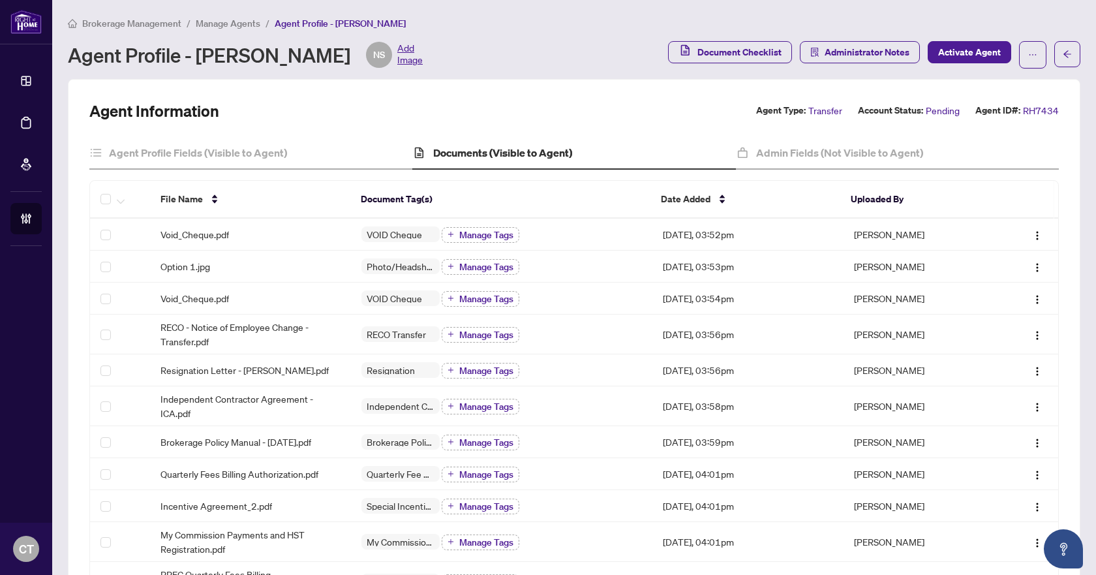
scroll to position [130, 0]
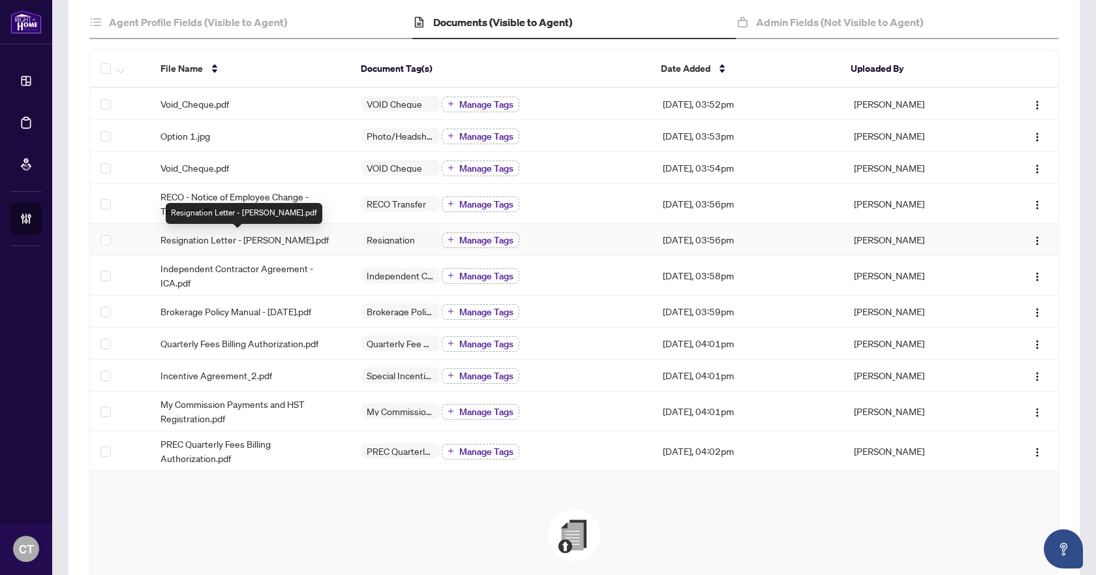
click at [254, 237] on span "Resignation Letter - Nicholas Sider.pdf" at bounding box center [244, 239] width 168 height 14
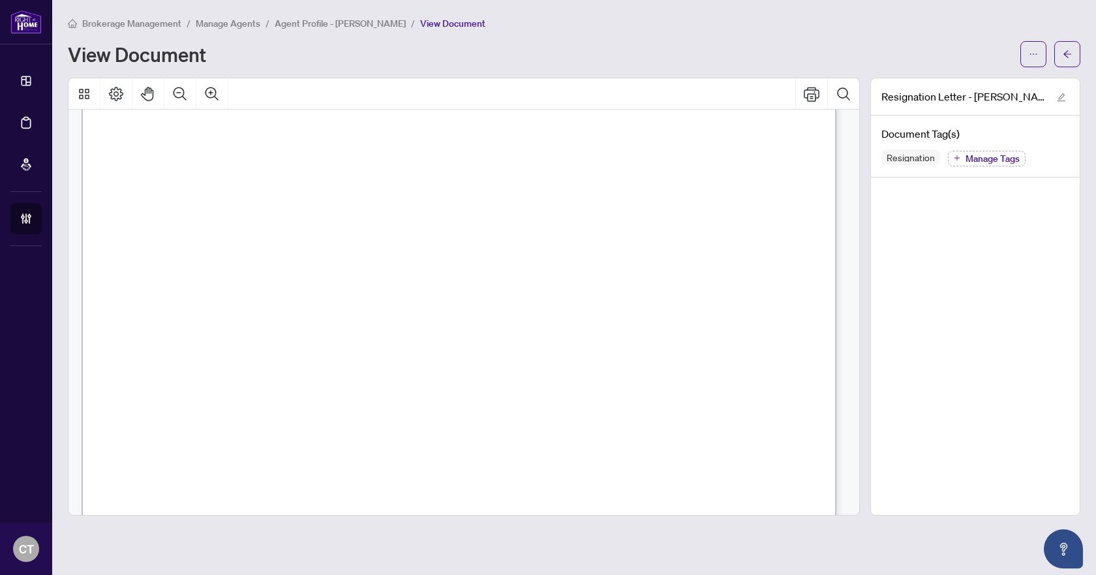
scroll to position [326, 0]
click at [1075, 57] on button "button" at bounding box center [1067, 54] width 26 height 26
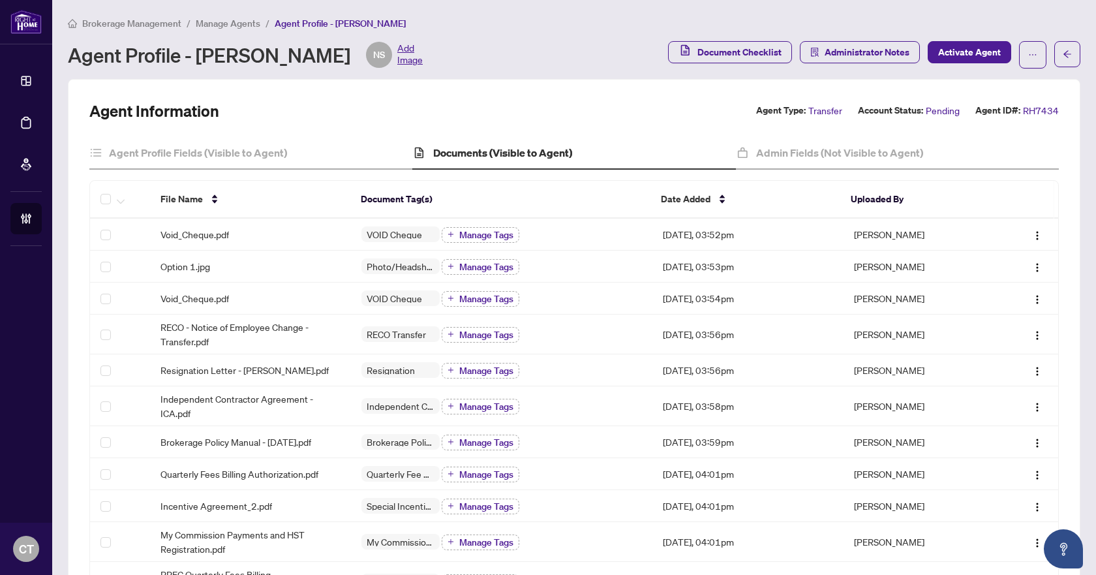
click at [140, 21] on span "Brokerage Management" at bounding box center [131, 24] width 99 height 12
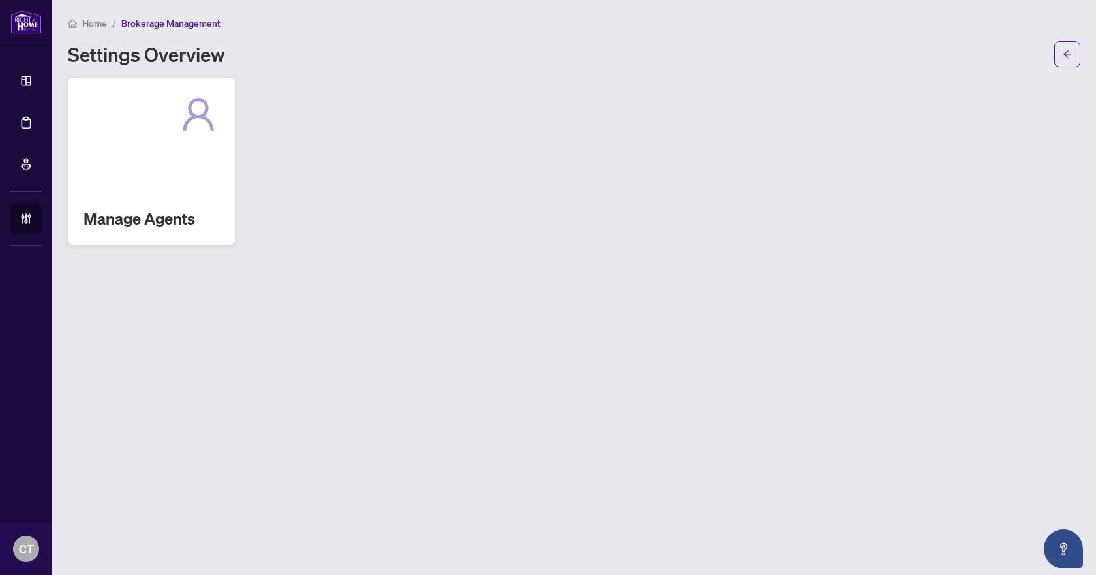
click at [127, 104] on div at bounding box center [151, 114] width 136 height 42
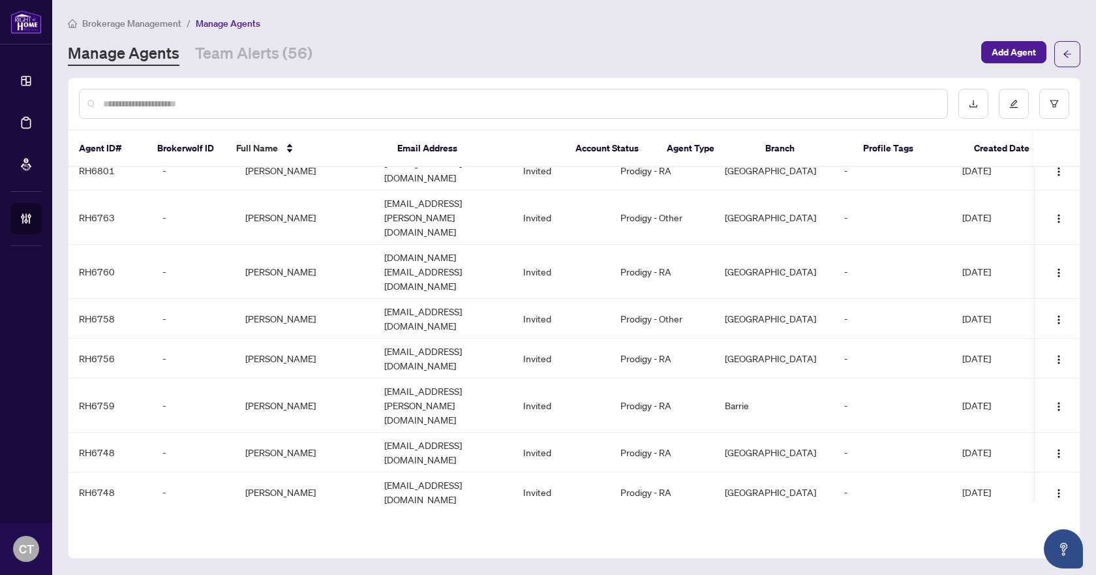
scroll to position [571, 0]
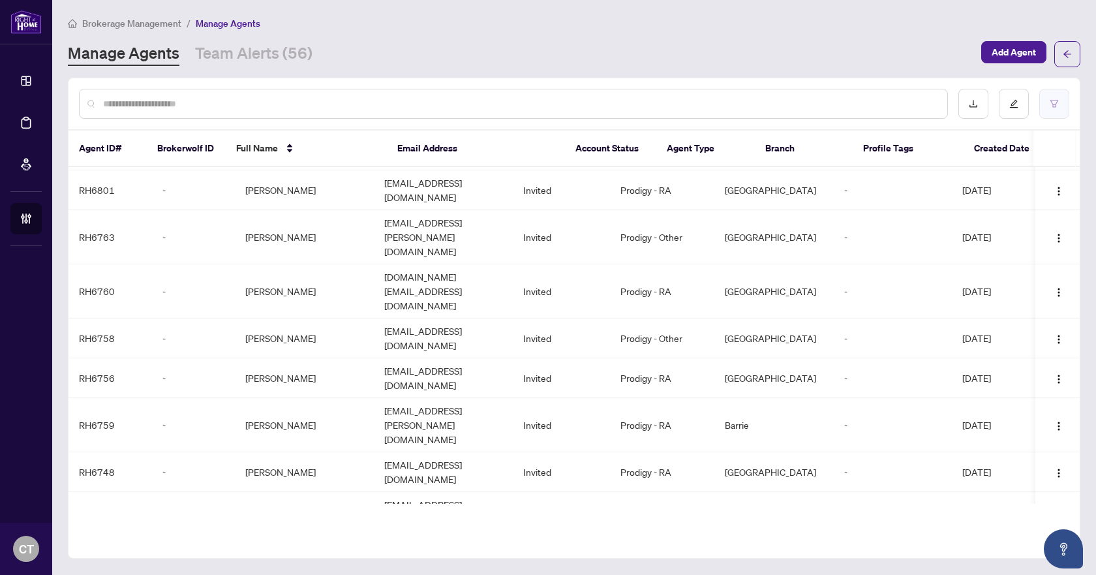
click at [1051, 102] on icon "filter" at bounding box center [1053, 103] width 9 height 9
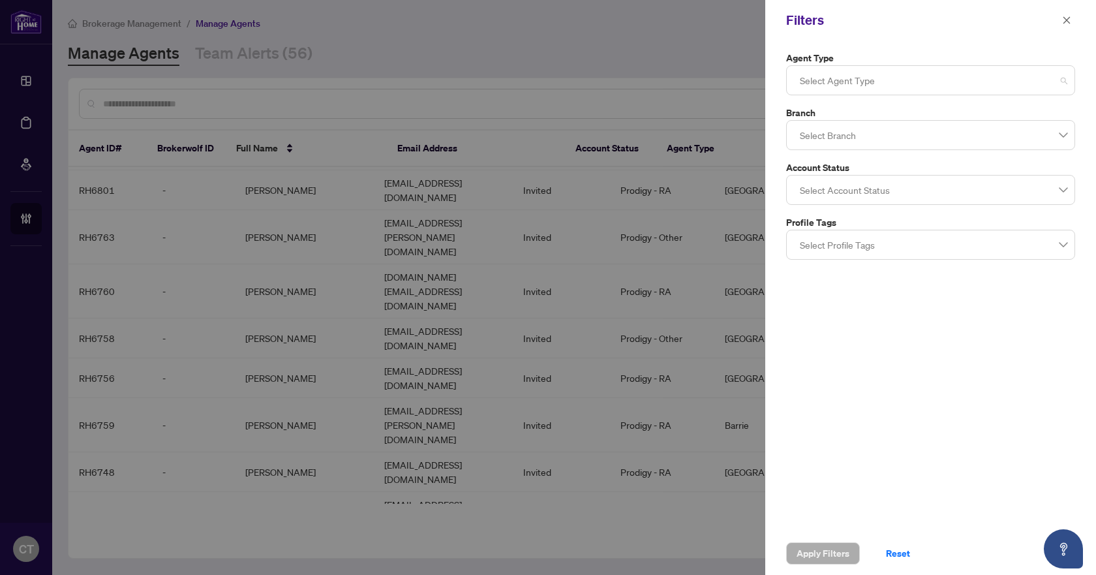
click at [858, 80] on div at bounding box center [930, 79] width 272 height 23
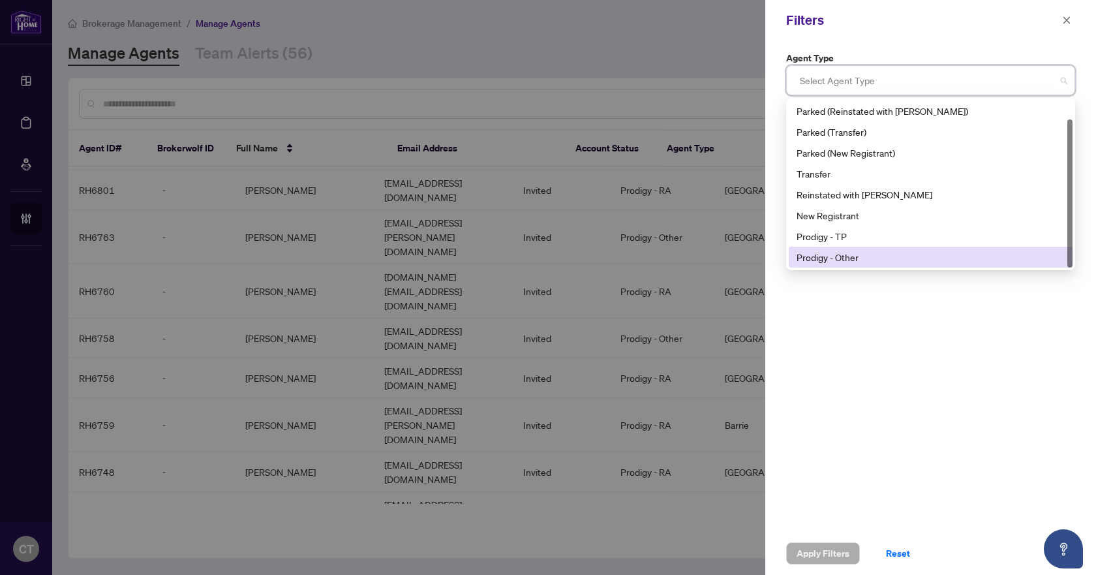
scroll to position [21, 0]
click at [850, 258] on div "Prodigy - RA" at bounding box center [930, 257] width 268 height 14
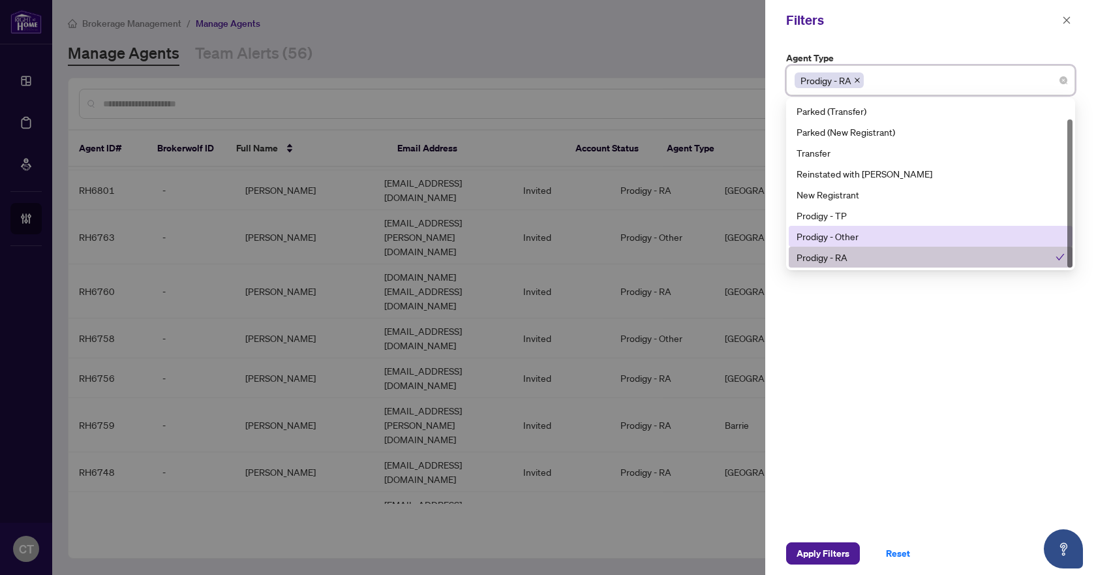
click at [871, 235] on div "Prodigy - Other" at bounding box center [930, 236] width 268 height 14
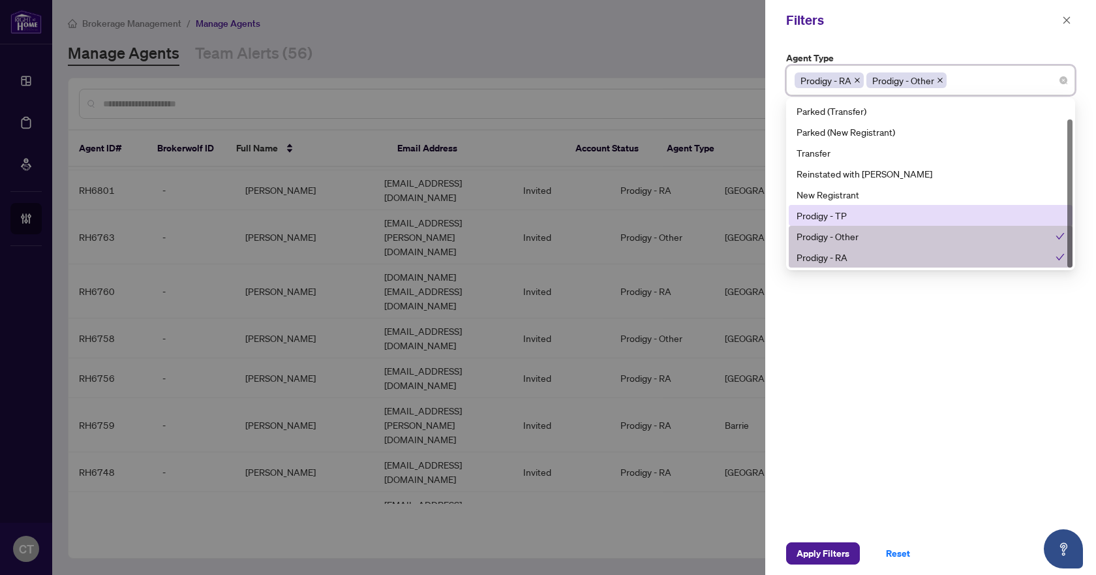
click at [873, 213] on div "Prodigy - TP" at bounding box center [930, 215] width 268 height 14
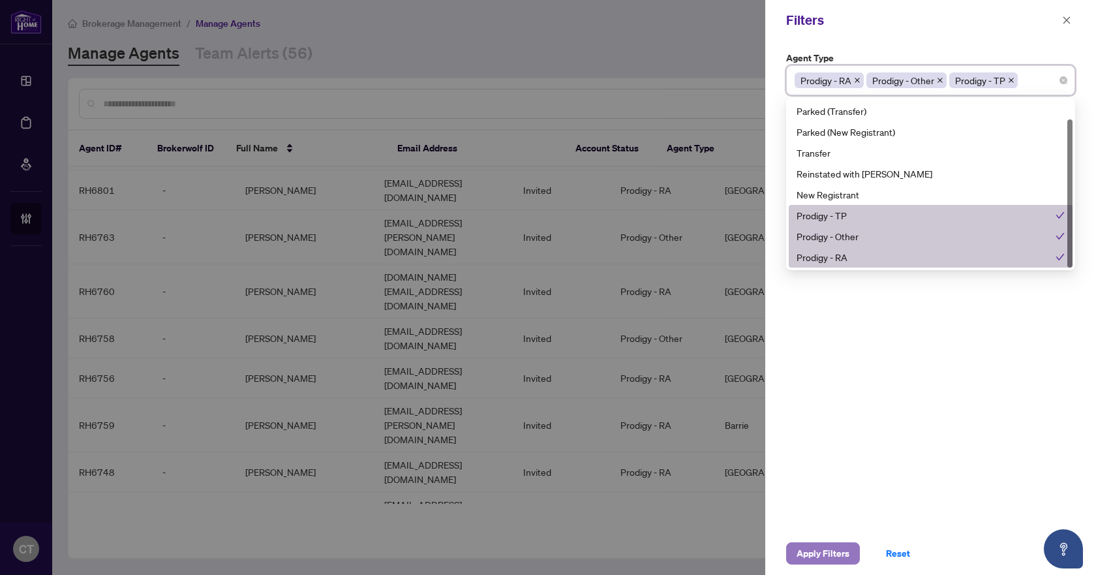
click at [819, 548] on span "Apply Filters" at bounding box center [822, 553] width 53 height 21
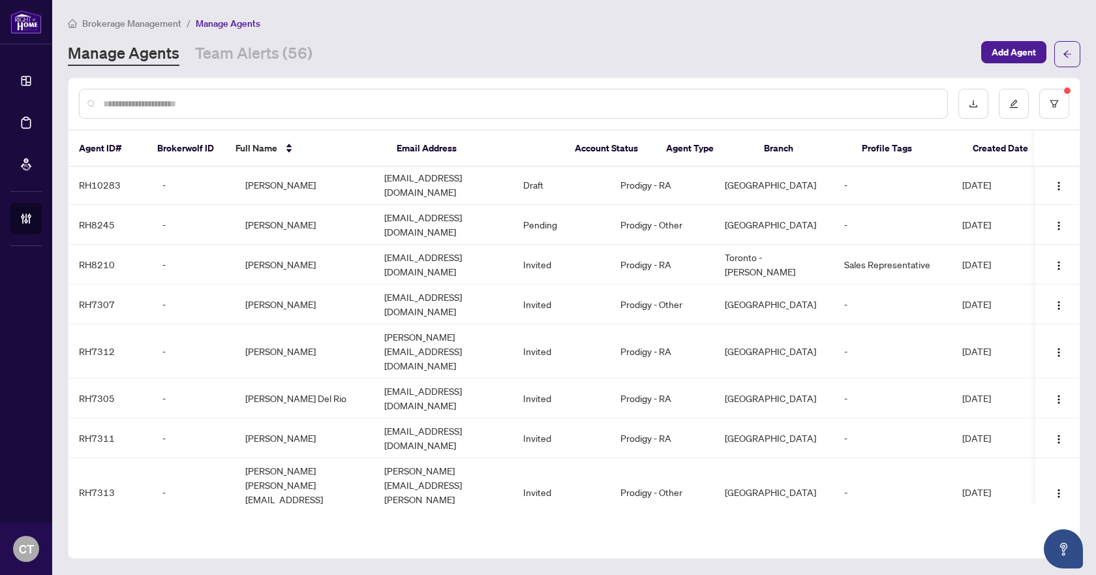
scroll to position [0, 0]
click at [494, 247] on td "aidinetemadi@gmail.com" at bounding box center [443, 267] width 139 height 40
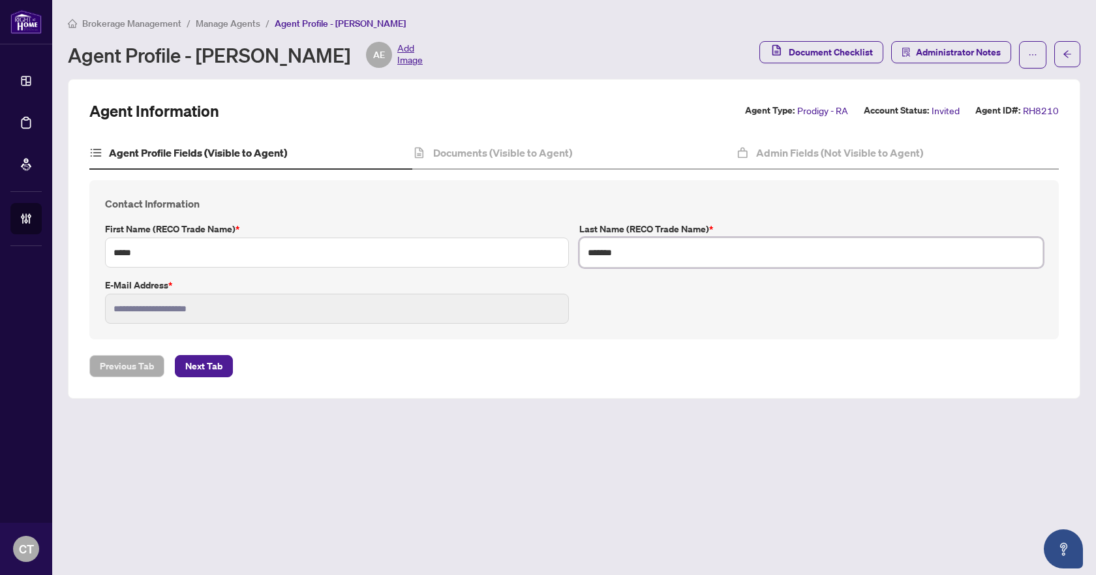
type input "**********"
click at [518, 157] on h4 "Documents (Visible to Agent)" at bounding box center [502, 153] width 139 height 16
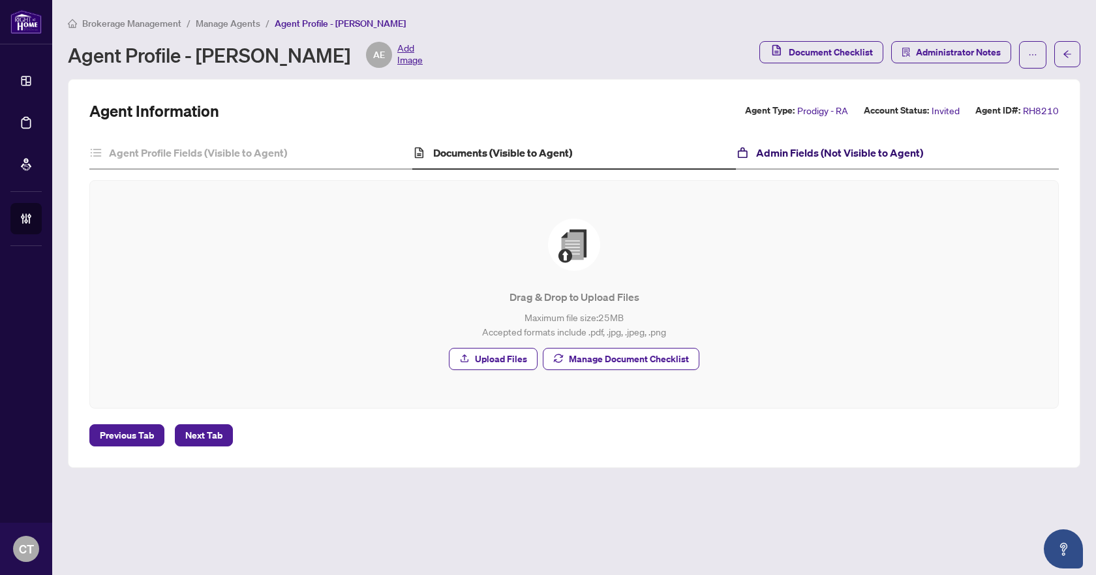
click at [787, 155] on h4 "Admin Fields (Not Visible to Agent)" at bounding box center [839, 153] width 167 height 16
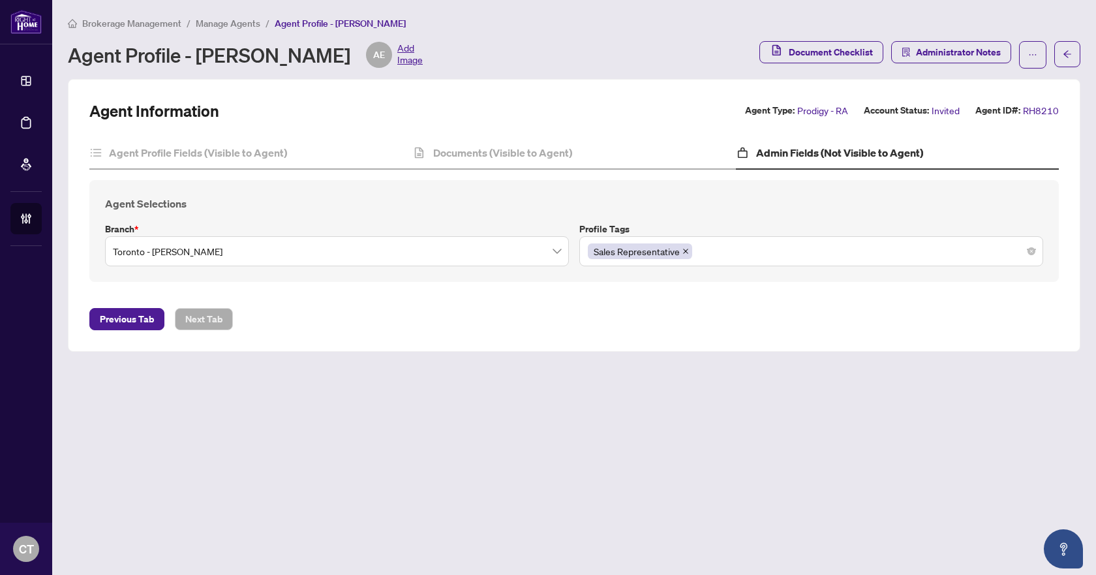
click at [250, 18] on span "Manage Agents" at bounding box center [228, 24] width 65 height 12
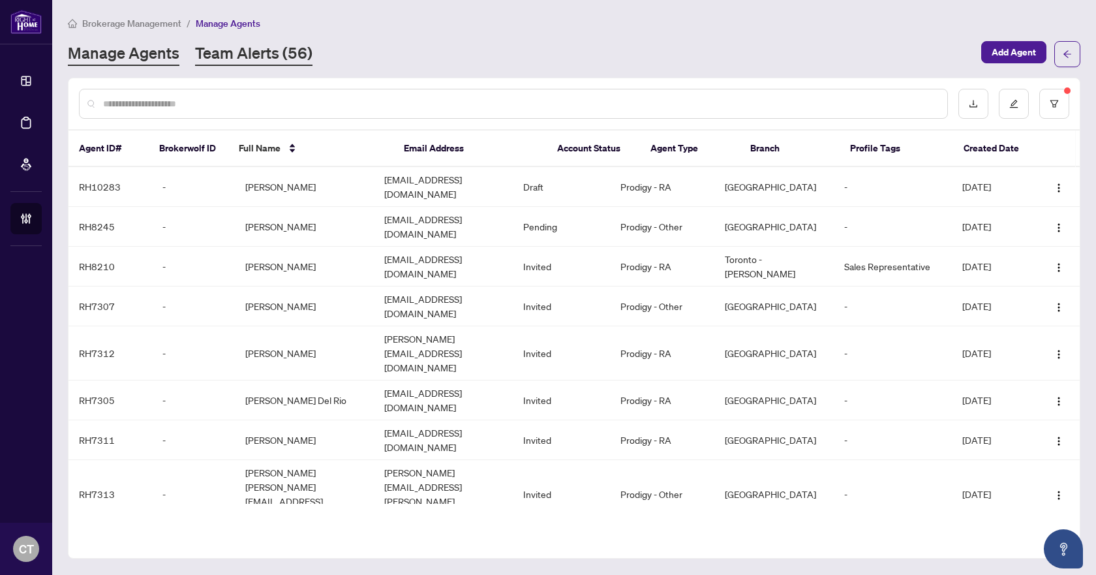
click at [263, 55] on link "Team Alerts (56)" at bounding box center [253, 53] width 117 height 23
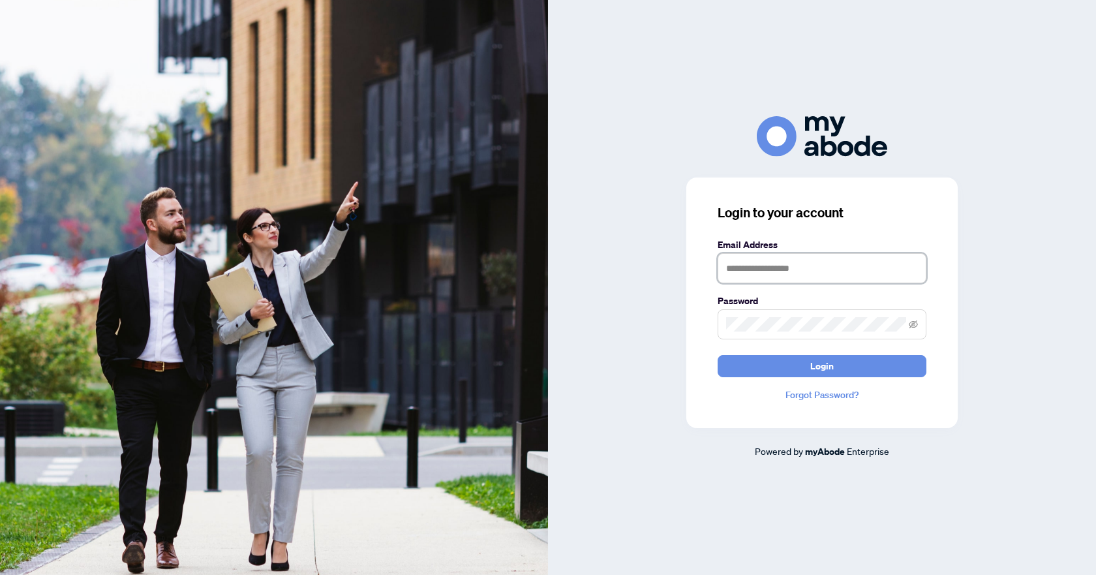
type input "**********"
click at [829, 371] on span "Login" at bounding box center [821, 365] width 23 height 21
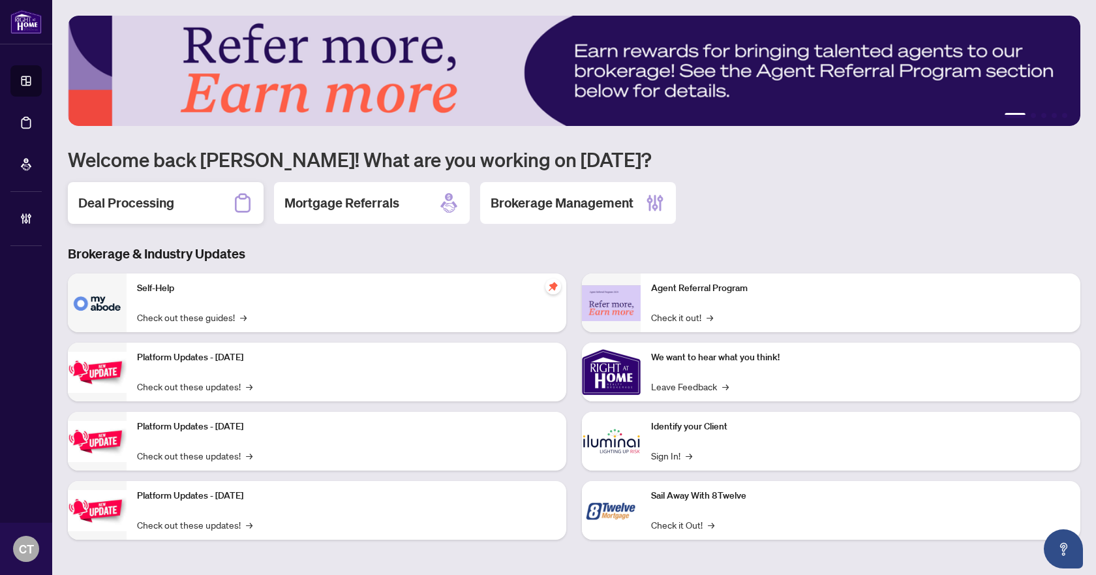
click at [155, 213] on div "Deal Processing" at bounding box center [166, 203] width 196 height 42
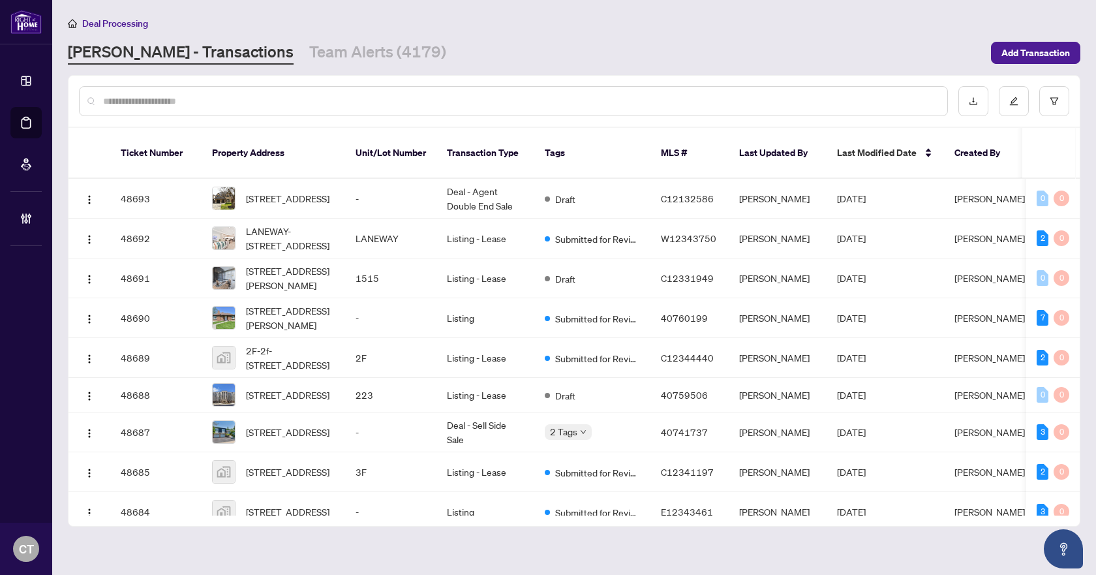
click at [572, 100] on input "text" at bounding box center [519, 101] width 833 height 14
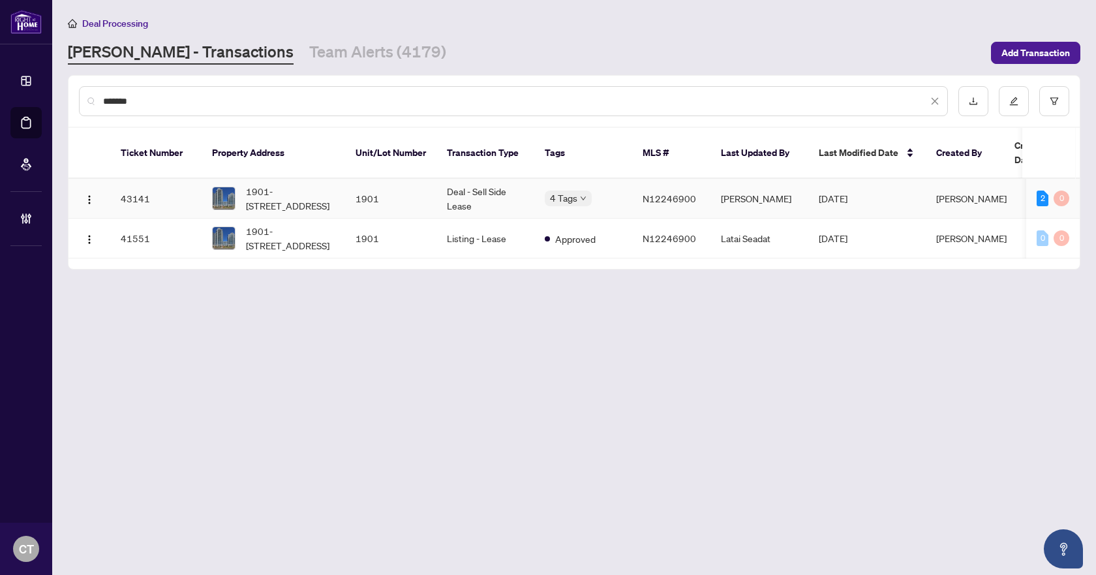
type input "*******"
click at [734, 179] on td "Dawn Chan" at bounding box center [759, 199] width 98 height 40
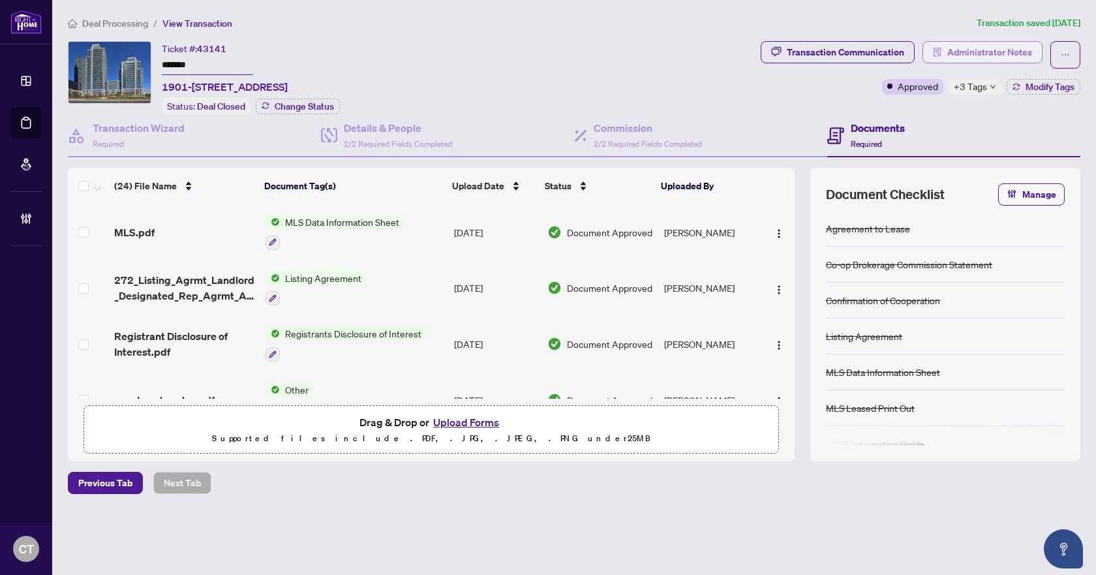
click at [958, 55] on span "Administrator Notes" at bounding box center [989, 52] width 85 height 21
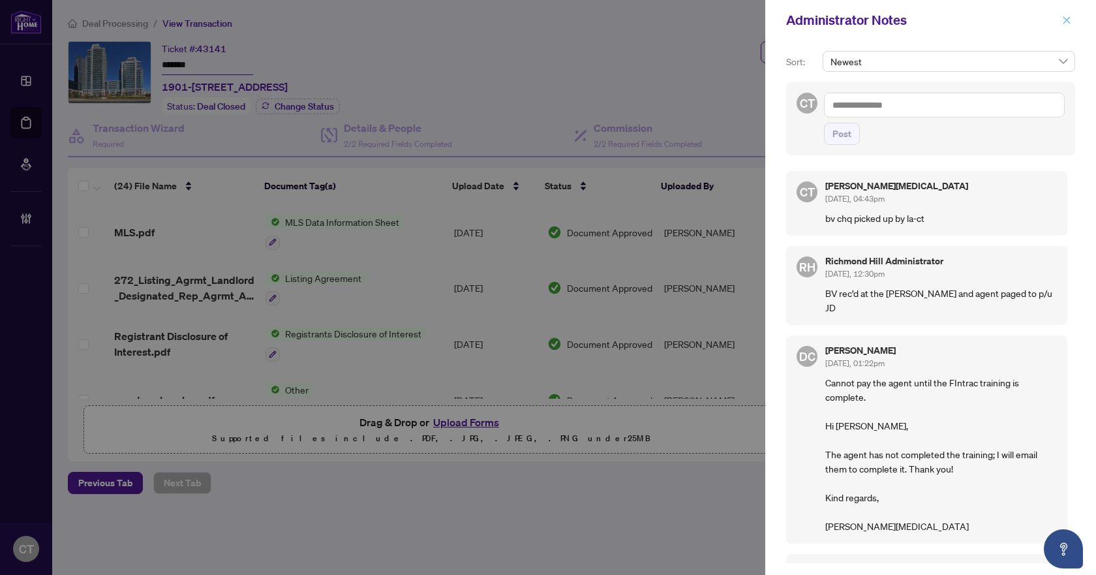
click at [1071, 20] on button "button" at bounding box center [1066, 20] width 17 height 16
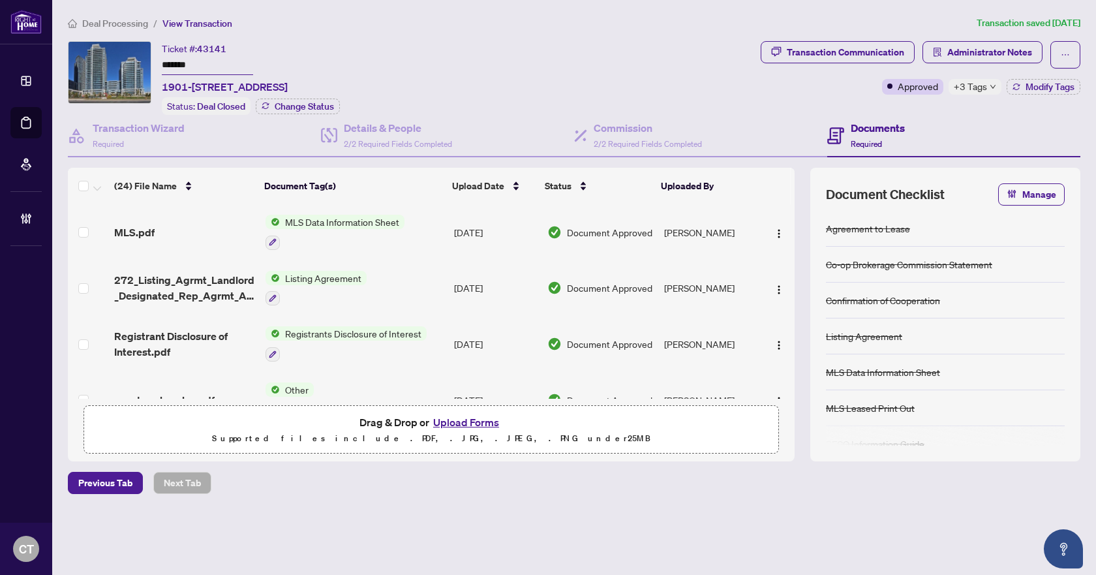
click at [648, 61] on div "Ticket #: 43141 ******* 1901-7165 YONGE St, Markham, Ontario L3T 0C9, Canada St…" at bounding box center [411, 78] width 687 height 74
